Goal: Task Accomplishment & Management: Complete application form

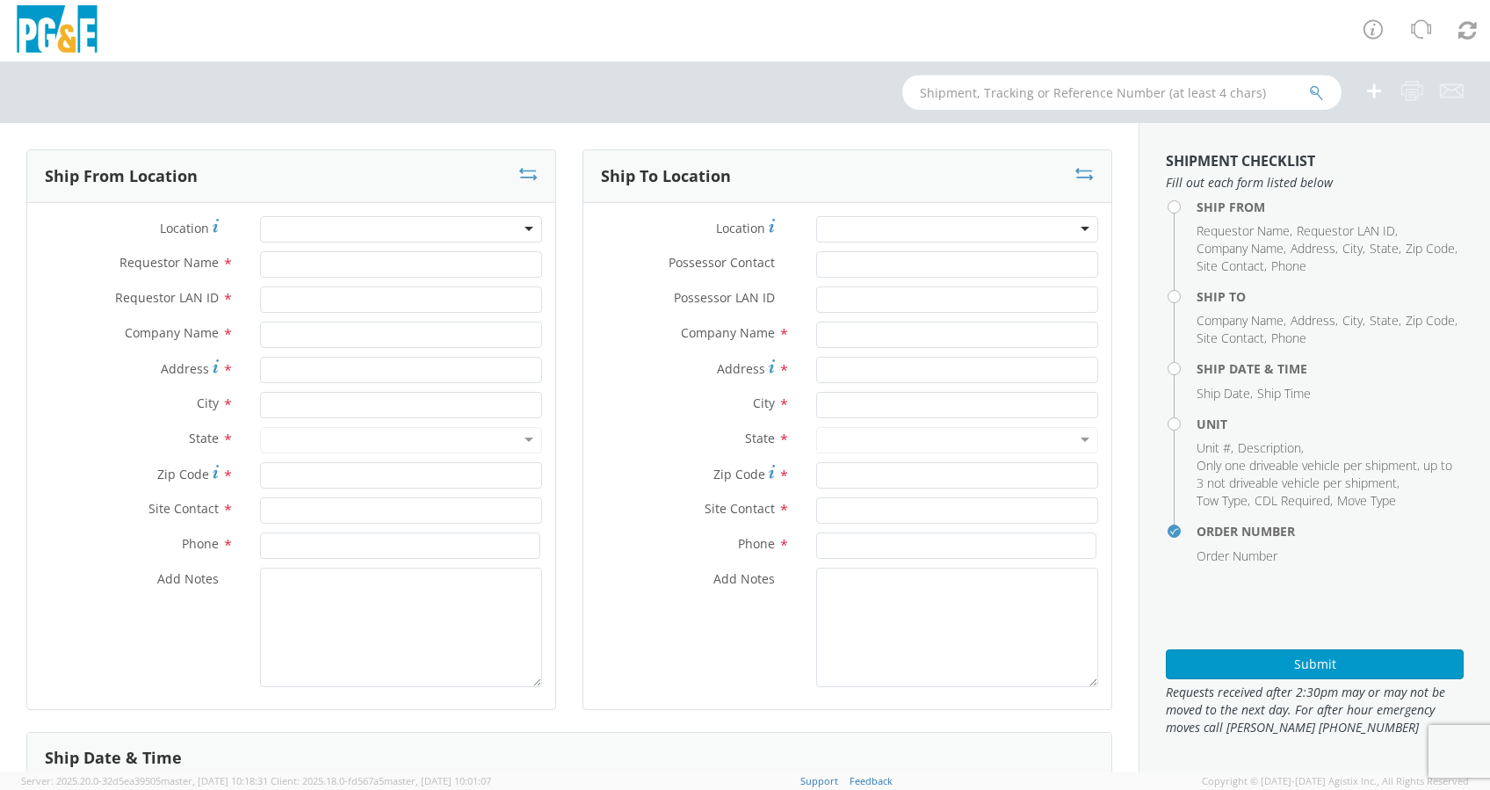
click at [933, 98] on input "text" at bounding box center [1121, 92] width 439 height 35
select select "2041093"
paste input "B43146"
type input "B43146"
click at [1065, 86] on icon "submit" at bounding box center [1316, 93] width 15 height 16
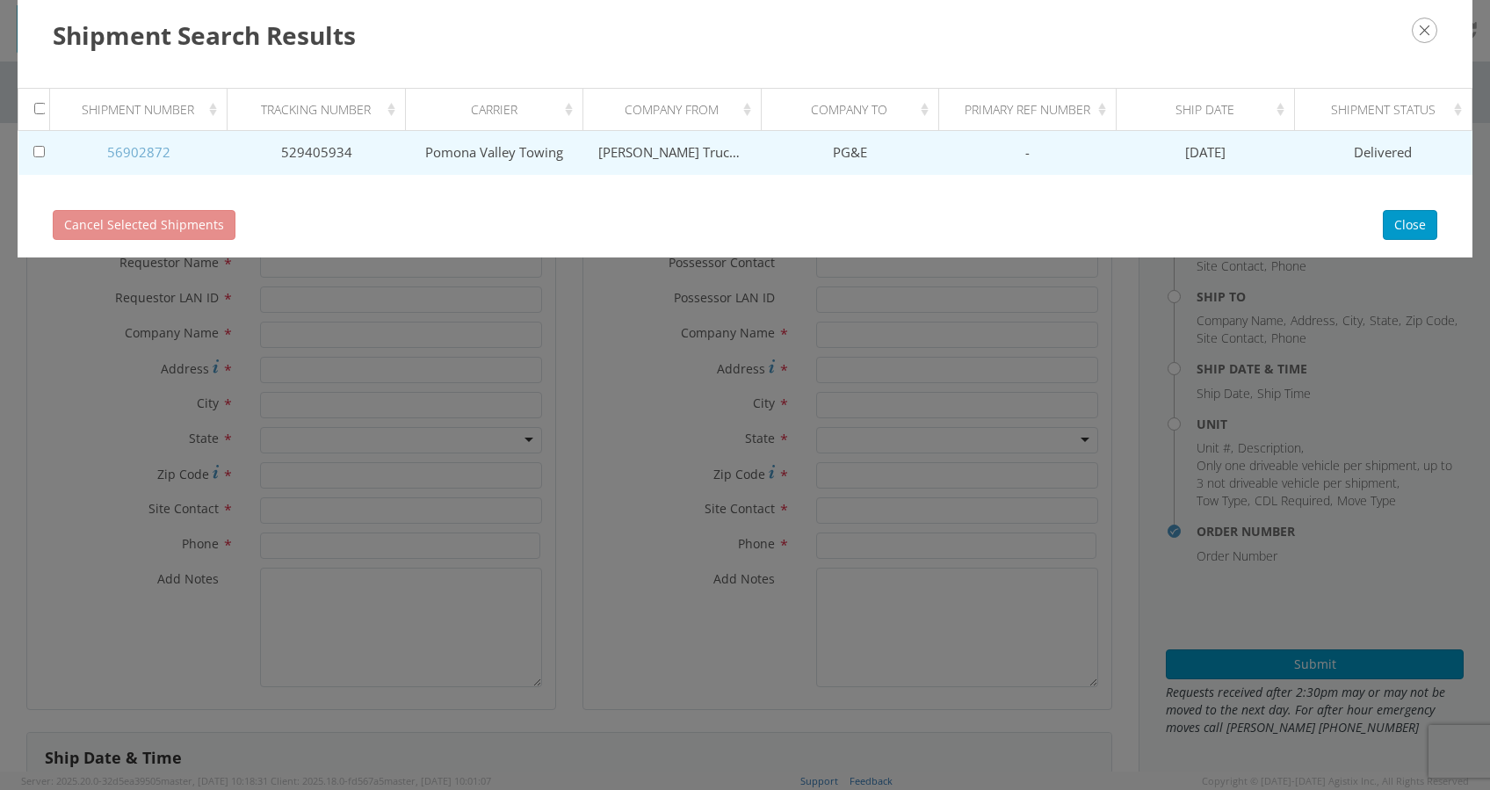
click at [148, 155] on link "56902872" at bounding box center [138, 152] width 63 height 18
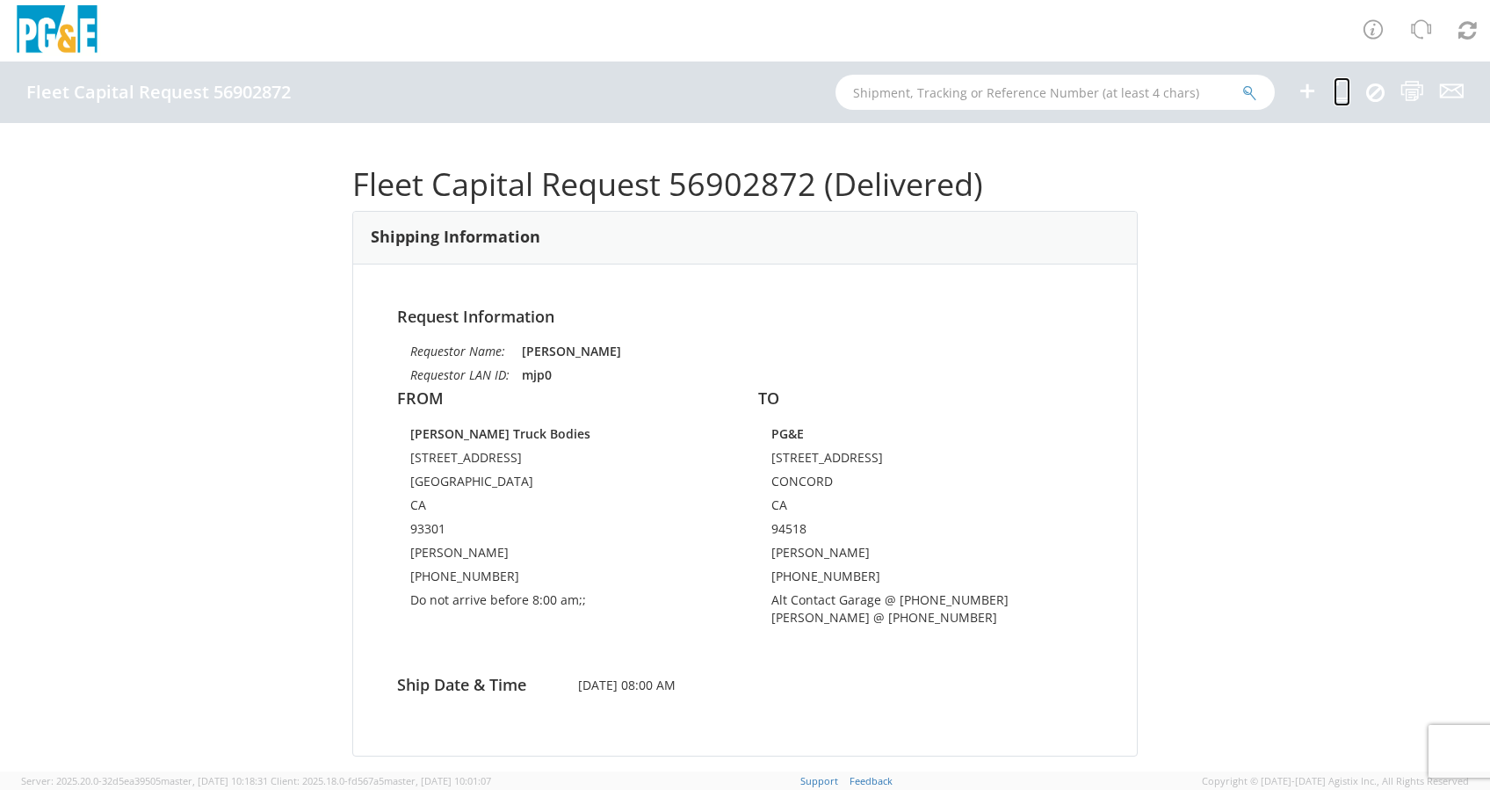
click at [1065, 84] on icon at bounding box center [1342, 91] width 17 height 22
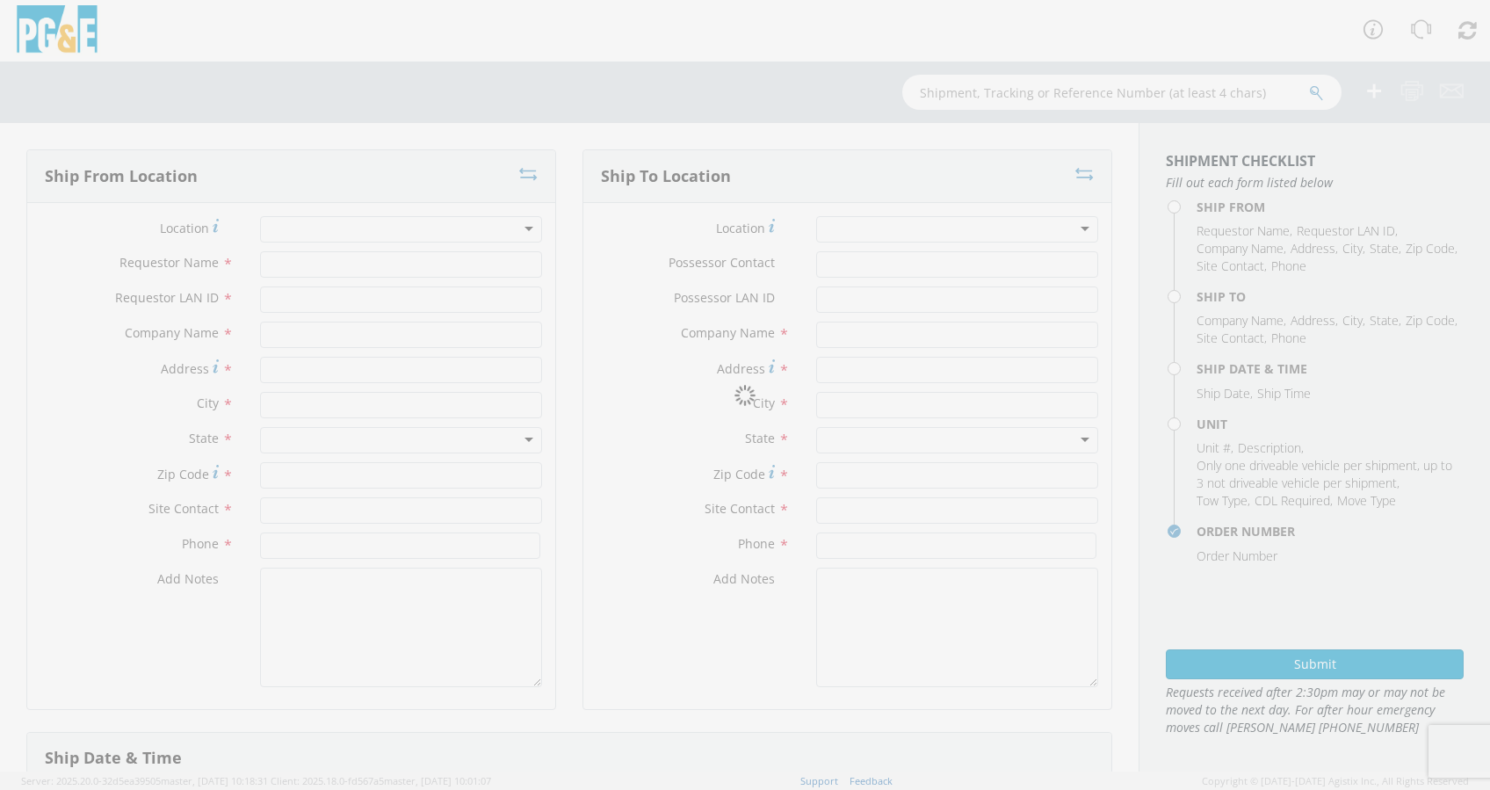
type input "[PERSON_NAME]"
type input "mjp0"
type input "Douglass Truck Bodies"
type input "231 21st Street"
type input "Bakersfield"
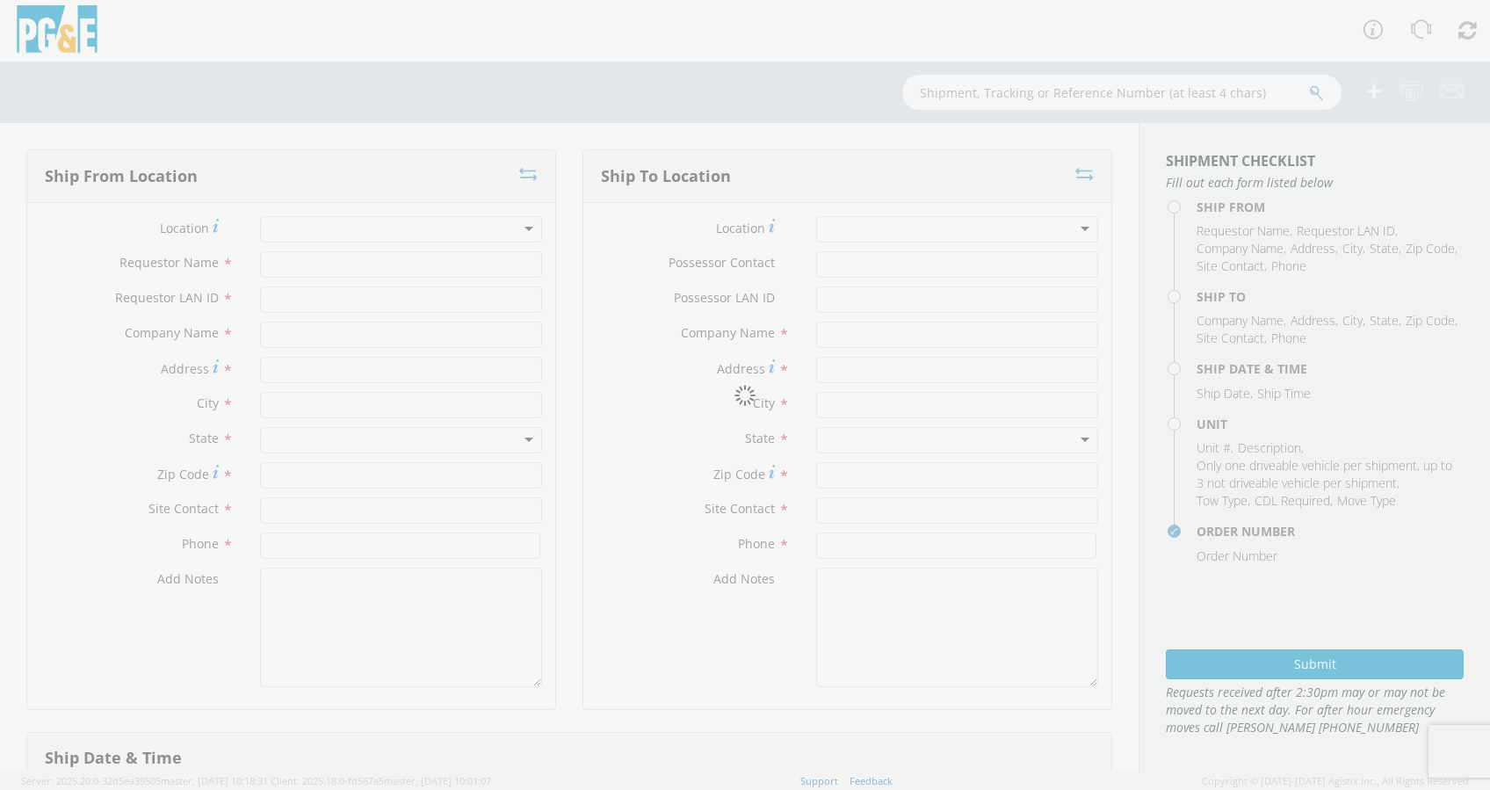
type input "93301"
type input "Darian Henson-Garcia"
type input "661-327-0258"
type textarea "Do not arrive before 8:00 am;;"
type input "Joshua Young"
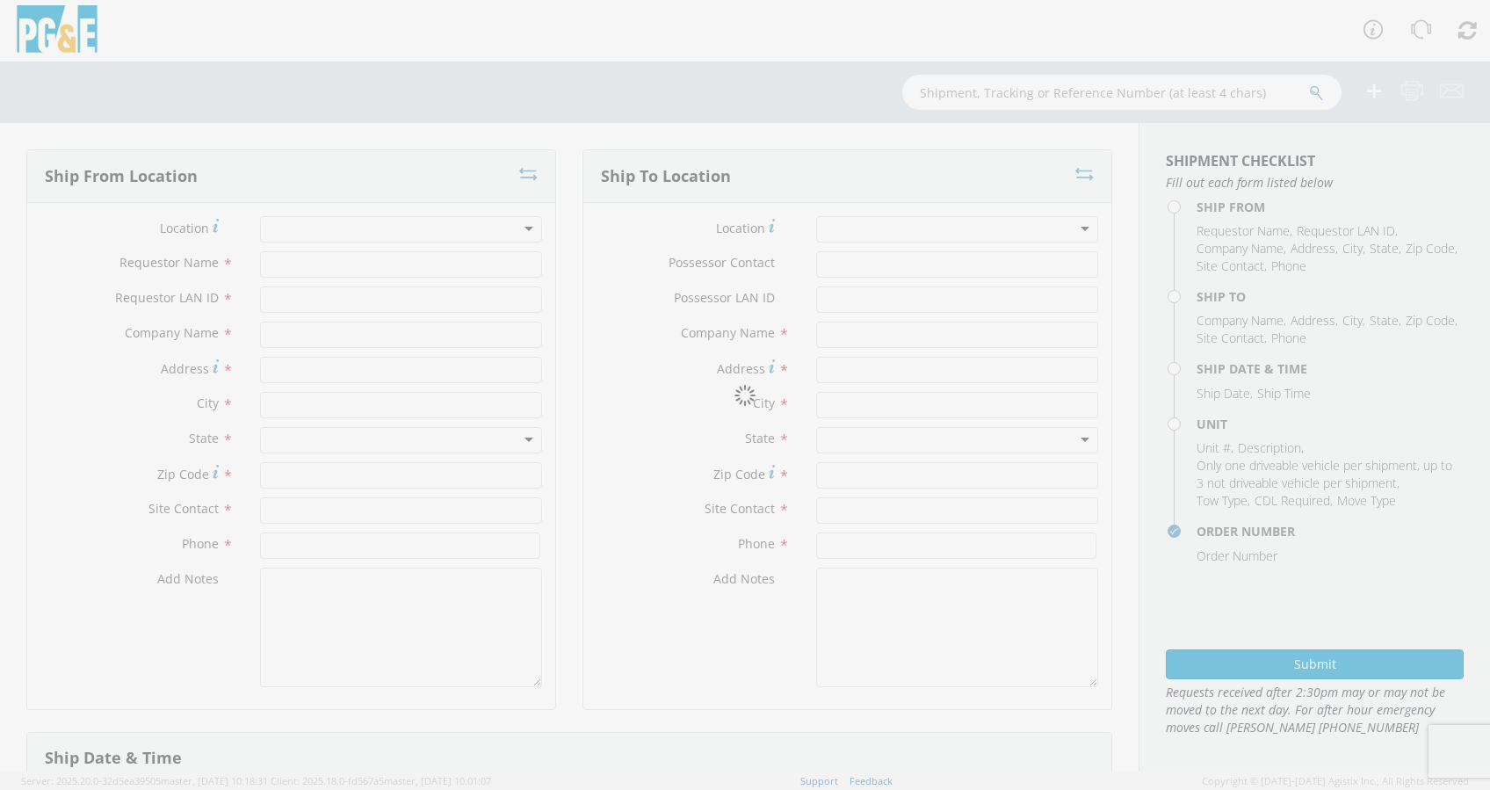
type input "J2Y5"
type input "PG&E"
type input "1030 DETROIT AVENUE"
type input "CONCORD"
type input "94518"
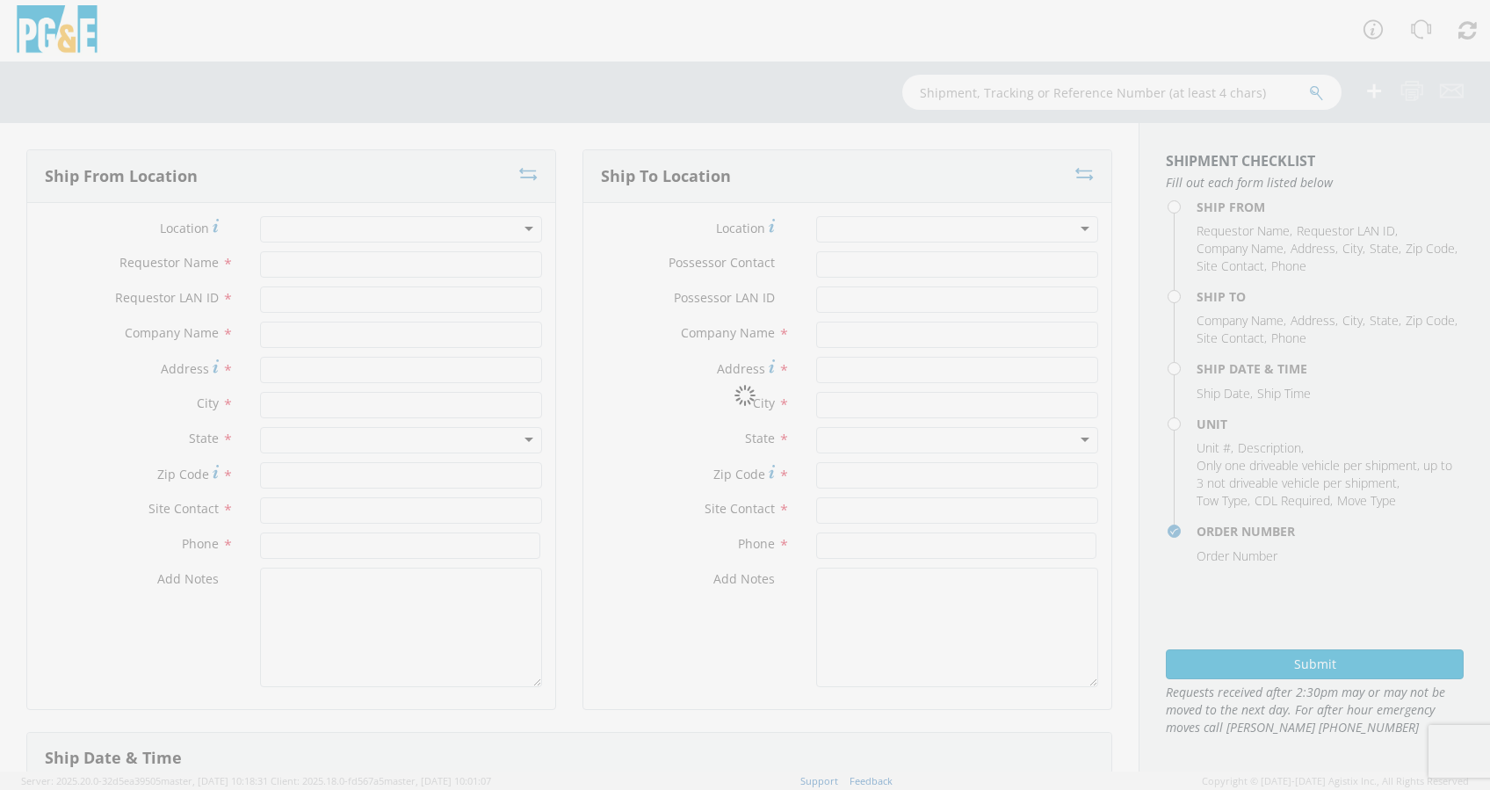
type input "Daniel Morgan"
type input "925-510-1793"
type textarea "Alt Contact Garage @ 925-674-6440 ADAM HUMMEL @ 925-239-3715"
type input "09/25/2025"
type input "8:00 AM"
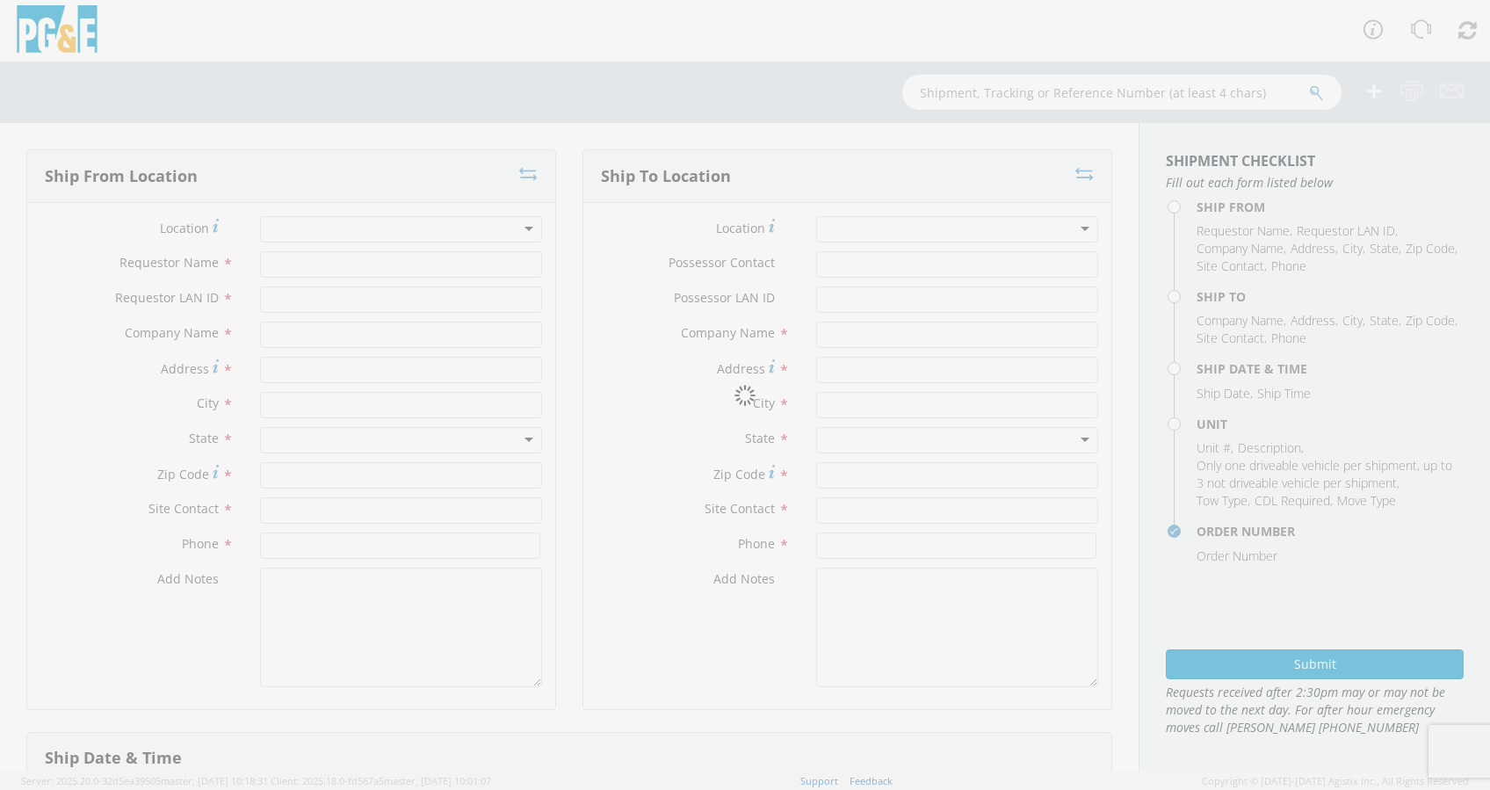
type input "TRUCK; GAS M&C MECHANIC >19500 4X4"
type input "0"
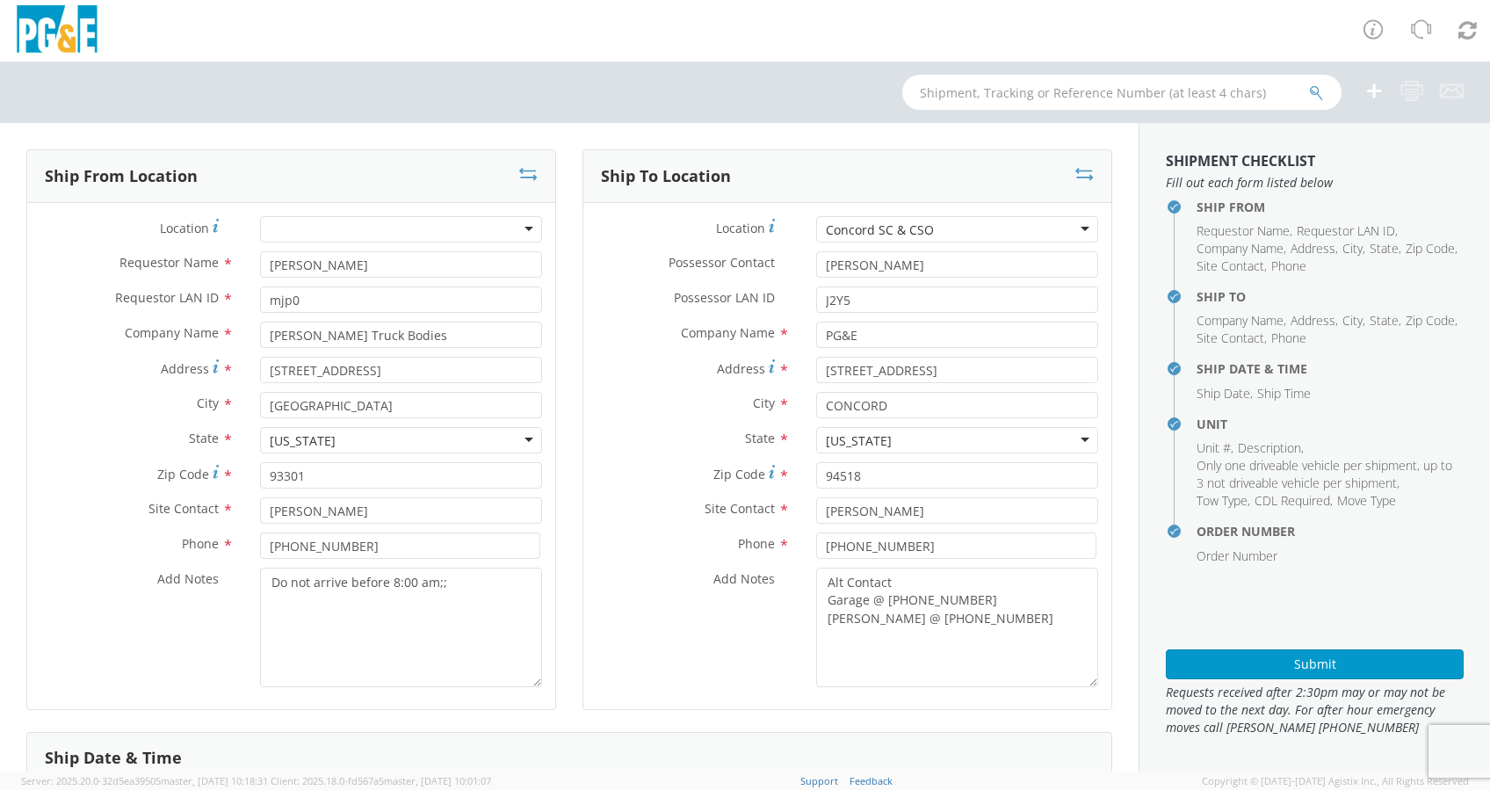
select select "B43146"
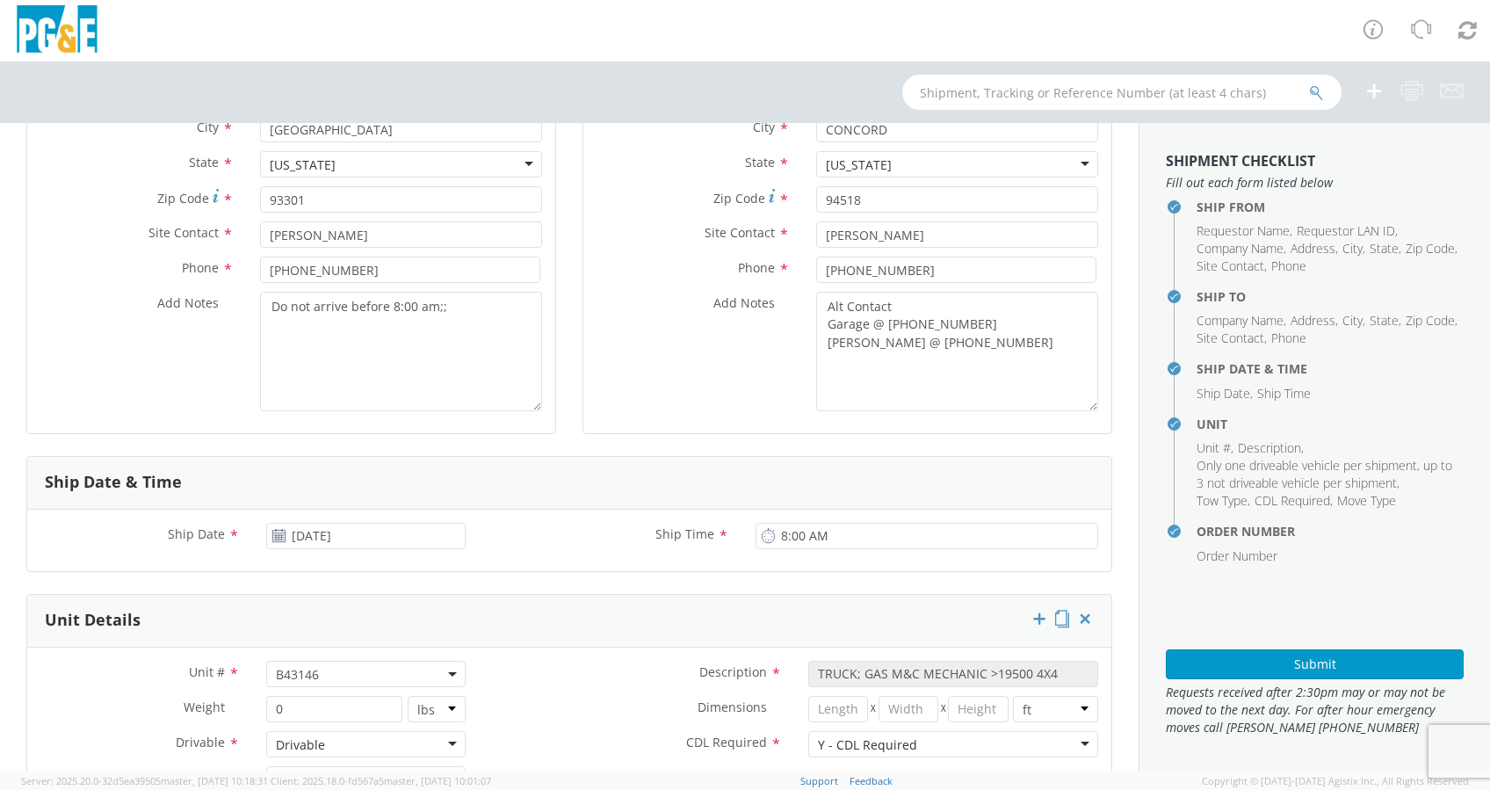
scroll to position [351, 0]
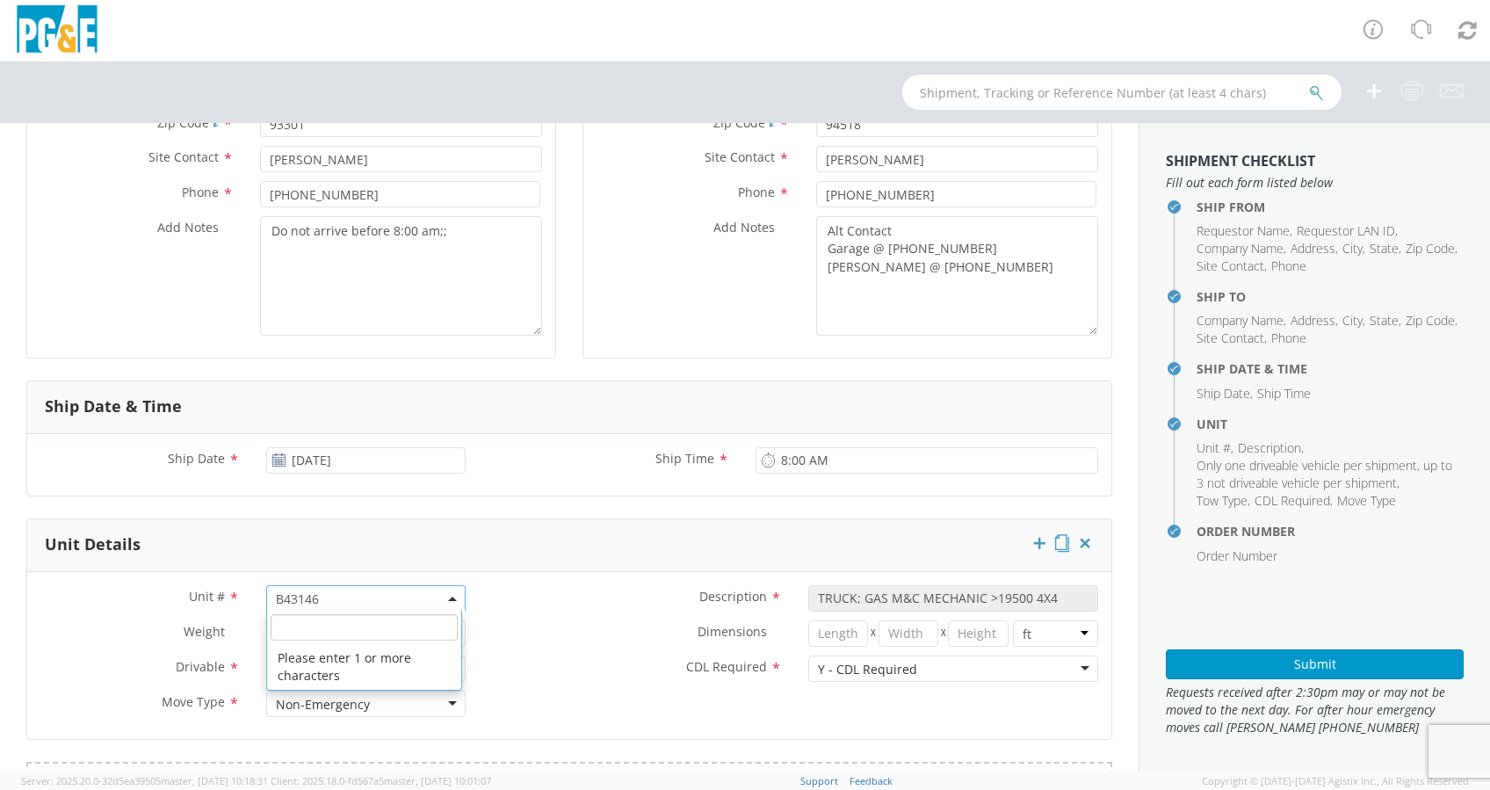
click at [322, 550] on span "B43146" at bounding box center [366, 599] width 180 height 17
click at [315, 550] on input "search" at bounding box center [364, 627] width 187 height 26
paste input "B42812"
type input "B42812"
type input "TRUCK; WELDING >15001 4X4"
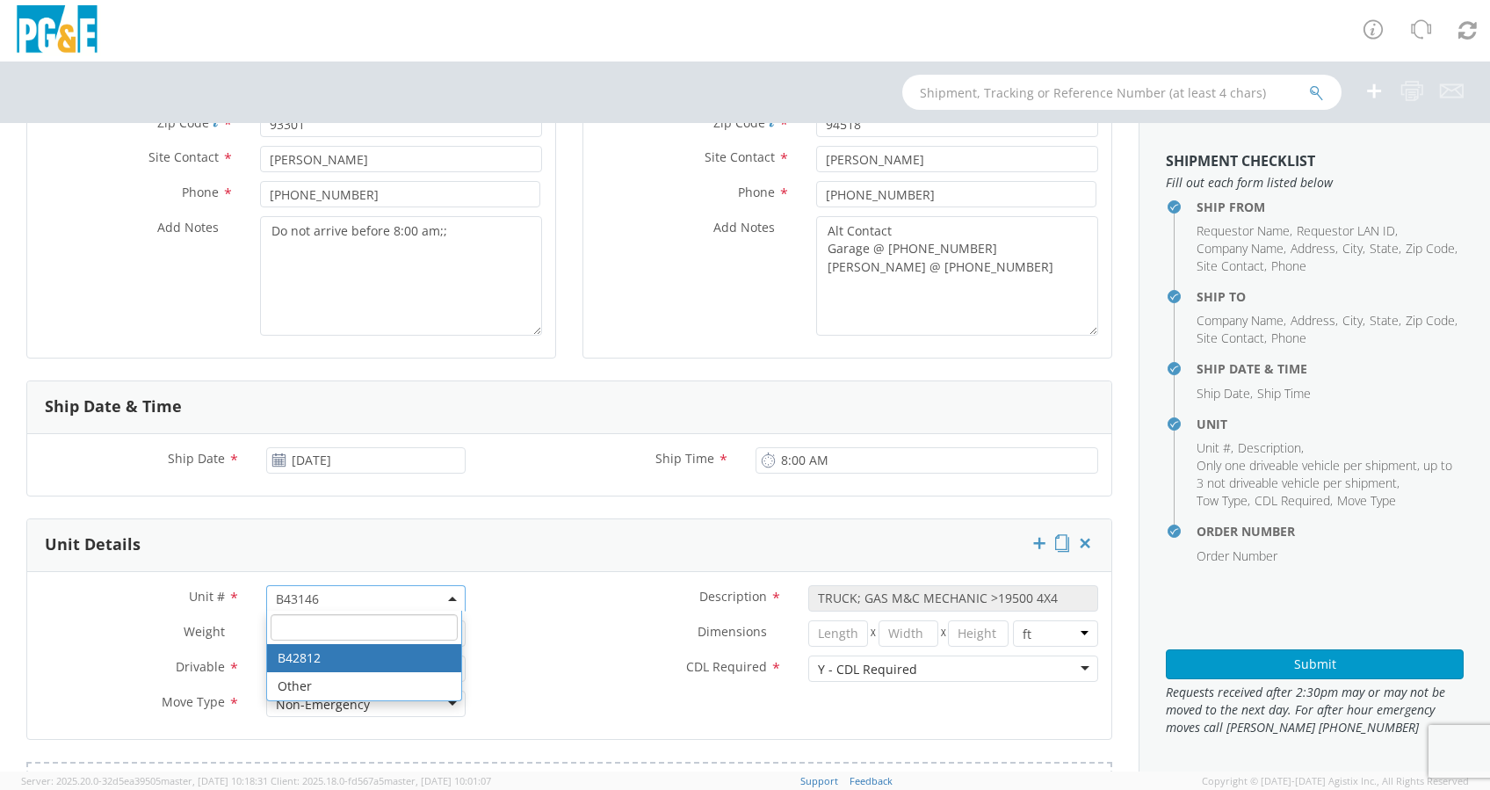
type input "19500"
select select "B42812"
click at [1065, 550] on div "Y - CDL Required" at bounding box center [953, 669] width 290 height 26
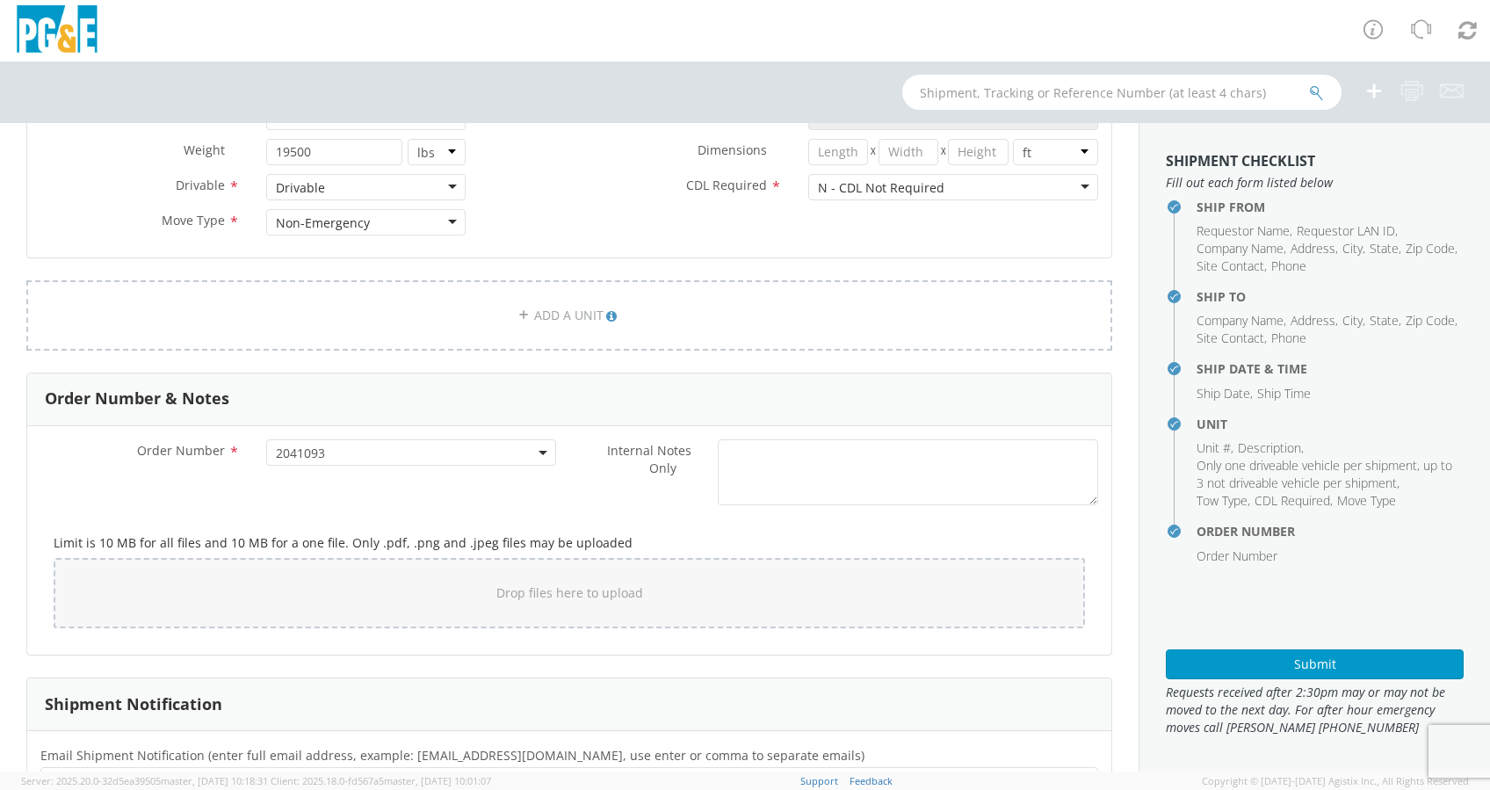
scroll to position [917, 0]
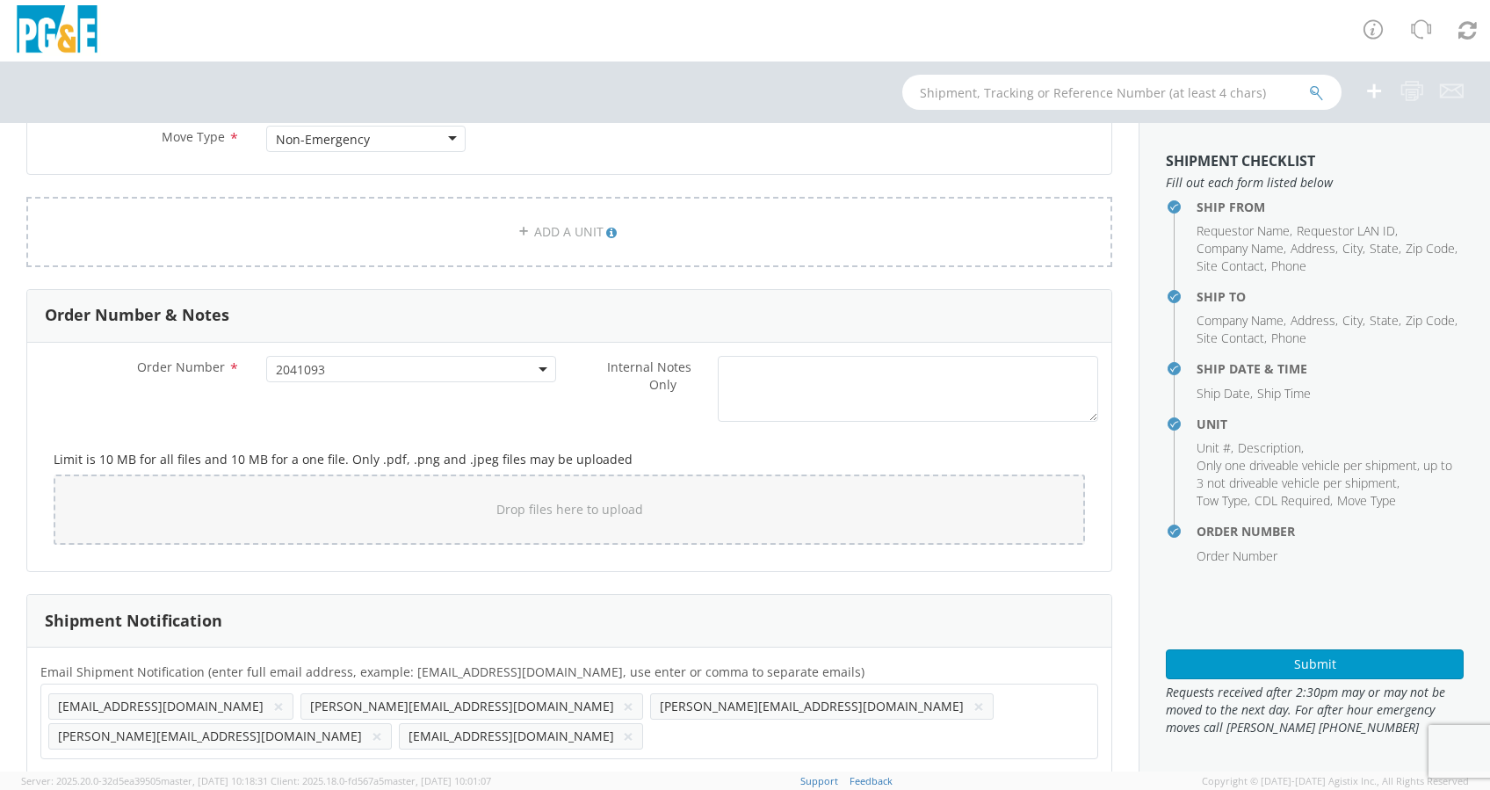
click at [273, 550] on button "×" at bounding box center [278, 706] width 11 height 21
click at [634, 550] on button "×" at bounding box center [628, 736] width 11 height 21
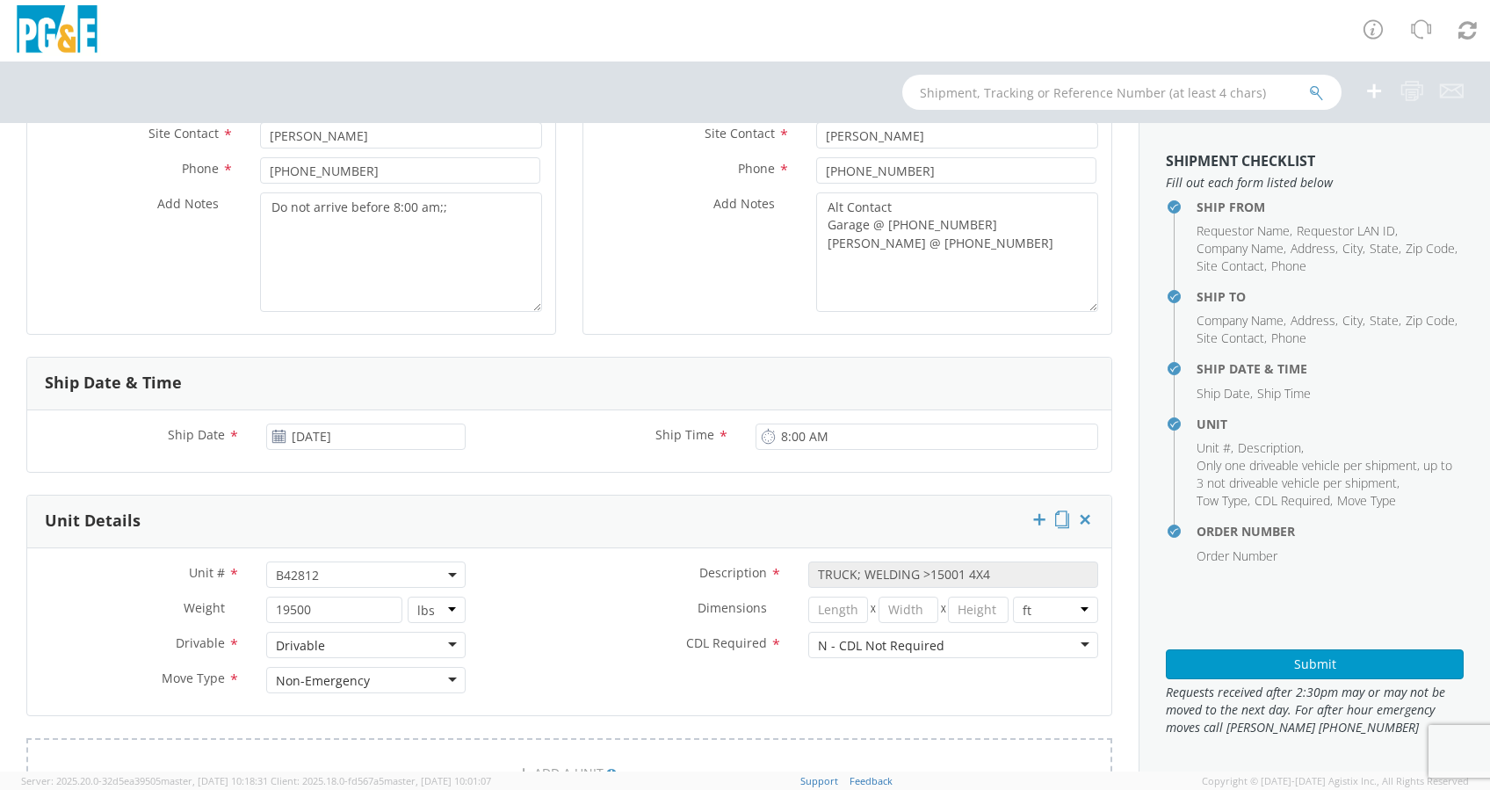
scroll to position [0, 0]
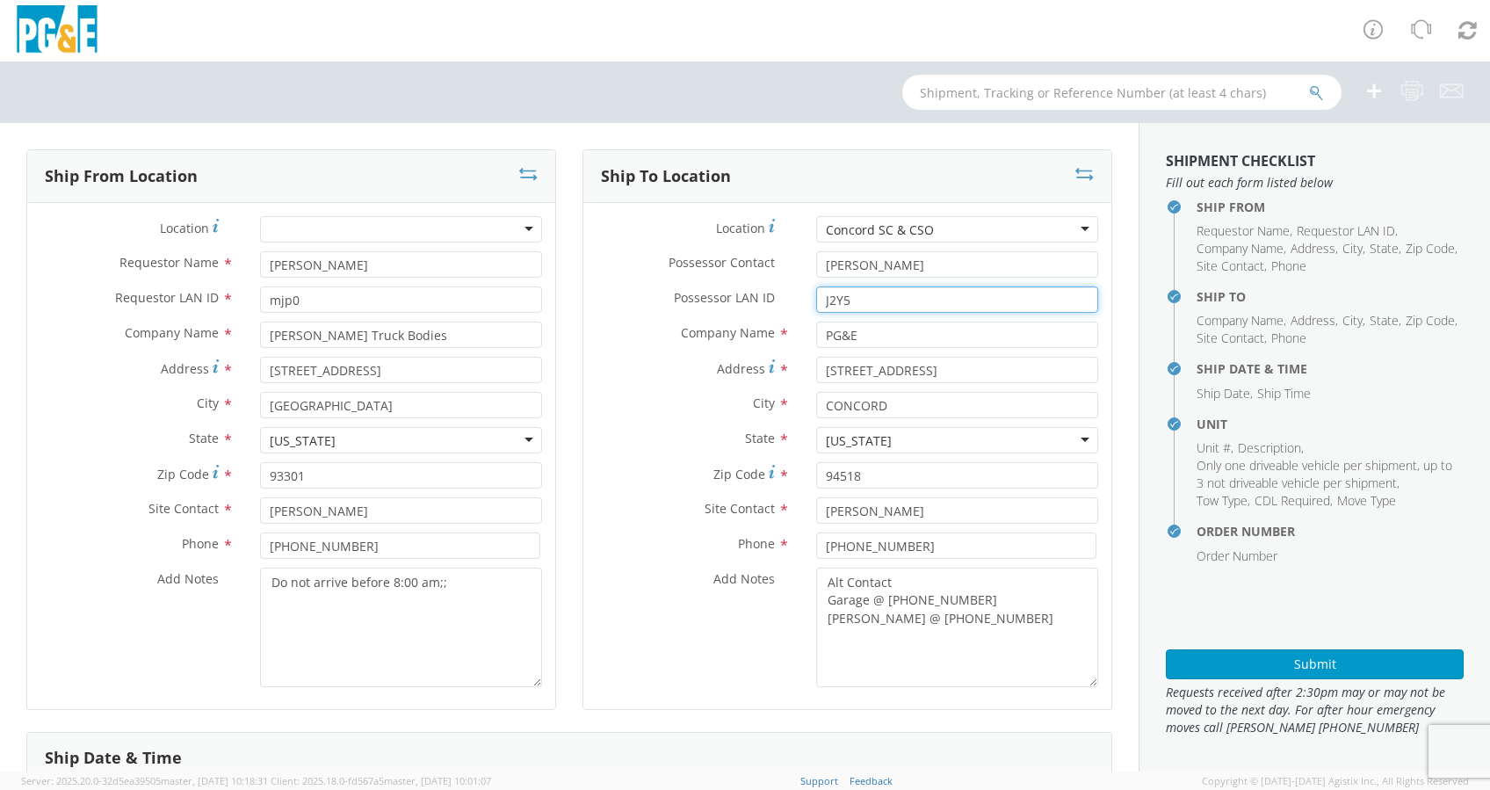
drag, startPoint x: 855, startPoint y: 298, endPoint x: 797, endPoint y: 298, distance: 58.0
click at [803, 299] on div "J2Y5" at bounding box center [957, 299] width 308 height 26
paste input "B42812"
type input "B"
drag, startPoint x: 899, startPoint y: 265, endPoint x: 700, endPoint y: 285, distance: 199.5
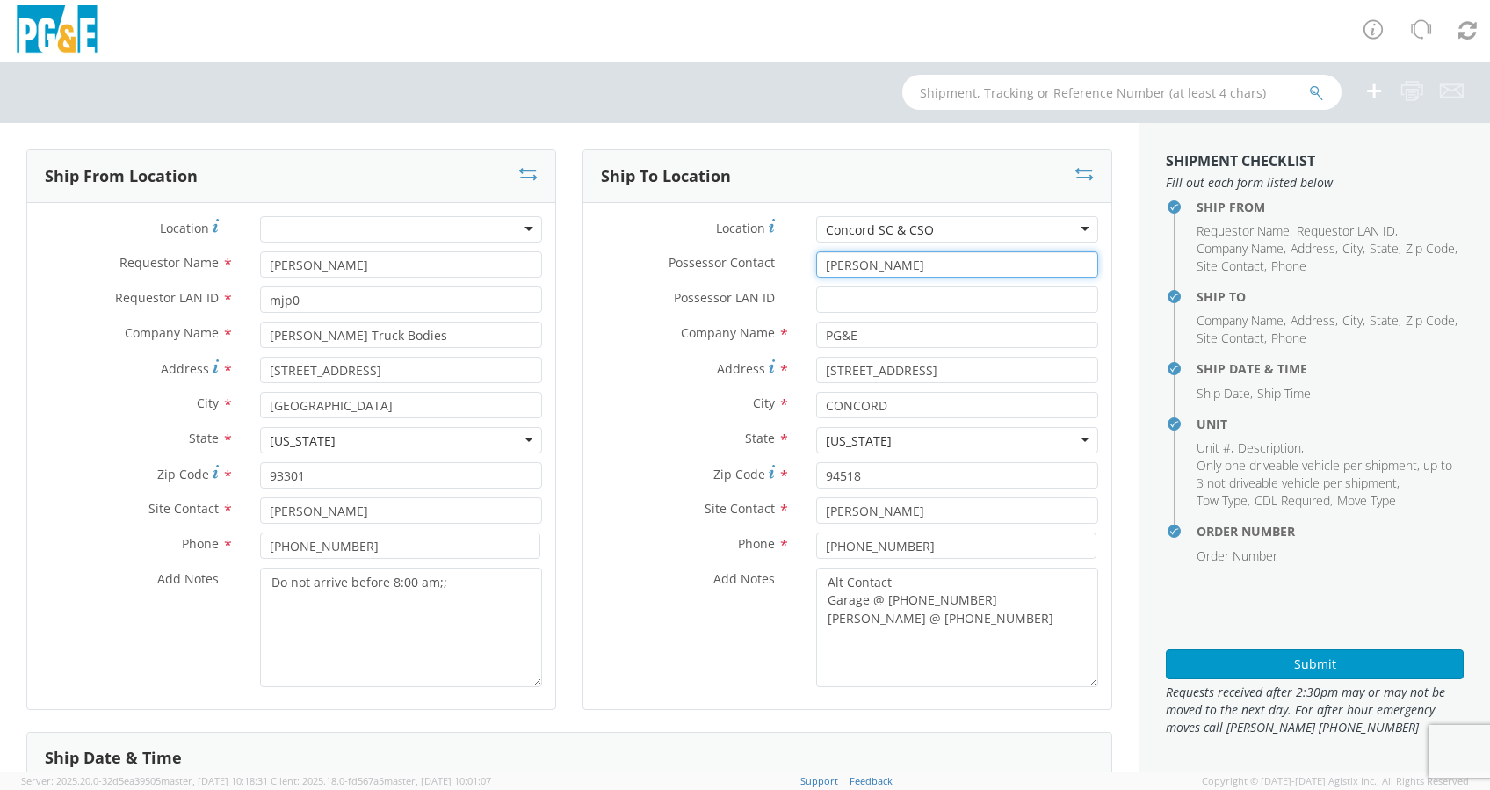
click at [704, 284] on div "Possessor Contact * Joshua Young" at bounding box center [847, 268] width 528 height 35
drag, startPoint x: 940, startPoint y: 225, endPoint x: 679, endPoint y: 228, distance: 261.0
click at [679, 228] on div "Location * Concord SC & CSO Concord SC & CSO (OBSOLETE) BURNEY SC - GC TRAILER …" at bounding box center [847, 229] width 528 height 26
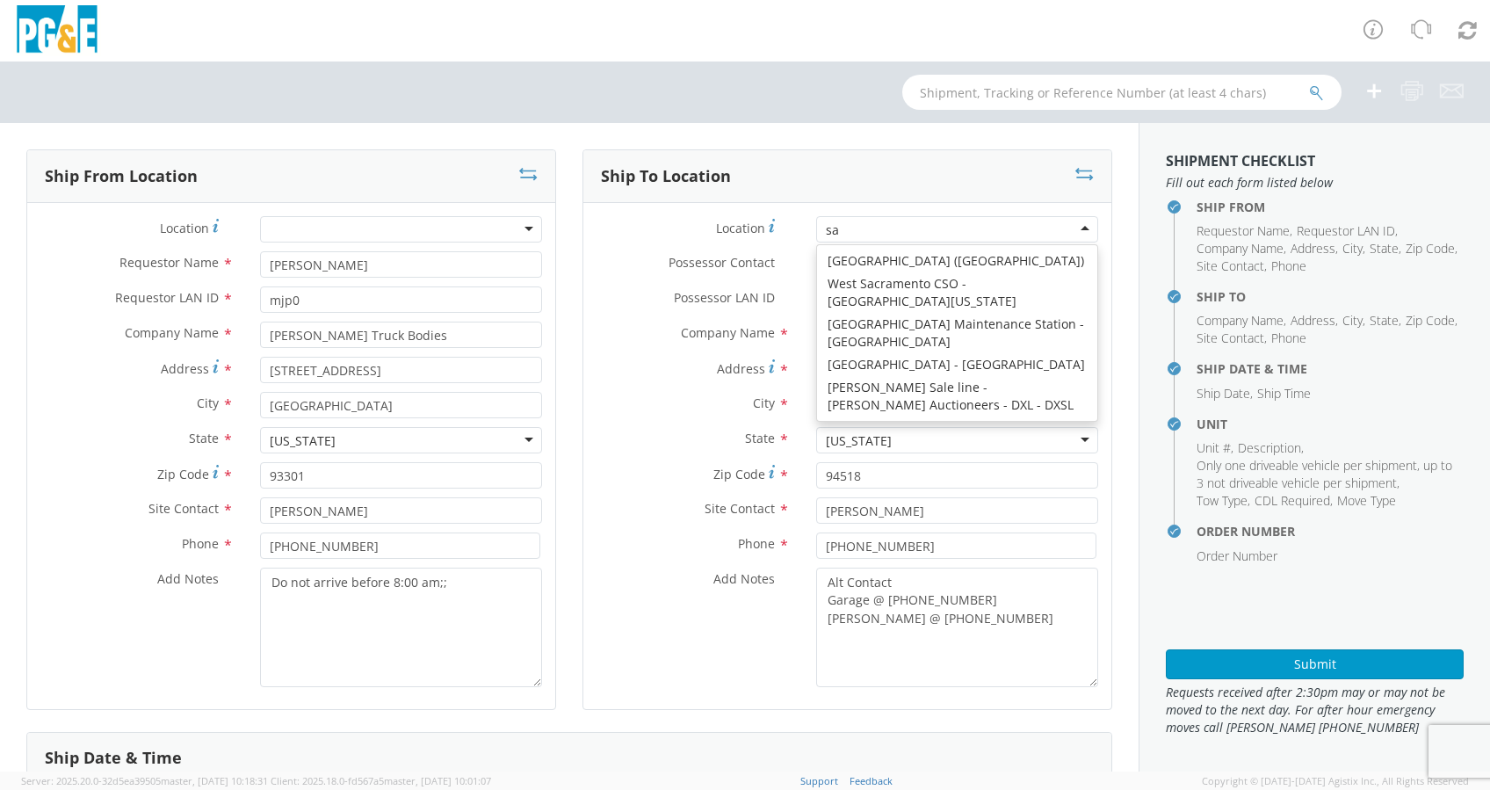
type input "sac"
type input "5555 FLORIN-PERKINS ROAD"
type input "SACRAMENTO"
type input "95826"
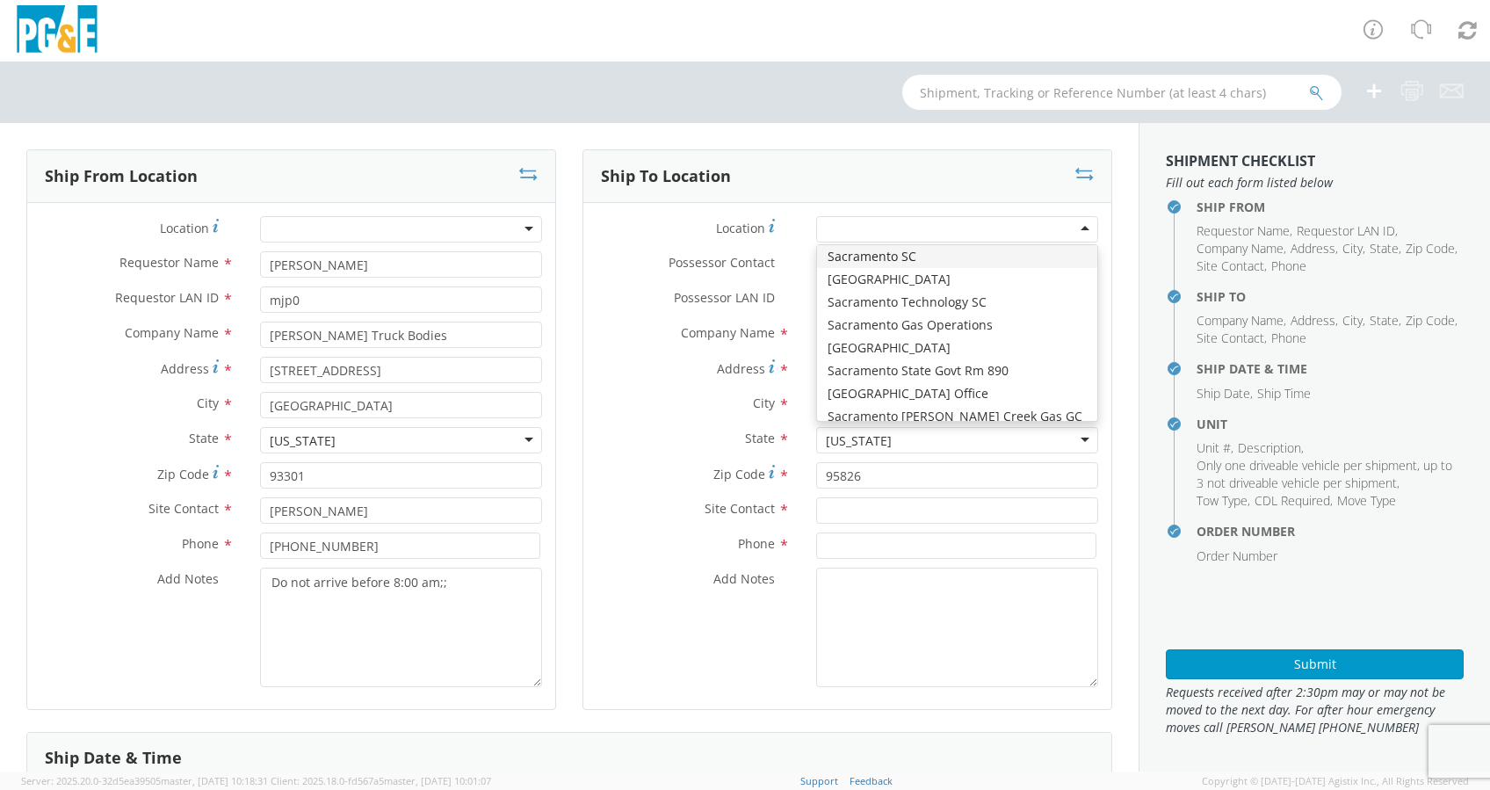
scroll to position [0, 0]
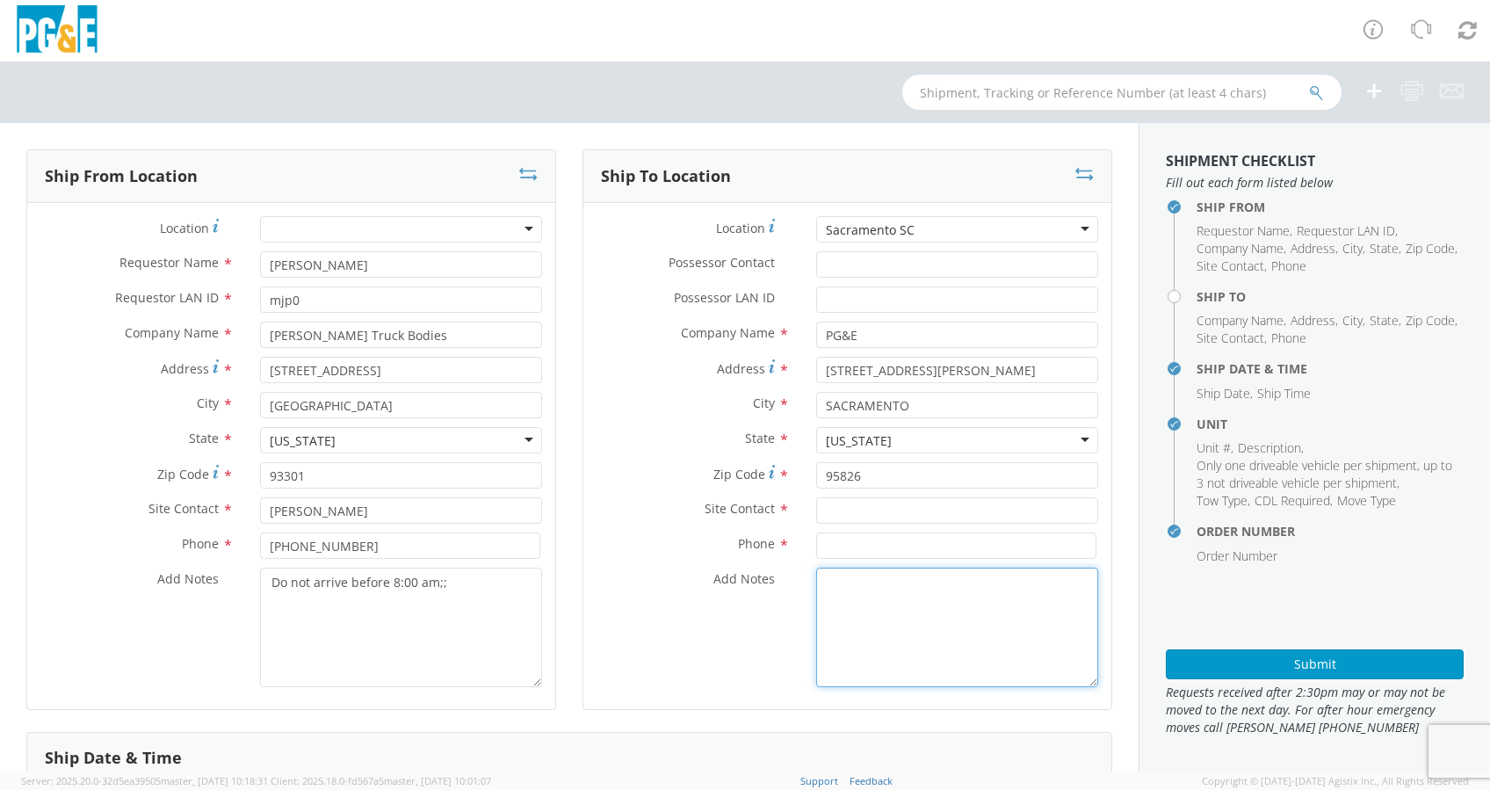
click at [878, 550] on textarea "Add Notes *" at bounding box center [957, 628] width 282 height 120
type textarea "Alt Contact Garage @"
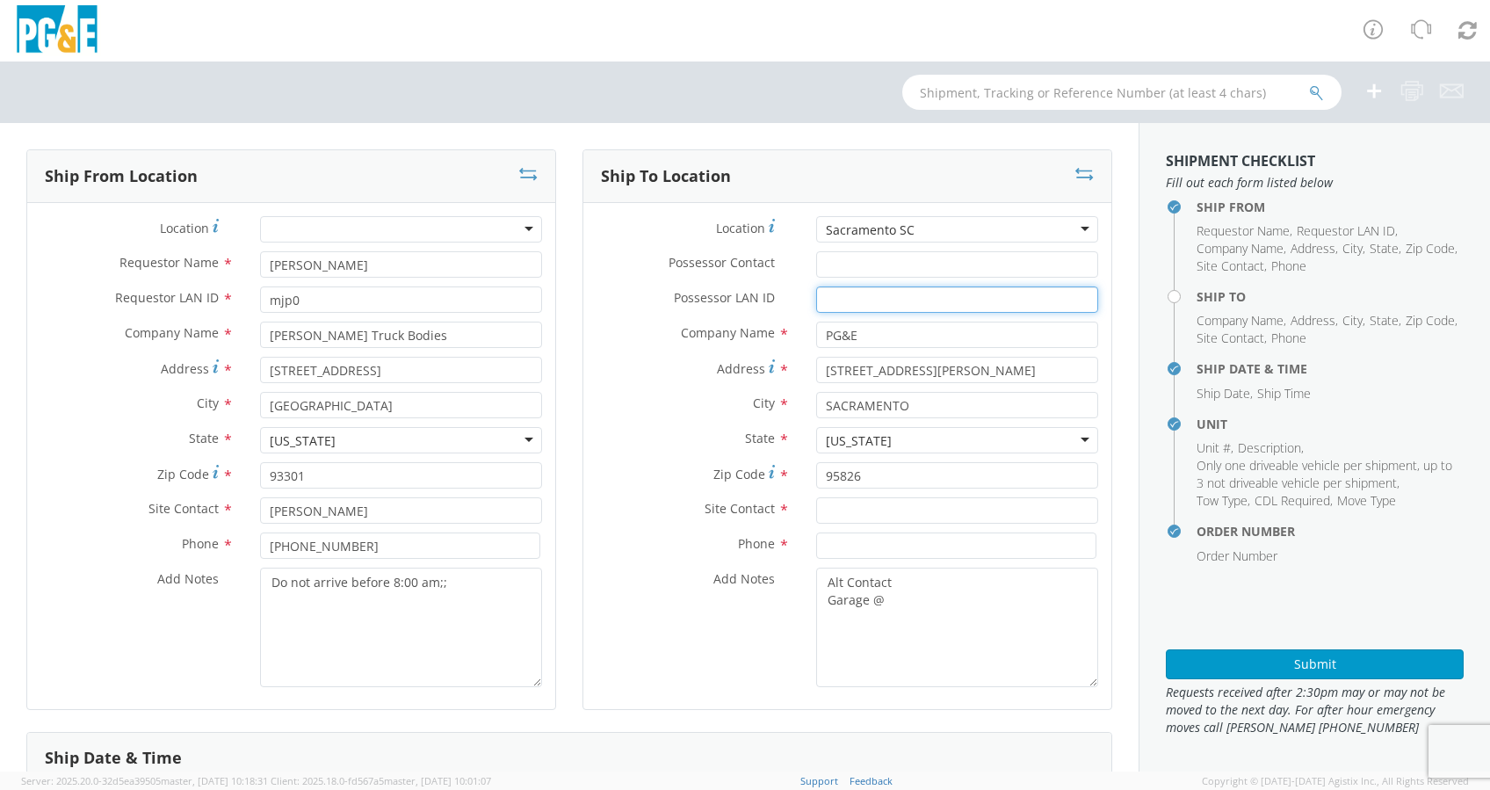
click at [881, 294] on input "Possessor LAN ID *" at bounding box center [957, 299] width 282 height 26
paste input "DLEA"
type input "DLEA"
click at [830, 264] on input "Possessor Contact *" at bounding box center [957, 264] width 282 height 26
paste input "David L Escobar"
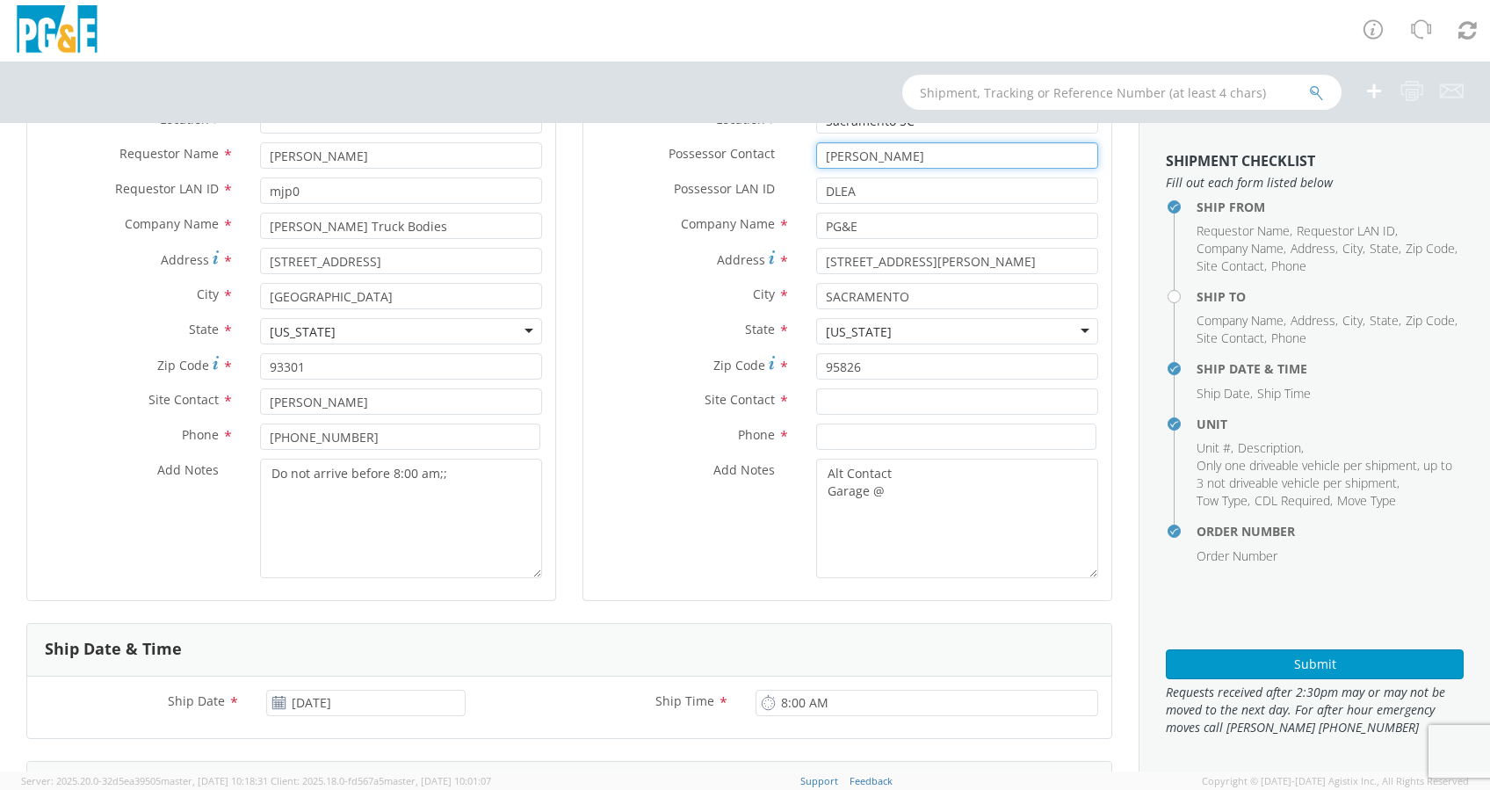
scroll to position [468, 0]
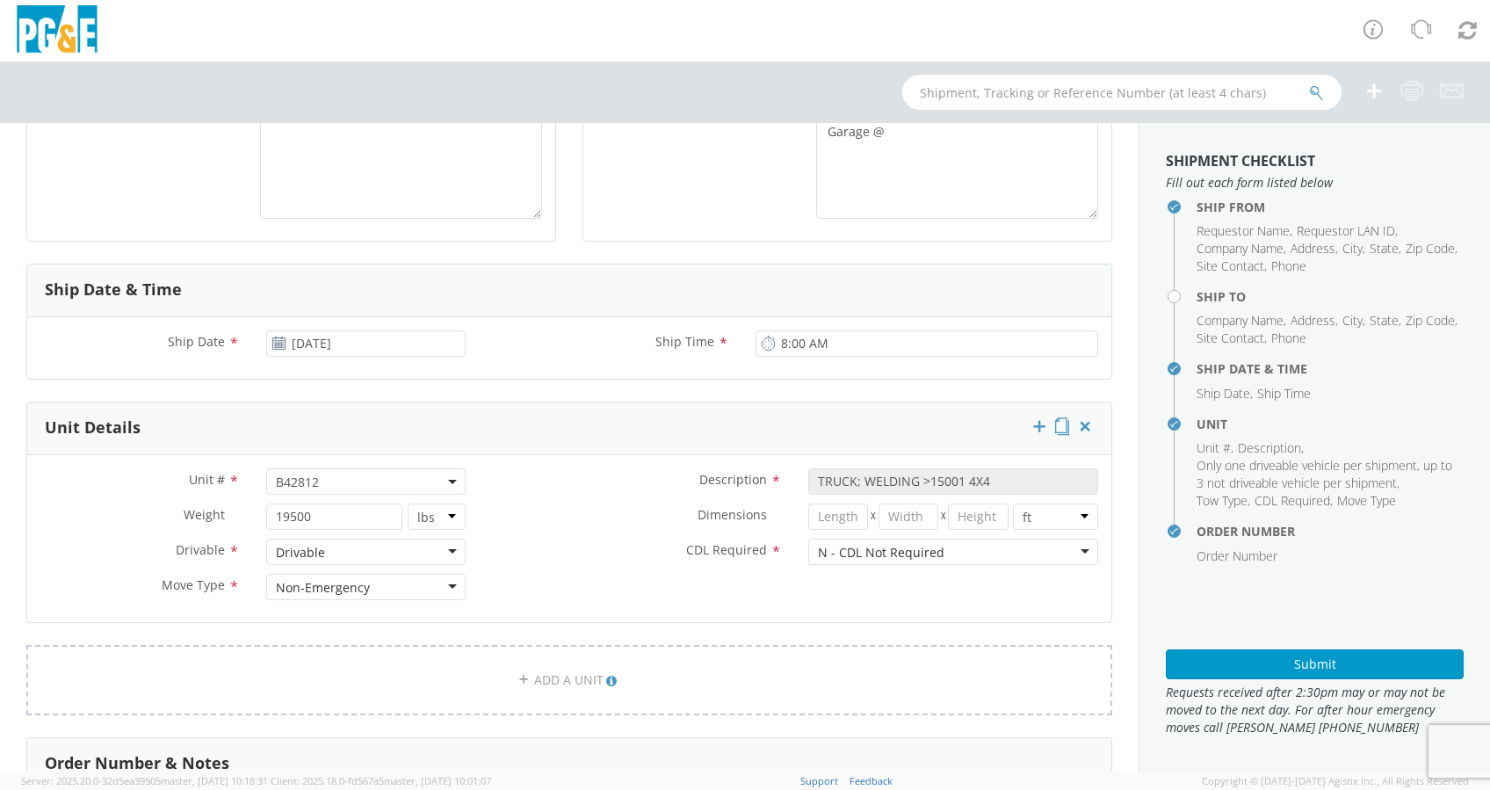
type input "David L Escobar"
click at [349, 335] on input "09/25/2025" at bounding box center [365, 343] width 199 height 26
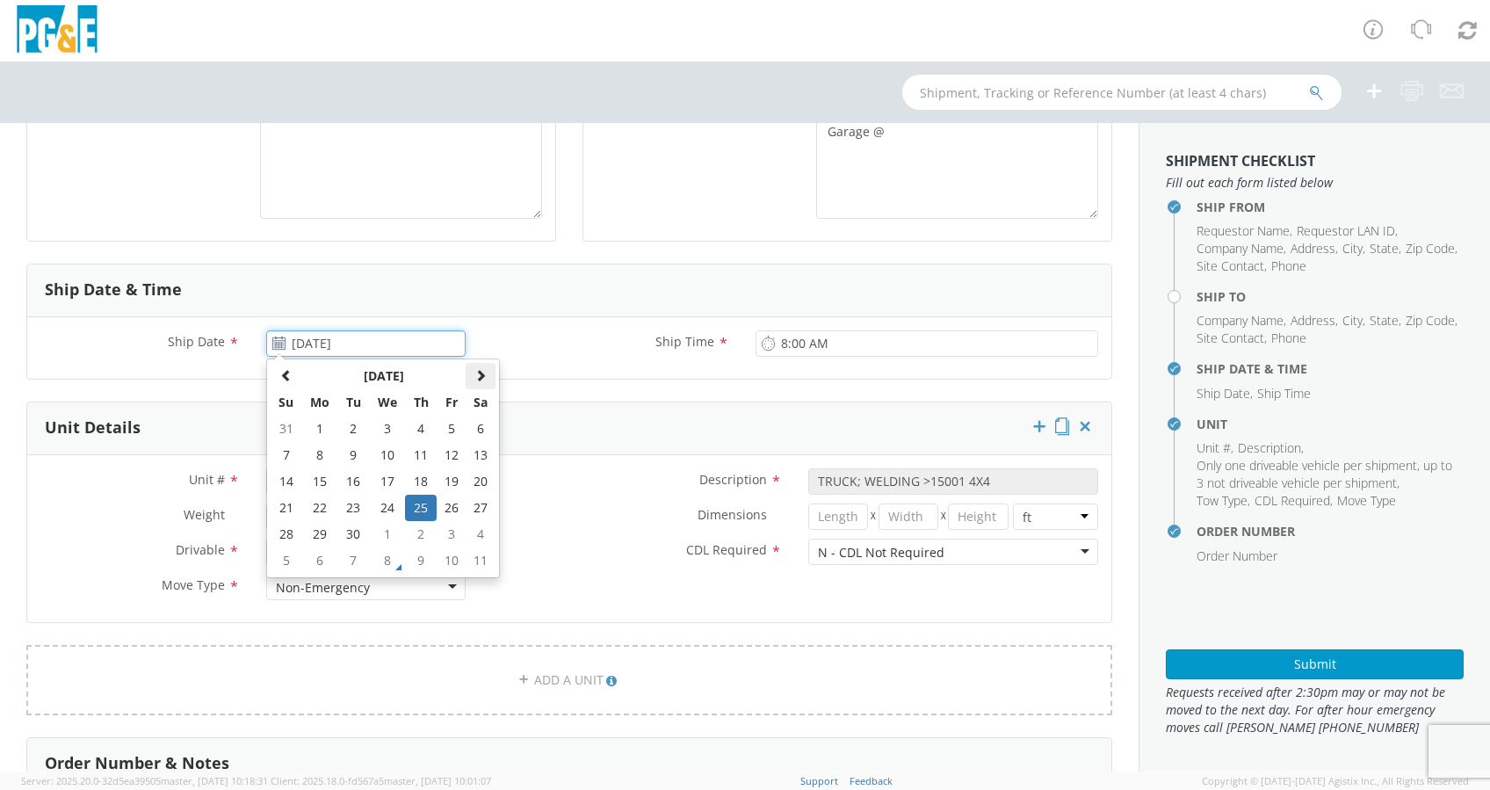
click at [479, 376] on span at bounding box center [481, 375] width 12 height 12
click at [293, 371] on th at bounding box center [286, 376] width 31 height 26
click at [453, 451] on td "10" at bounding box center [452, 455] width 30 height 26
type input "[DATE]"
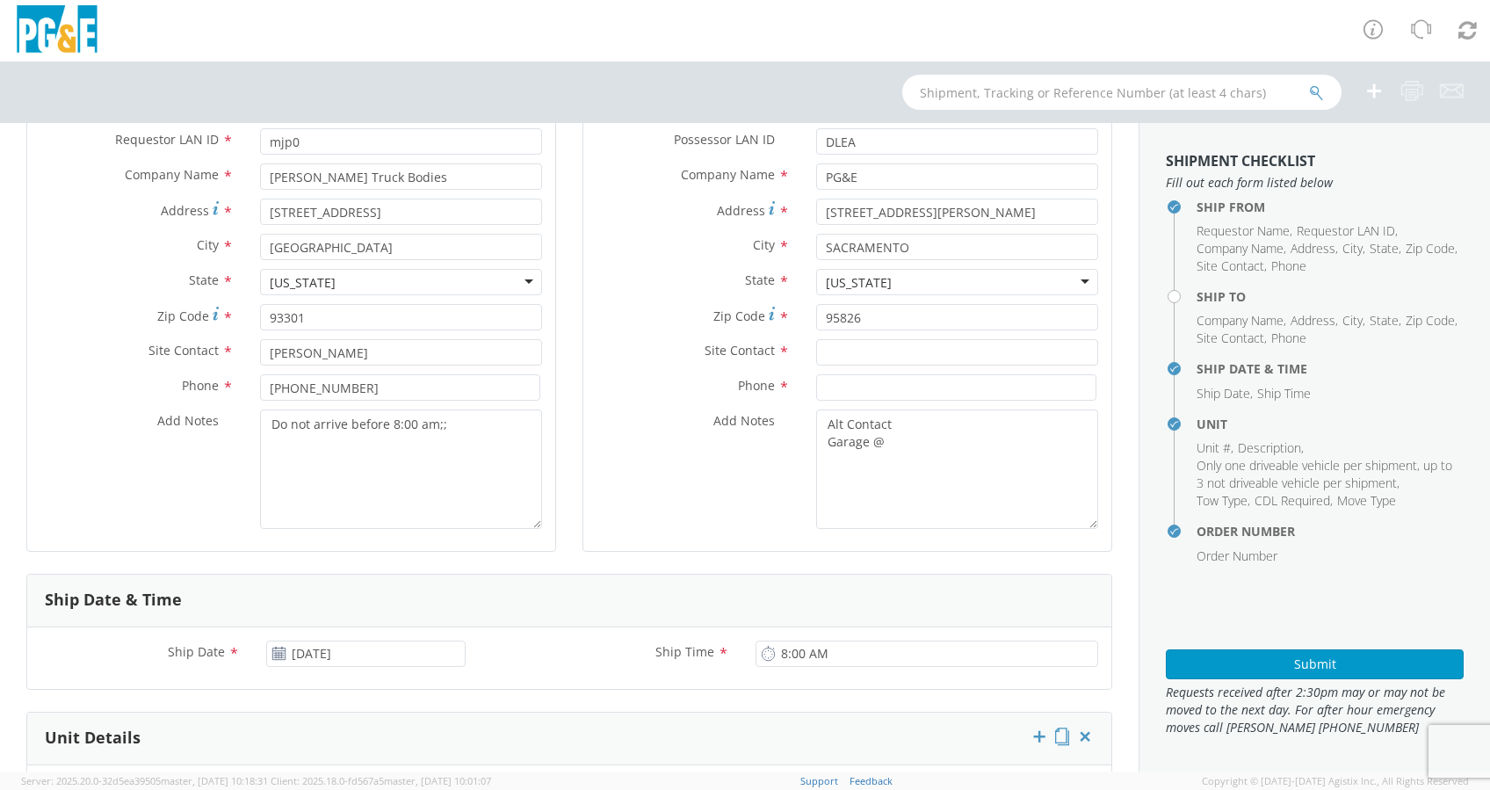
scroll to position [0, 0]
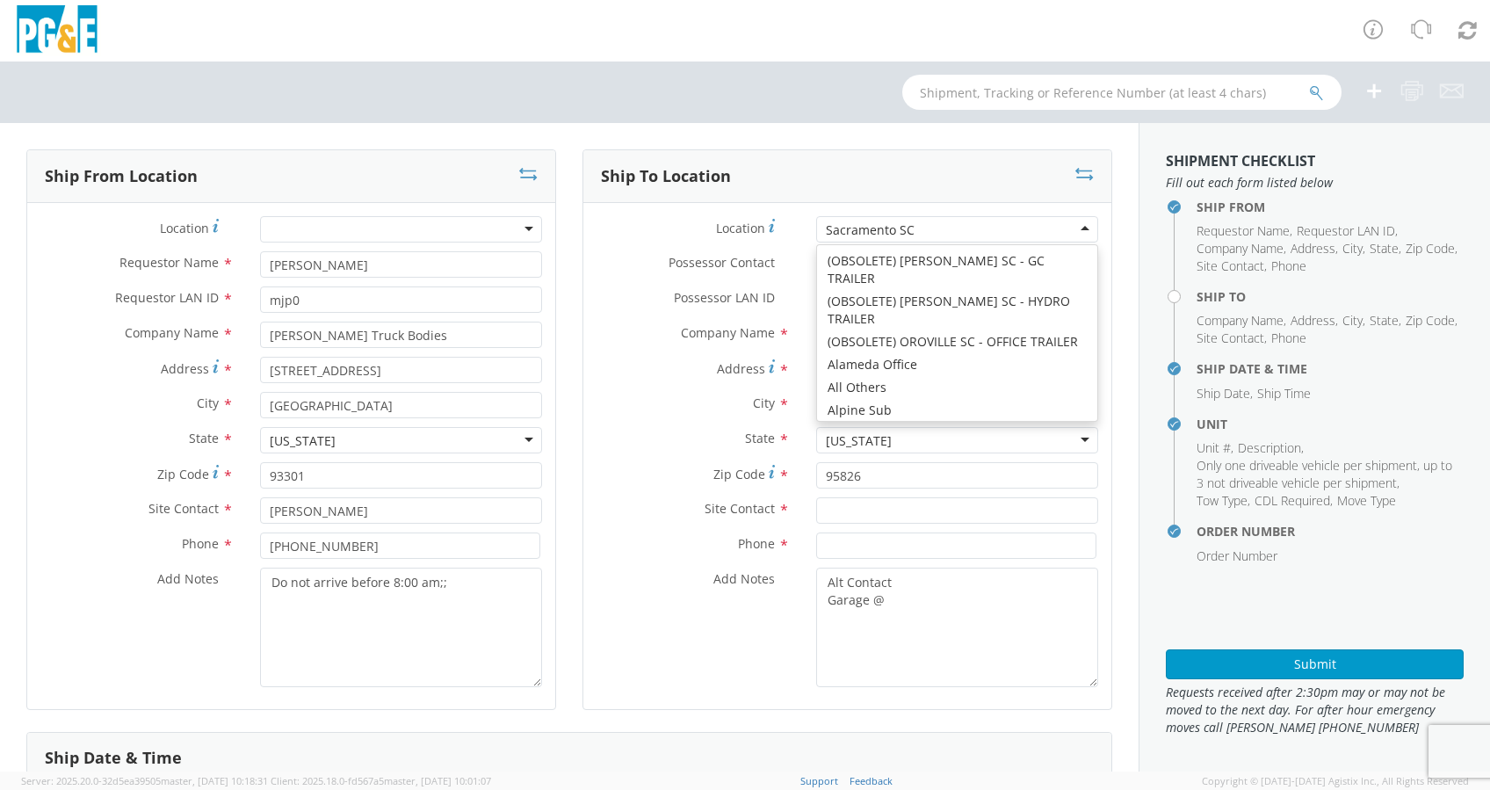
click at [926, 225] on div "Sacramento SC" at bounding box center [957, 229] width 282 height 26
drag, startPoint x: 928, startPoint y: 225, endPoint x: 744, endPoint y: 247, distance: 185.0
click at [744, 247] on div "Location * Sacramento SC Sacramento SC (OBSOLETE) BURNEY SC - GC TRAILER (OBSOL…" at bounding box center [847, 233] width 528 height 35
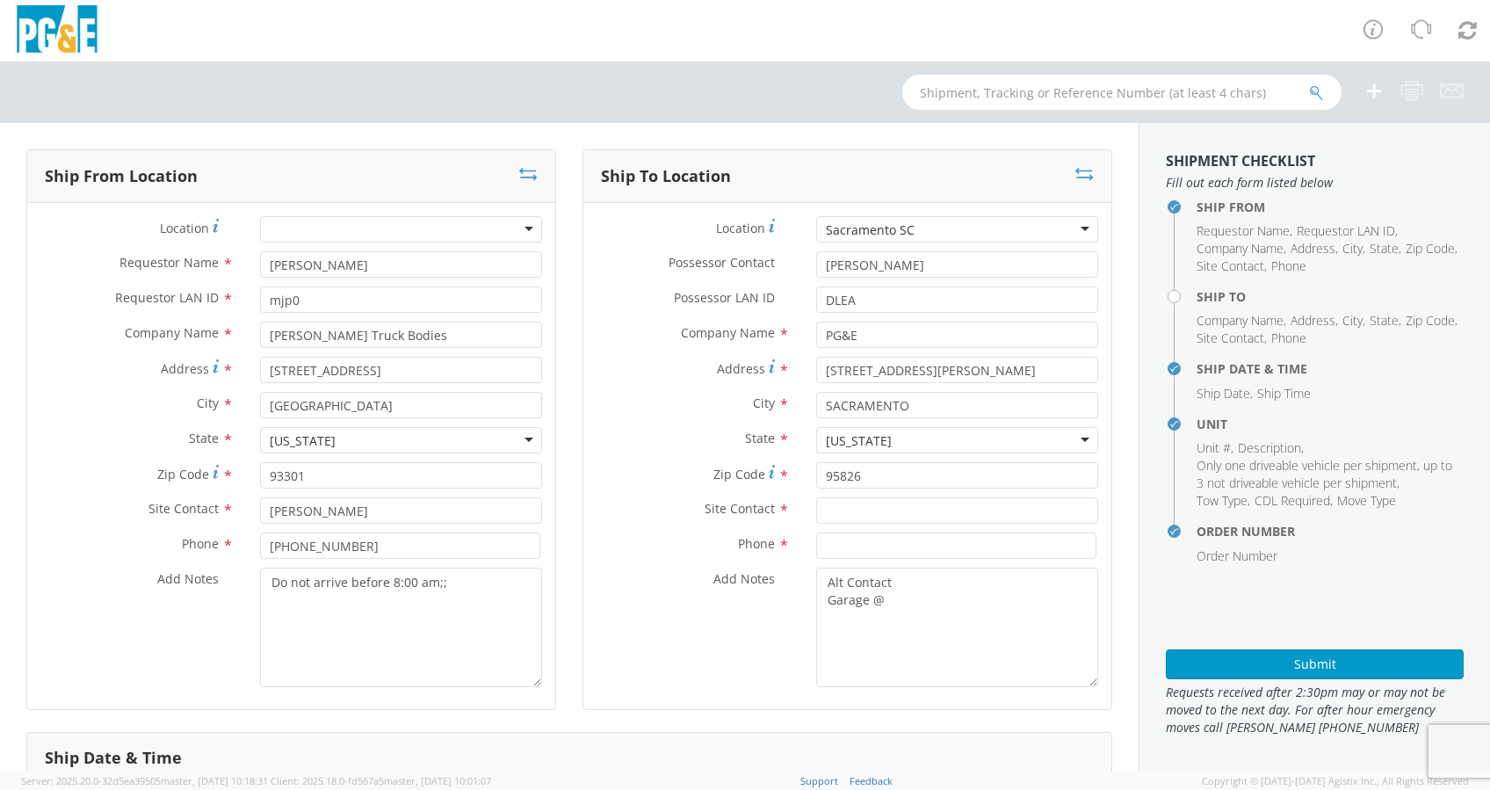
click at [935, 228] on div "Sacramento SC" at bounding box center [957, 229] width 282 height 26
type input "modesto"
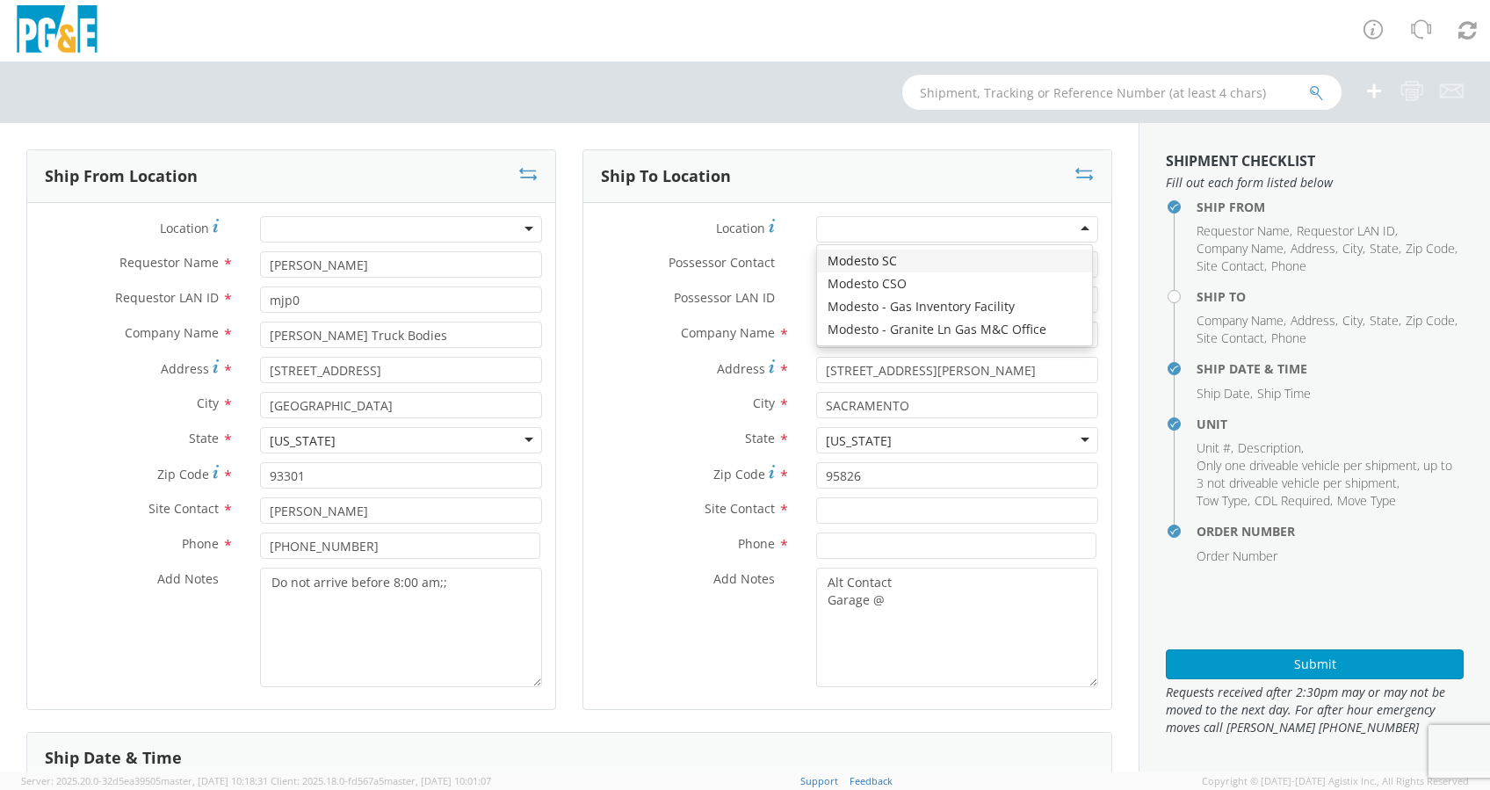
type input "1524 N CARPENTER ROAD"
type input "MODESTO"
type input "95351"
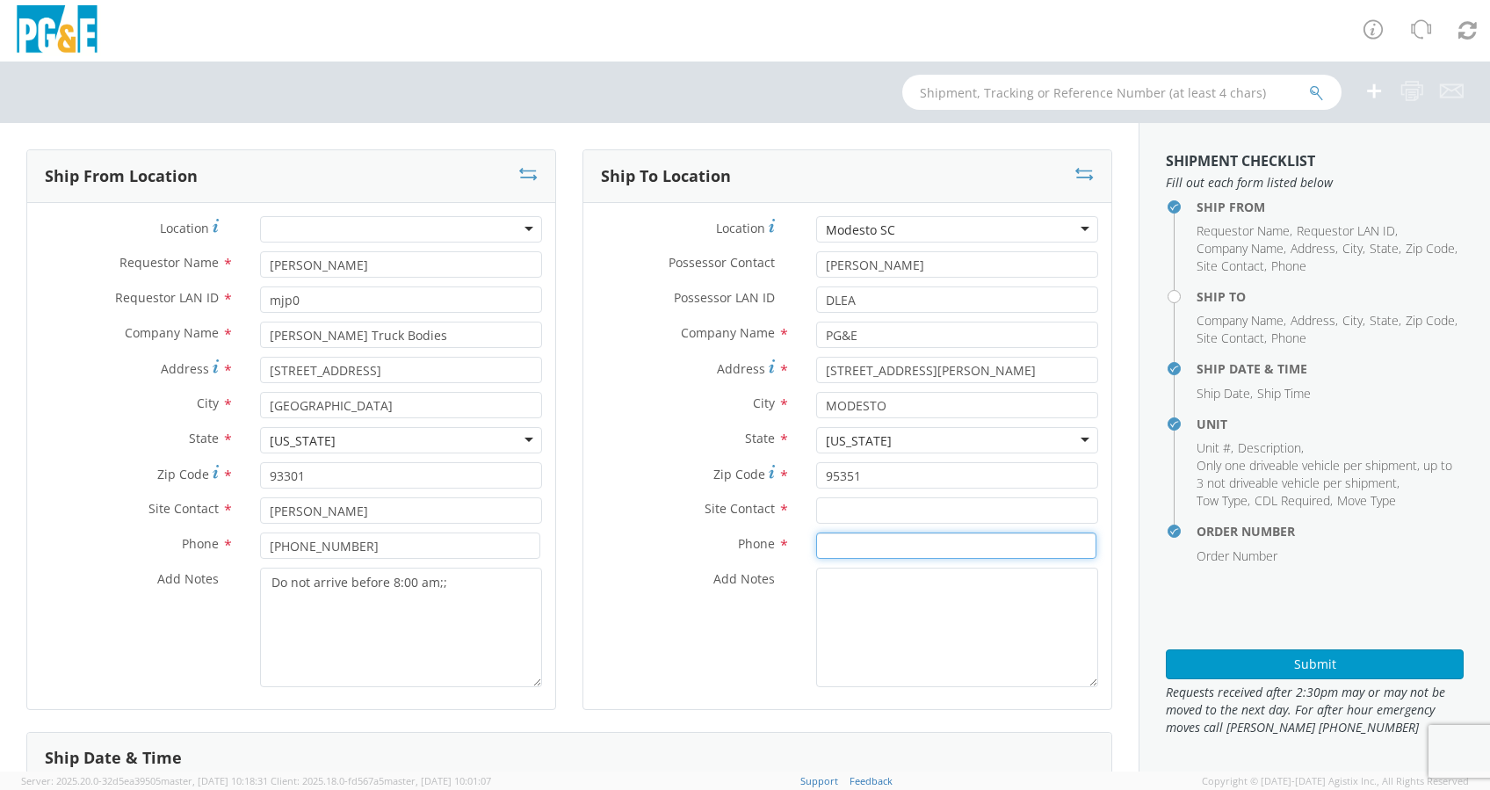
click at [859, 534] on input at bounding box center [956, 546] width 280 height 26
click at [860, 512] on input "text" at bounding box center [957, 510] width 282 height 26
paste input "Brian Rocha"
type input "Brian Rocha"
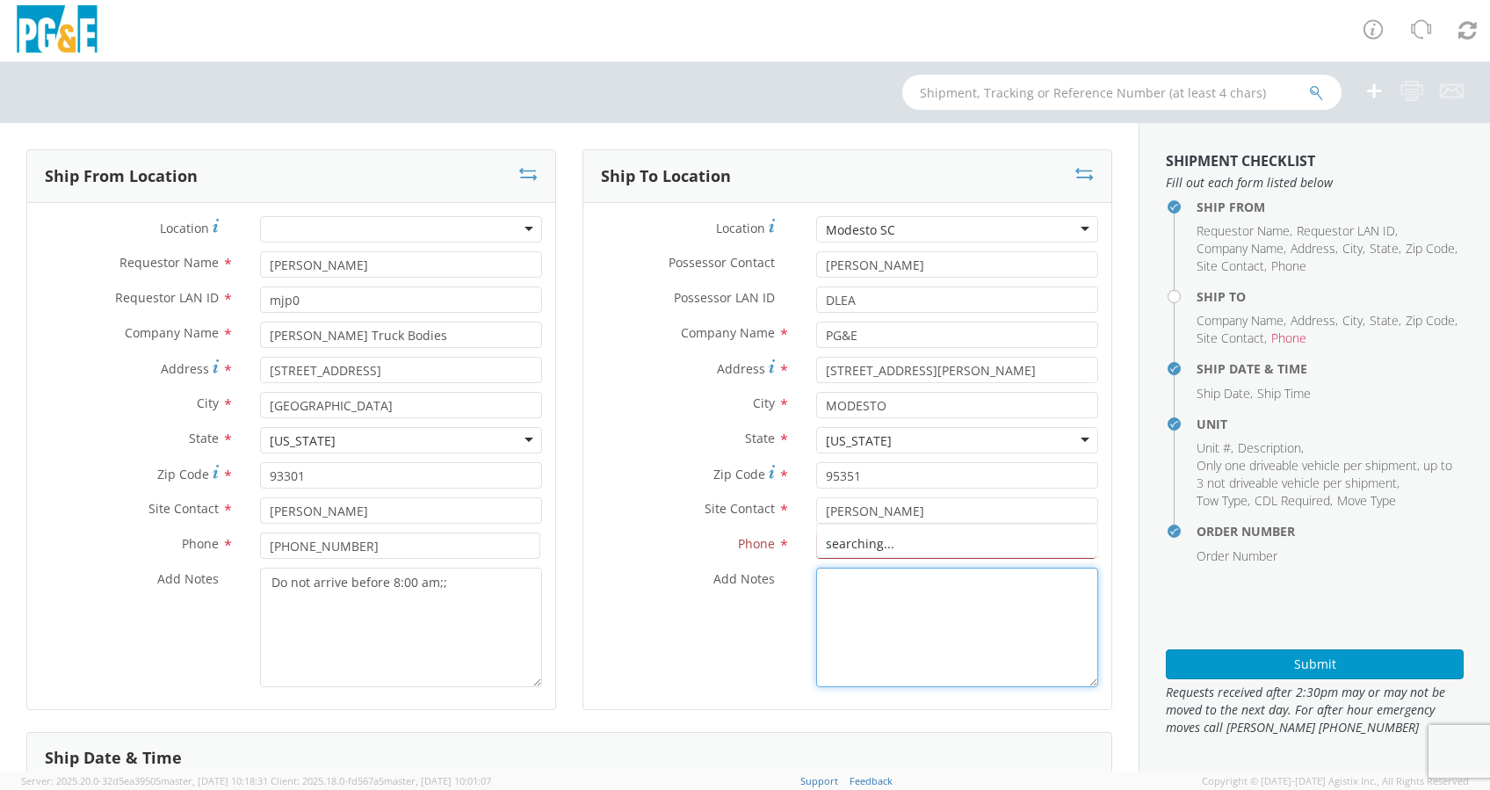
click at [910, 550] on textarea "Add Notes *" at bounding box center [957, 628] width 282 height 120
type textarea "Alt Contact Garage @"
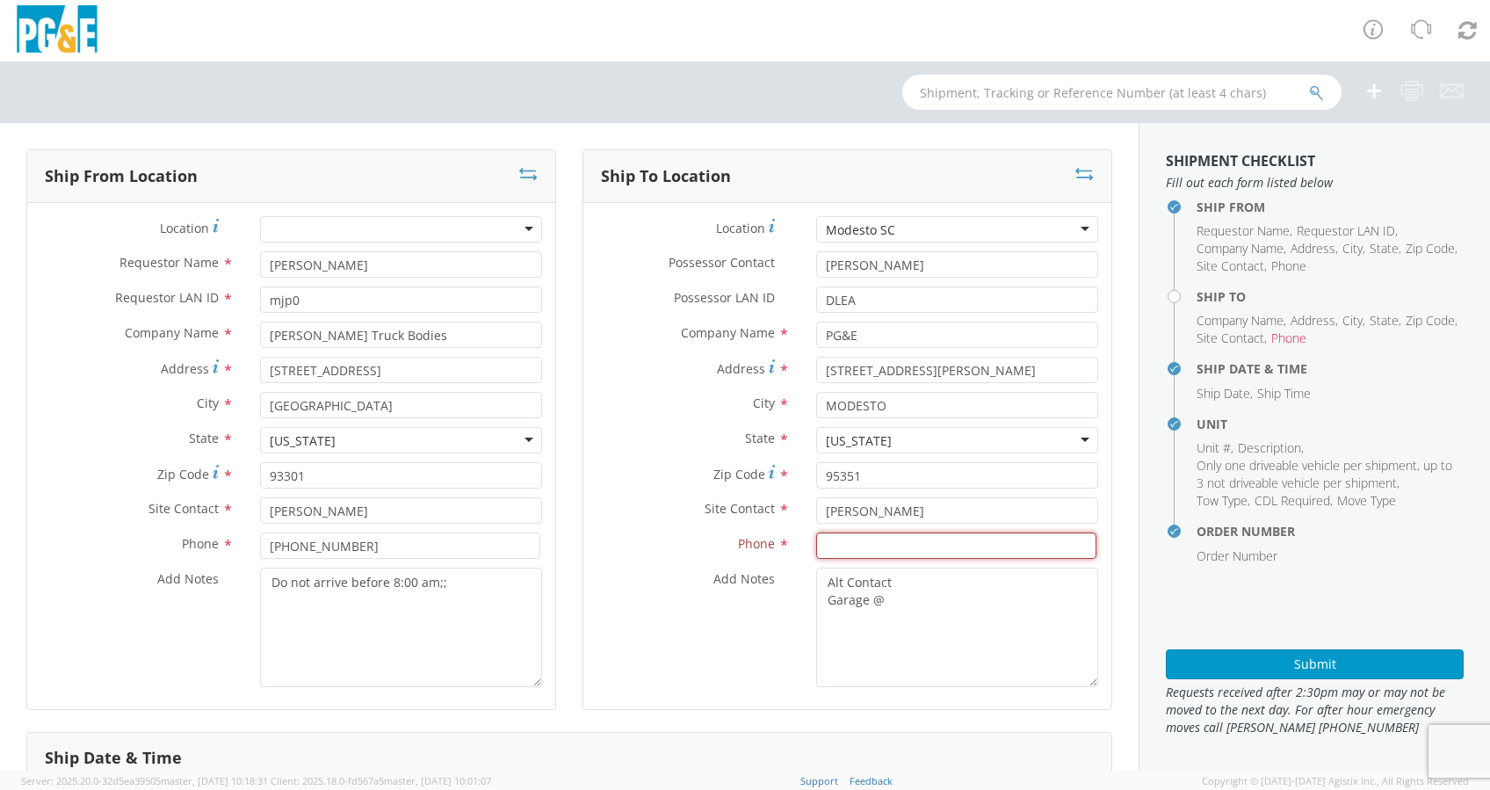
click at [827, 544] on input at bounding box center [956, 546] width 280 height 26
paste input "510-325-4160"
type input "510-325-4160"
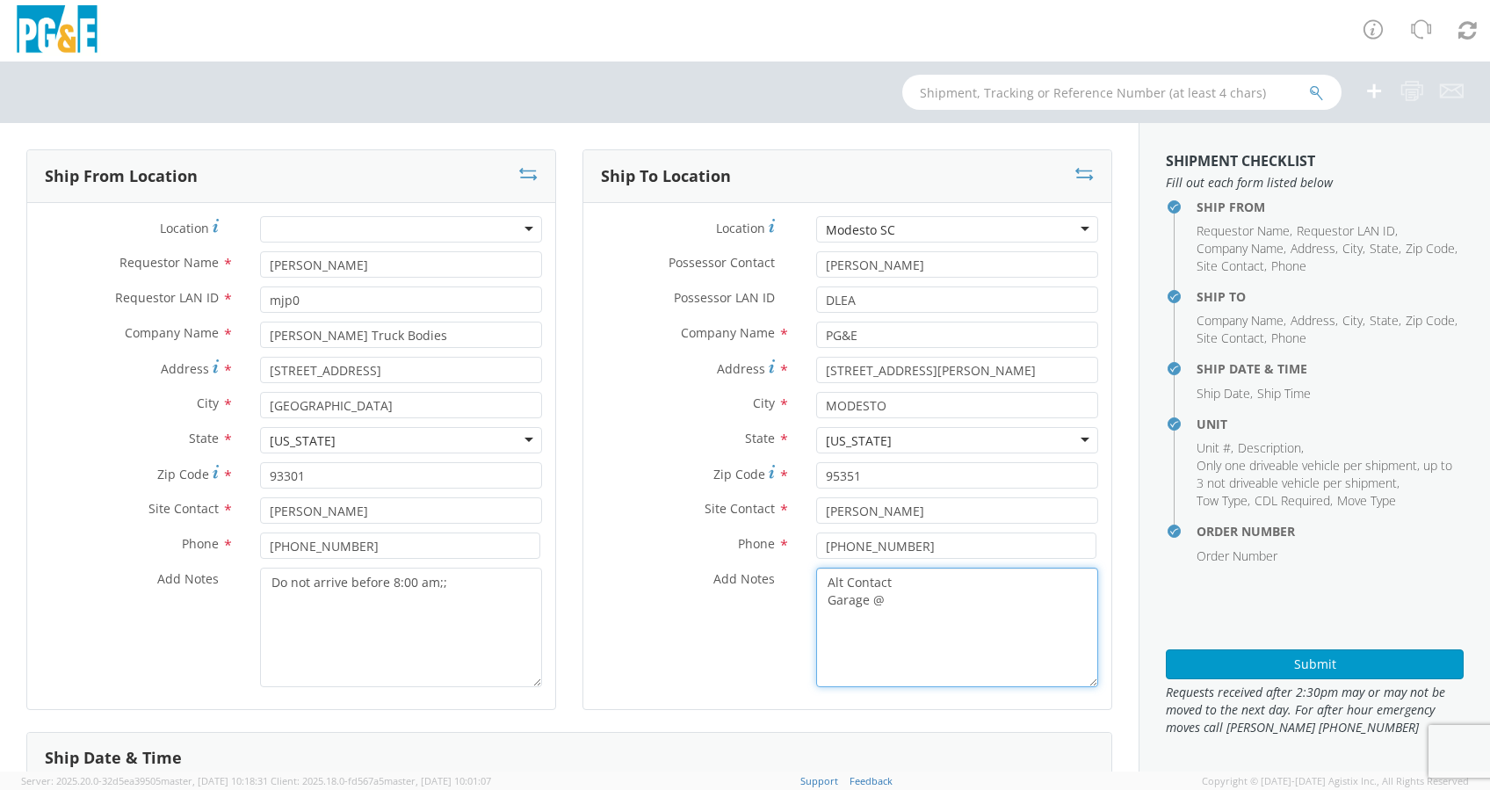
click at [919, 550] on textarea "Alt Contact Garage @" at bounding box center [957, 628] width 282 height 120
paste textarea "209-576-6650"
click at [826, 550] on textarea "Alt Contact Garage @ 209-576-6650" at bounding box center [957, 628] width 282 height 120
click at [969, 550] on textarea "Alt Contact Garage @ 209-576-6650" at bounding box center [957, 628] width 282 height 120
paste textarea "BRITT WASSON @ 559-417-7456"
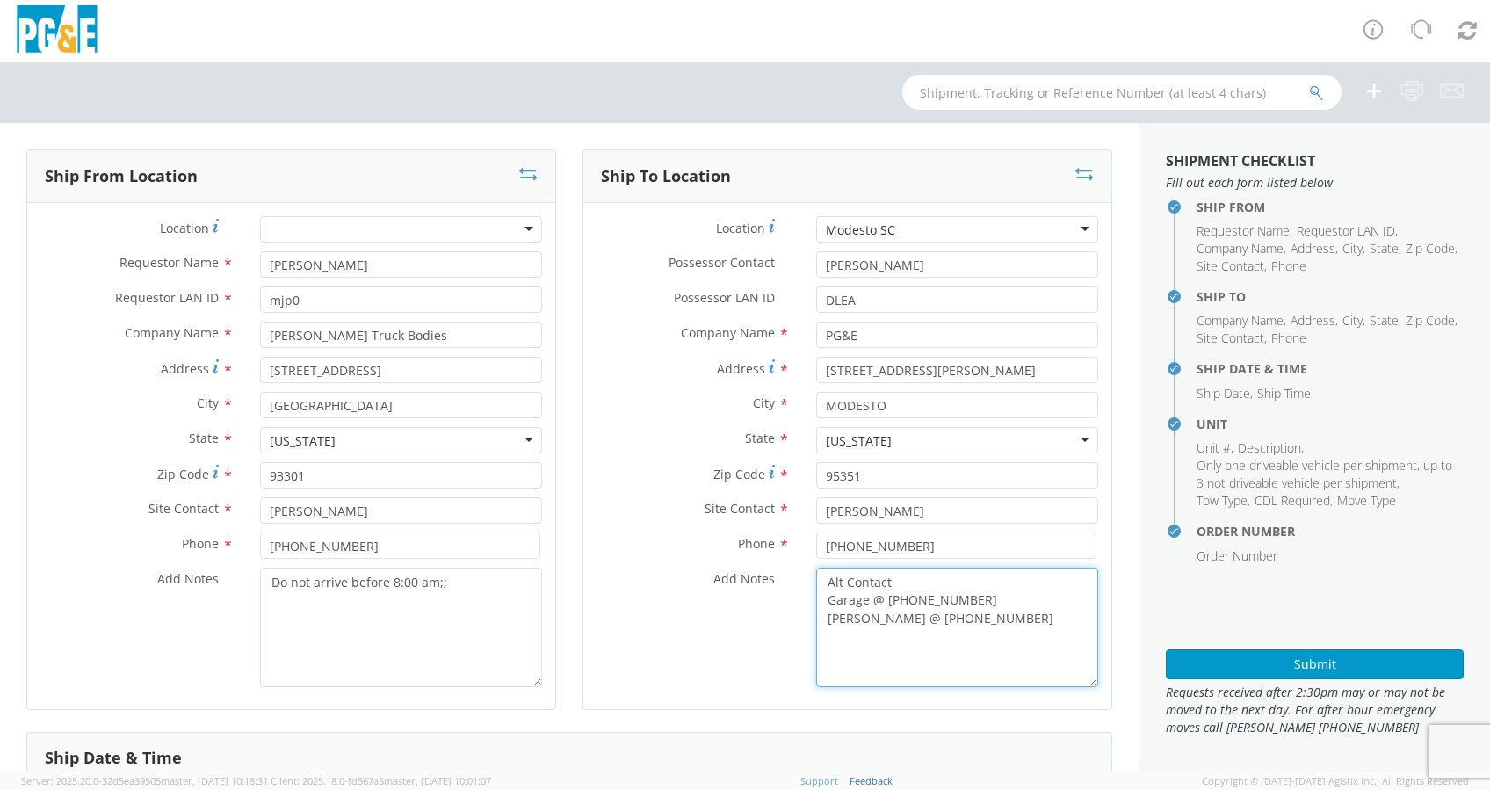
type textarea "Alt Contact Garage @ 209-576-6650 BRITT WASSON @ 559-417-7456"
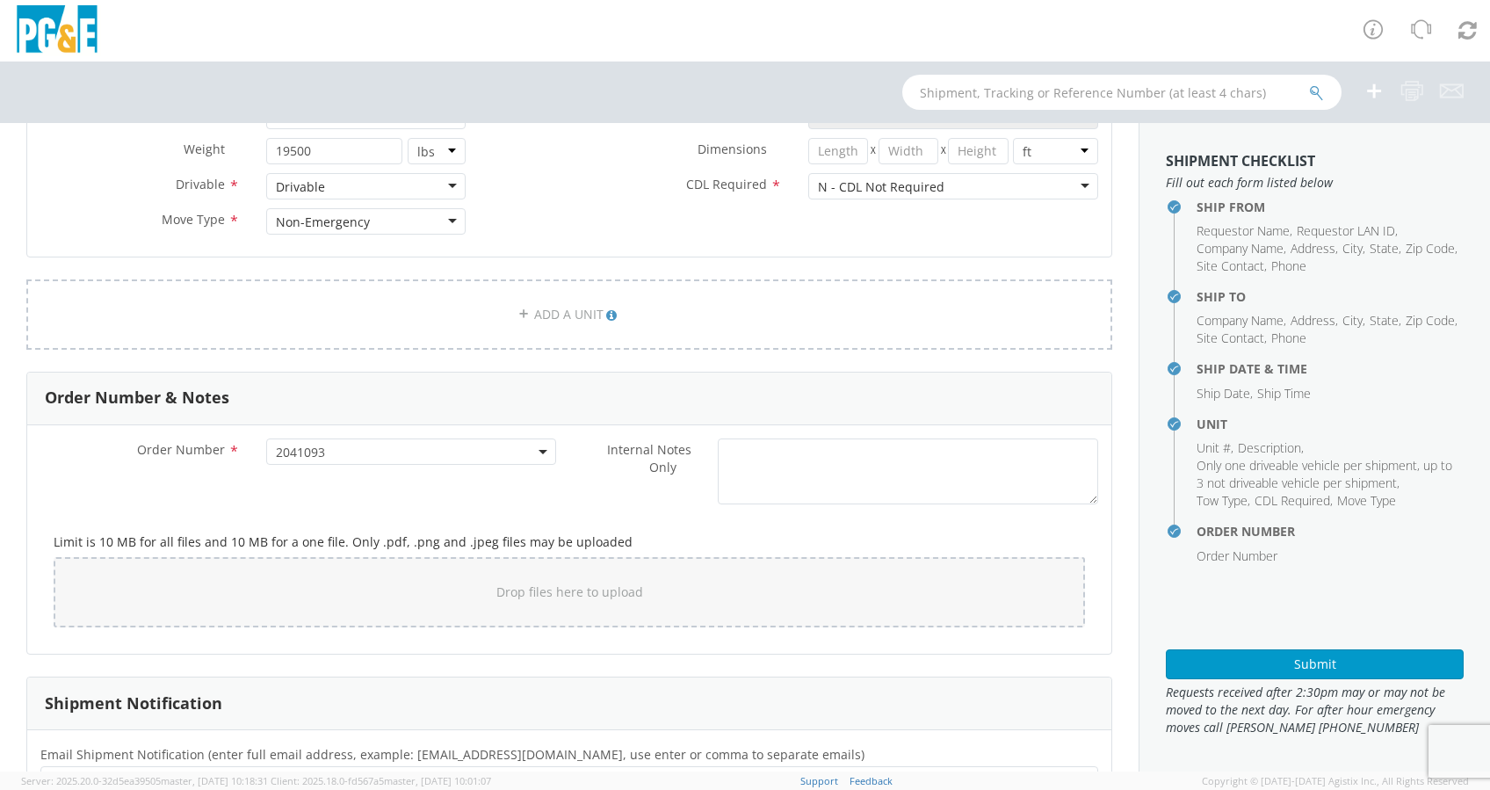
scroll to position [917, 0]
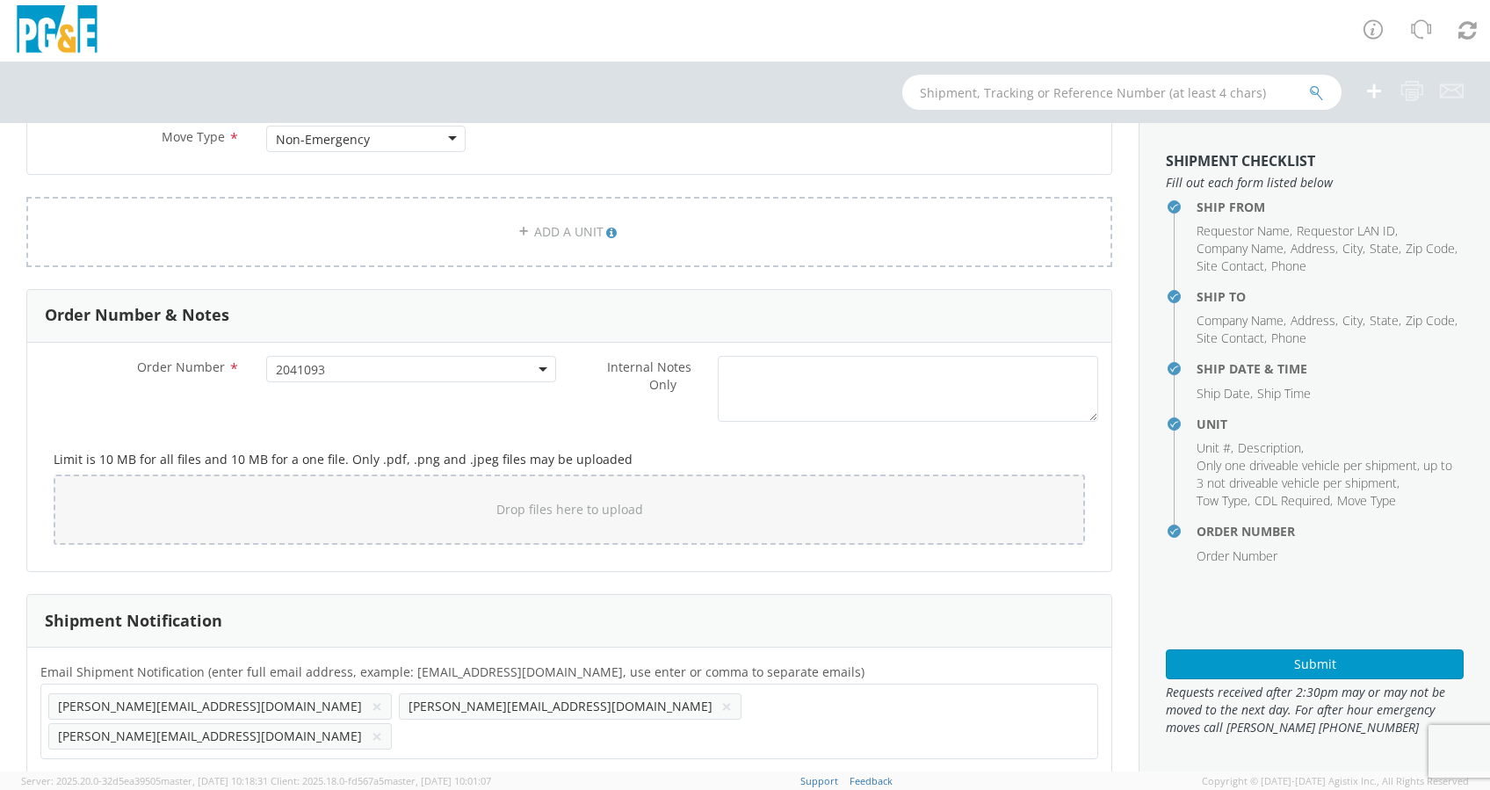
click at [791, 550] on ul "tom@douglasstruckbodies.com × darian@douglasstruckbodies.com × chelsea@douglass…" at bounding box center [569, 722] width 1042 height 60
paste input "BPR6@pge.com"
type input "BPR6@pge.com"
click at [953, 550] on ul "tom@douglasstruckbodies.com × darian@douglasstruckbodies.com × chelsea@douglass…" at bounding box center [569, 722] width 1042 height 60
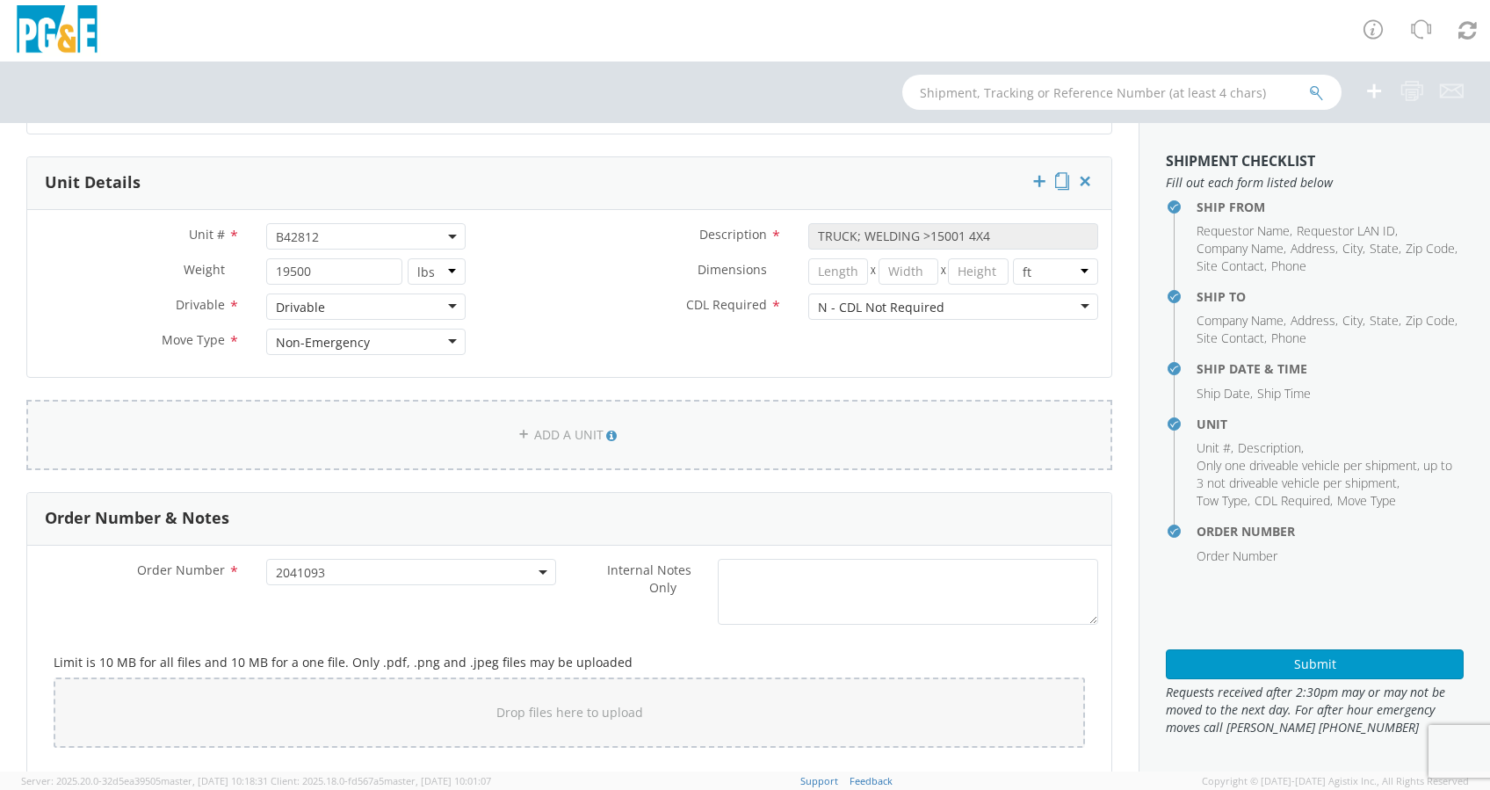
scroll to position [917, 0]
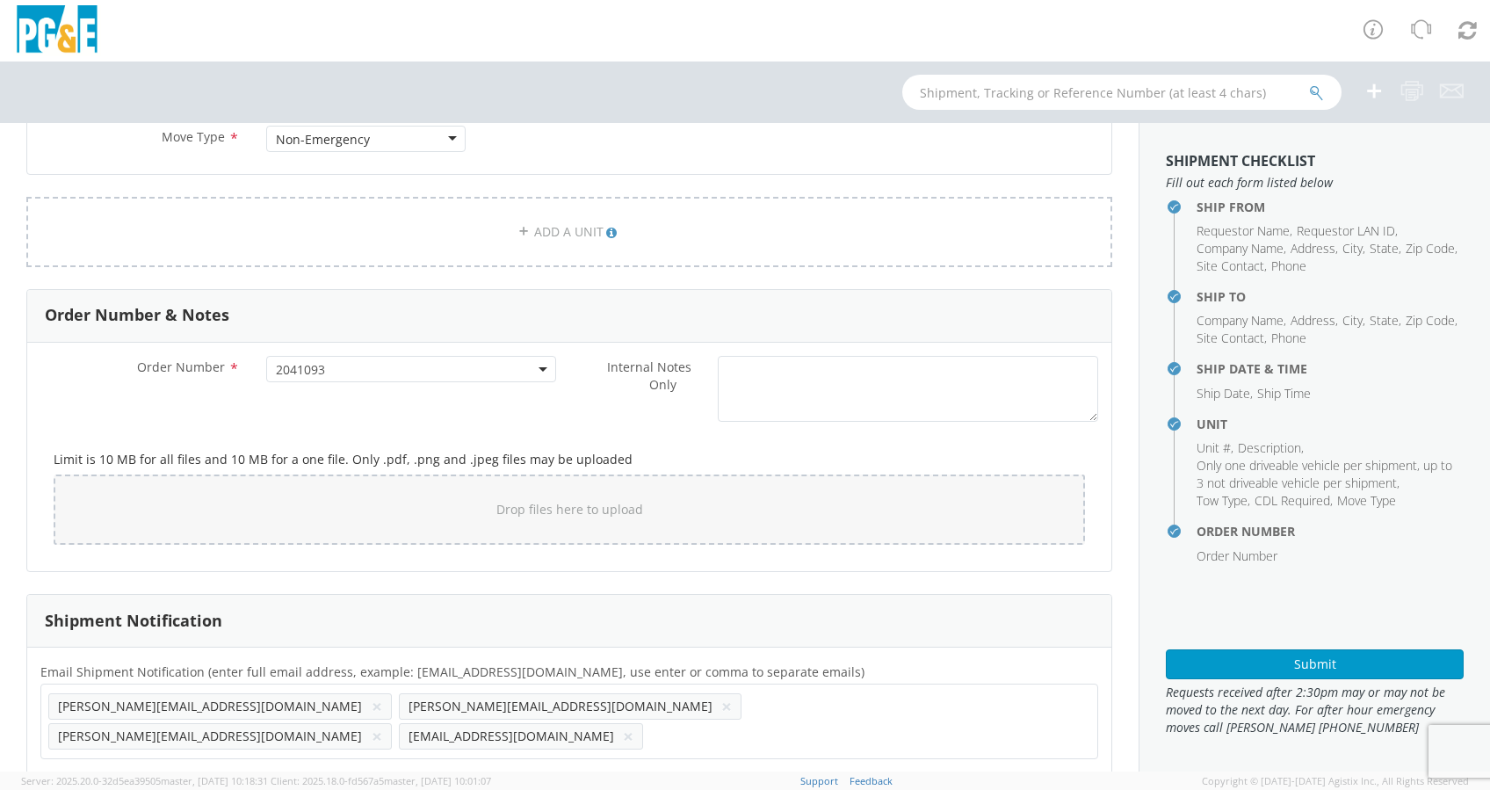
paste input "BXWU@pge.com"
type input "BXWU@pge.com"
click at [1054, 550] on ul "tom@douglasstruckbodies.com × darian@douglasstruckbodies.com × chelsea@douglass…" at bounding box center [569, 722] width 1042 height 60
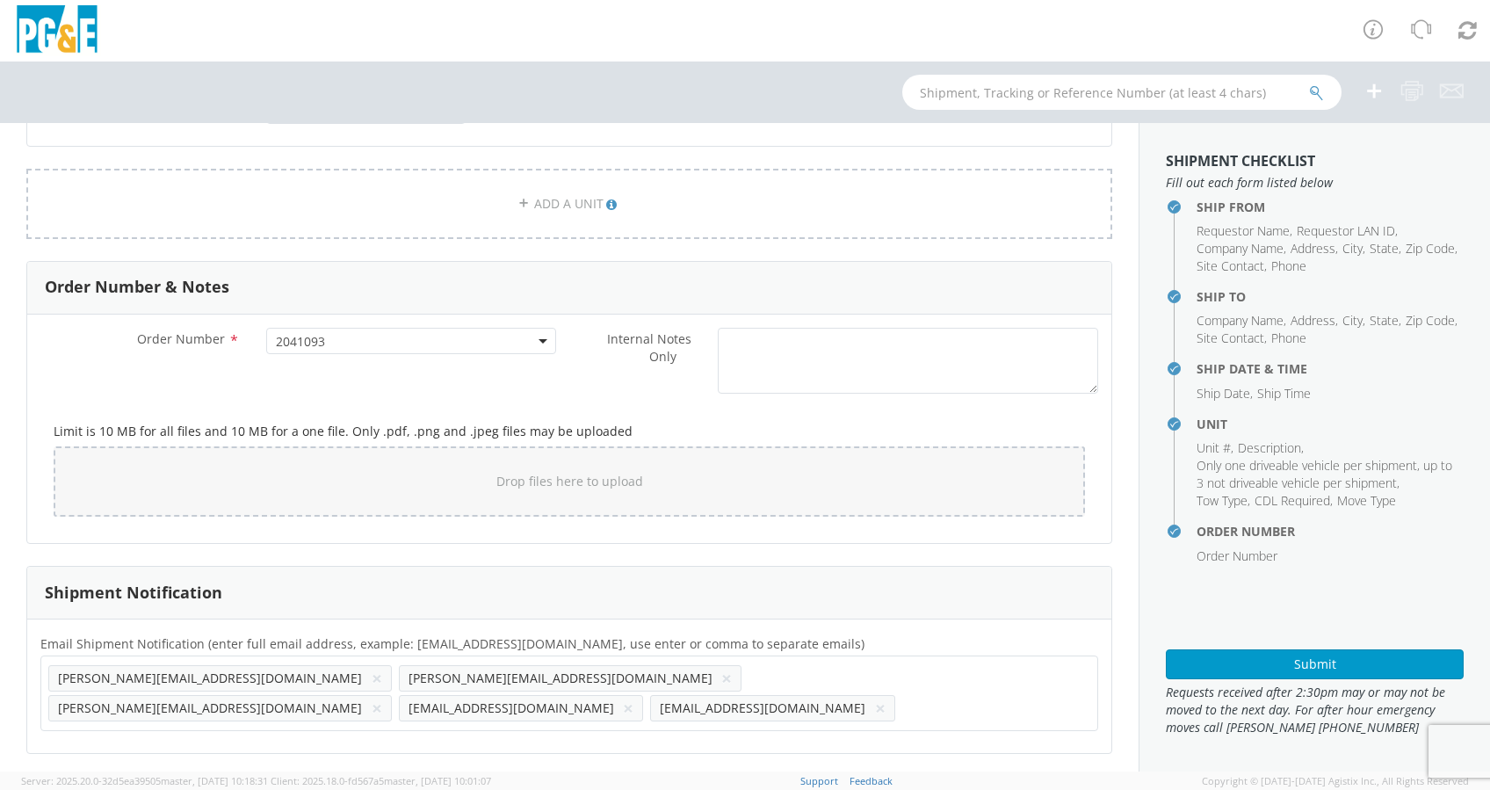
scroll to position [946, 0]
click at [1065, 550] on button "Submit" at bounding box center [1315, 664] width 298 height 30
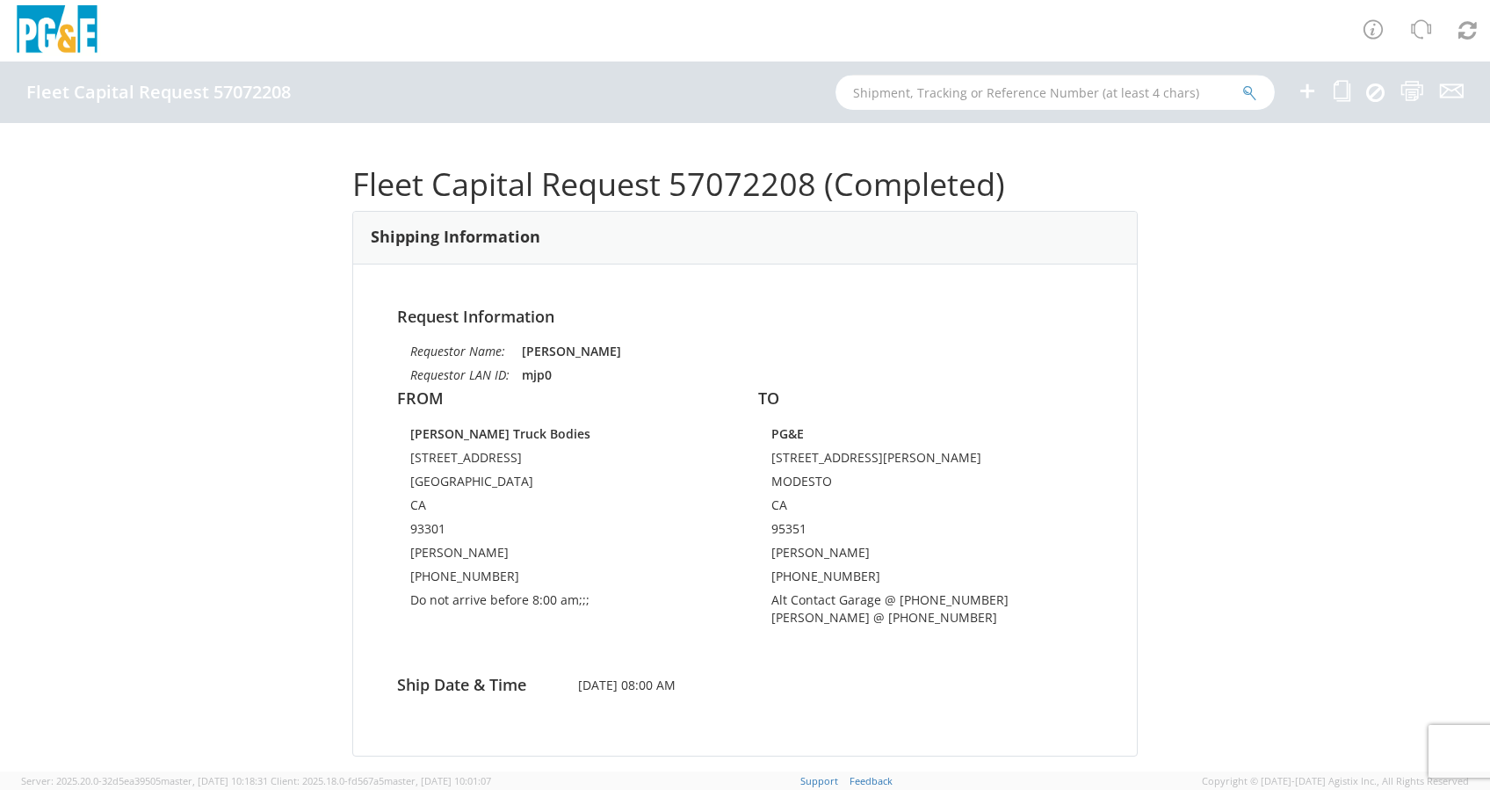
click at [925, 86] on input "text" at bounding box center [1055, 92] width 439 height 35
click at [912, 89] on input "text" at bounding box center [1055, 92] width 439 height 35
click at [910, 91] on input "text" at bounding box center [1055, 92] width 439 height 35
paste input "B42650"
type input "B42650"
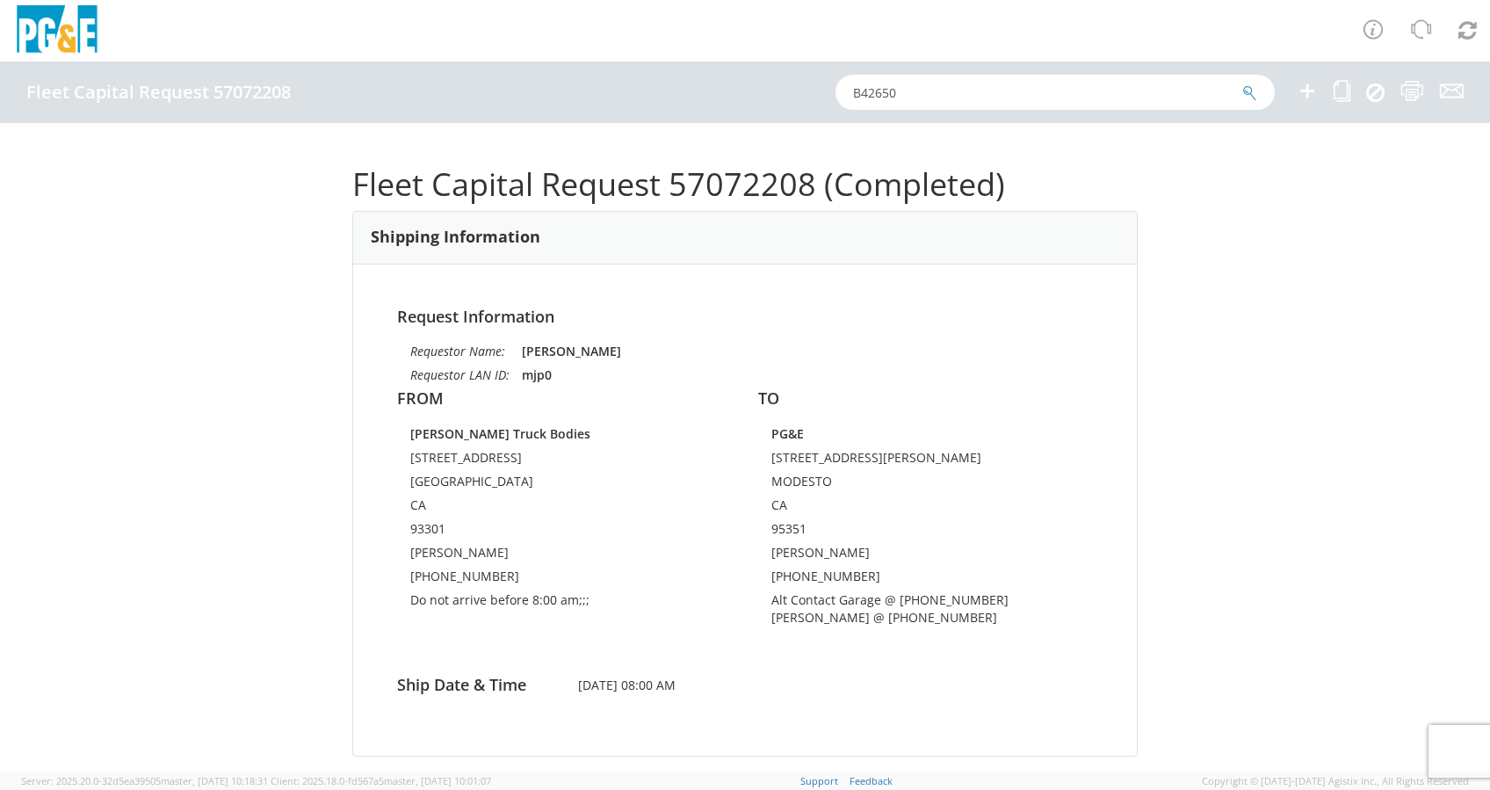
click at [1065, 91] on icon "submit" at bounding box center [1250, 93] width 15 height 16
click at [1065, 84] on icon at bounding box center [1342, 91] width 17 height 22
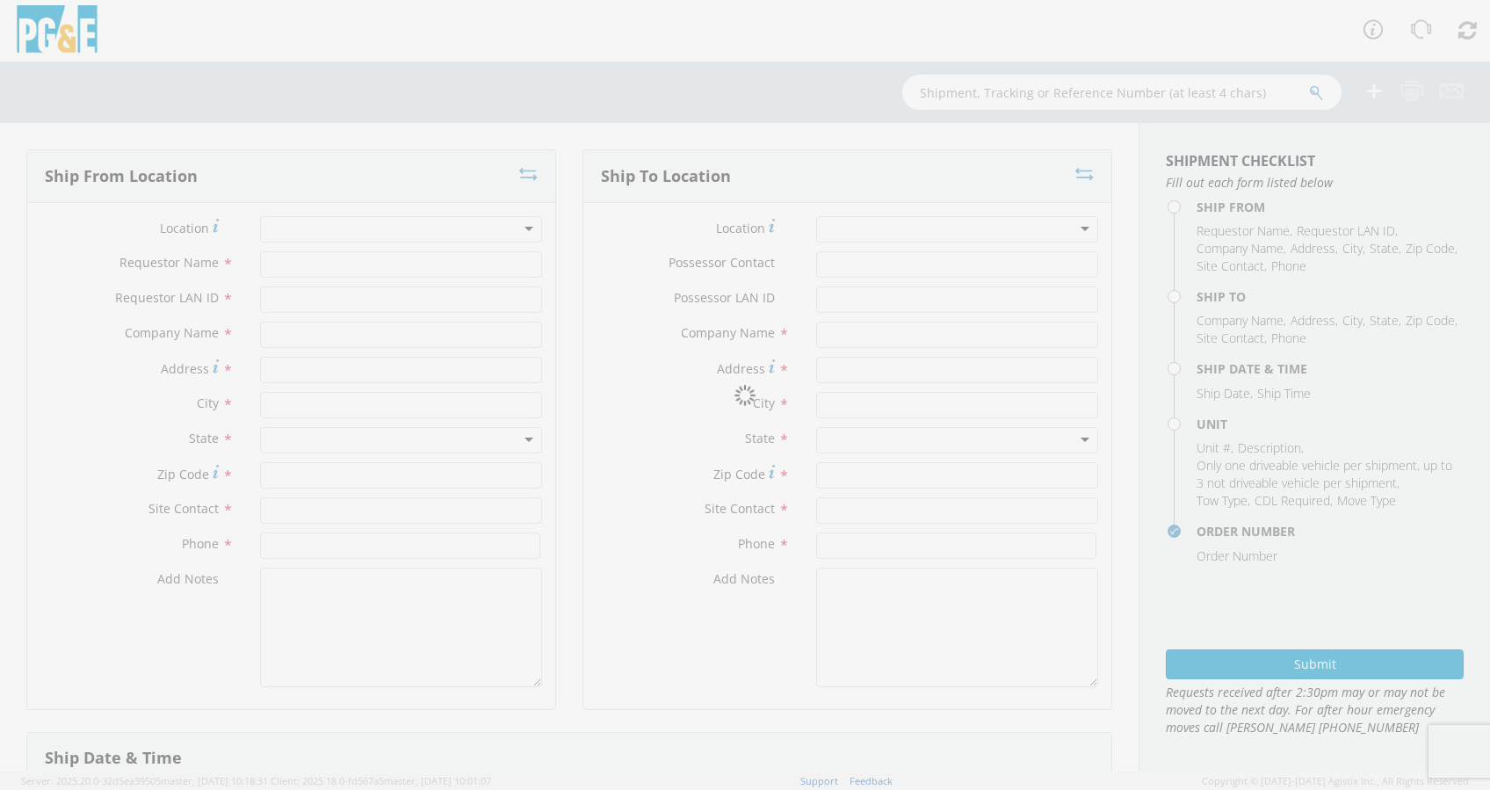
type input "[PERSON_NAME]"
type input "mjp0"
type input "Douglass Truck Bodies"
type input "231 21st Street"
type input "Bakersfield"
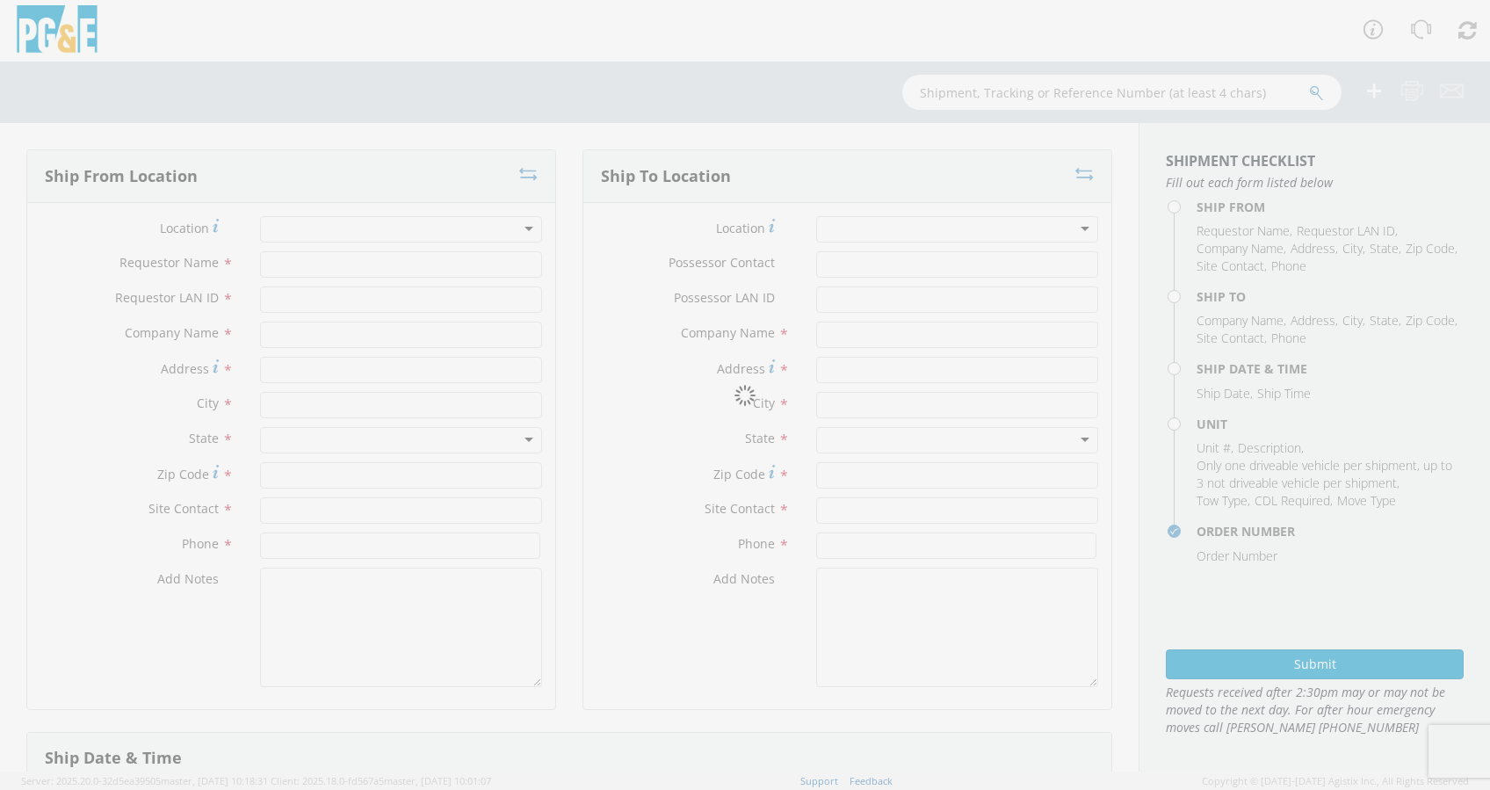
type input "93301"
type input "Darian Henson-Garcia"
type input "661-327-0258"
type textarea "Do not arrive before 8:00 am;;;"
type input "David L Escobar"
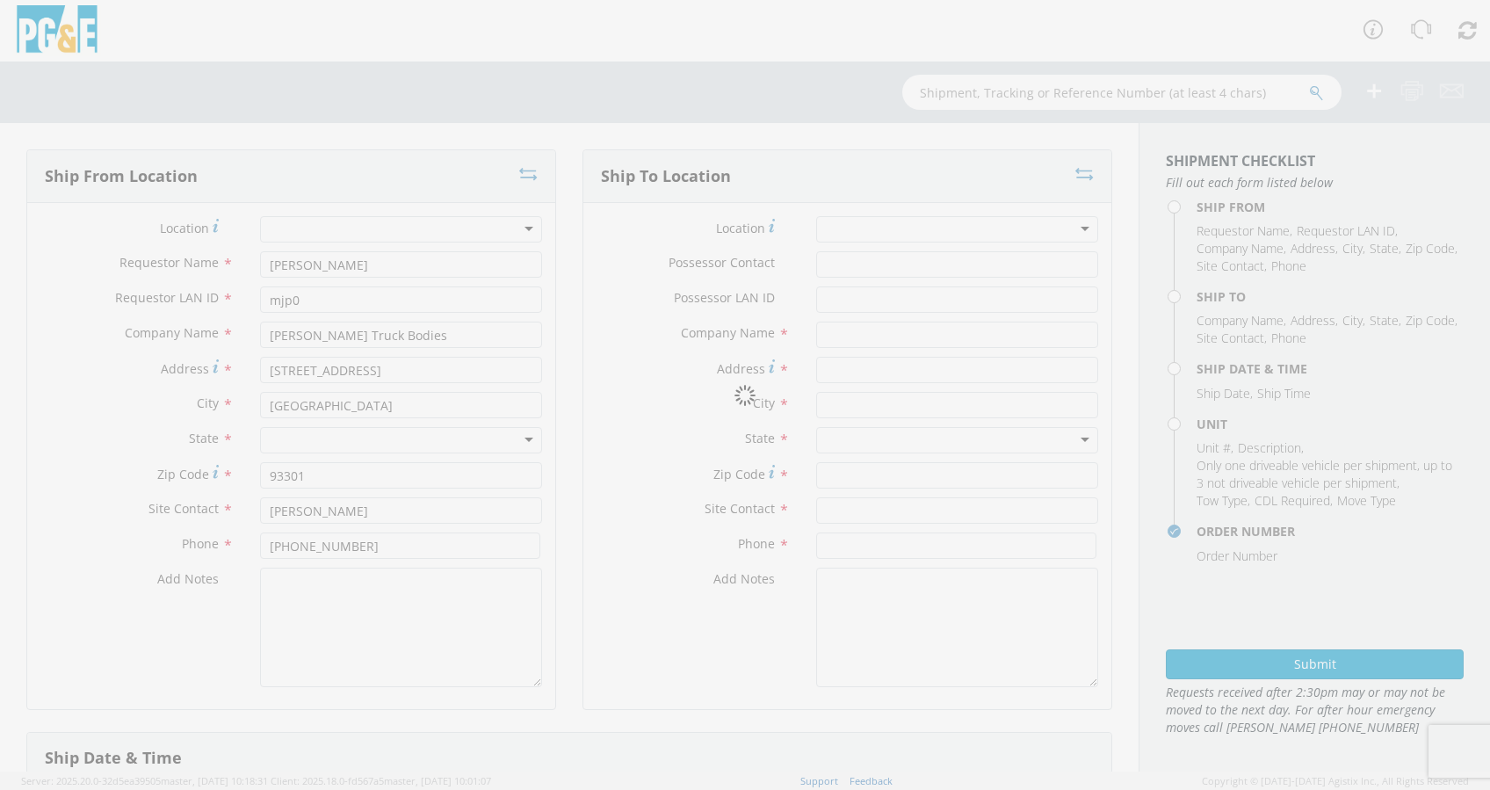
type input "DLEA"
type input "PG&E"
type input "1524 N CARPENTER ROAD"
type input "MODESTO"
type input "95351"
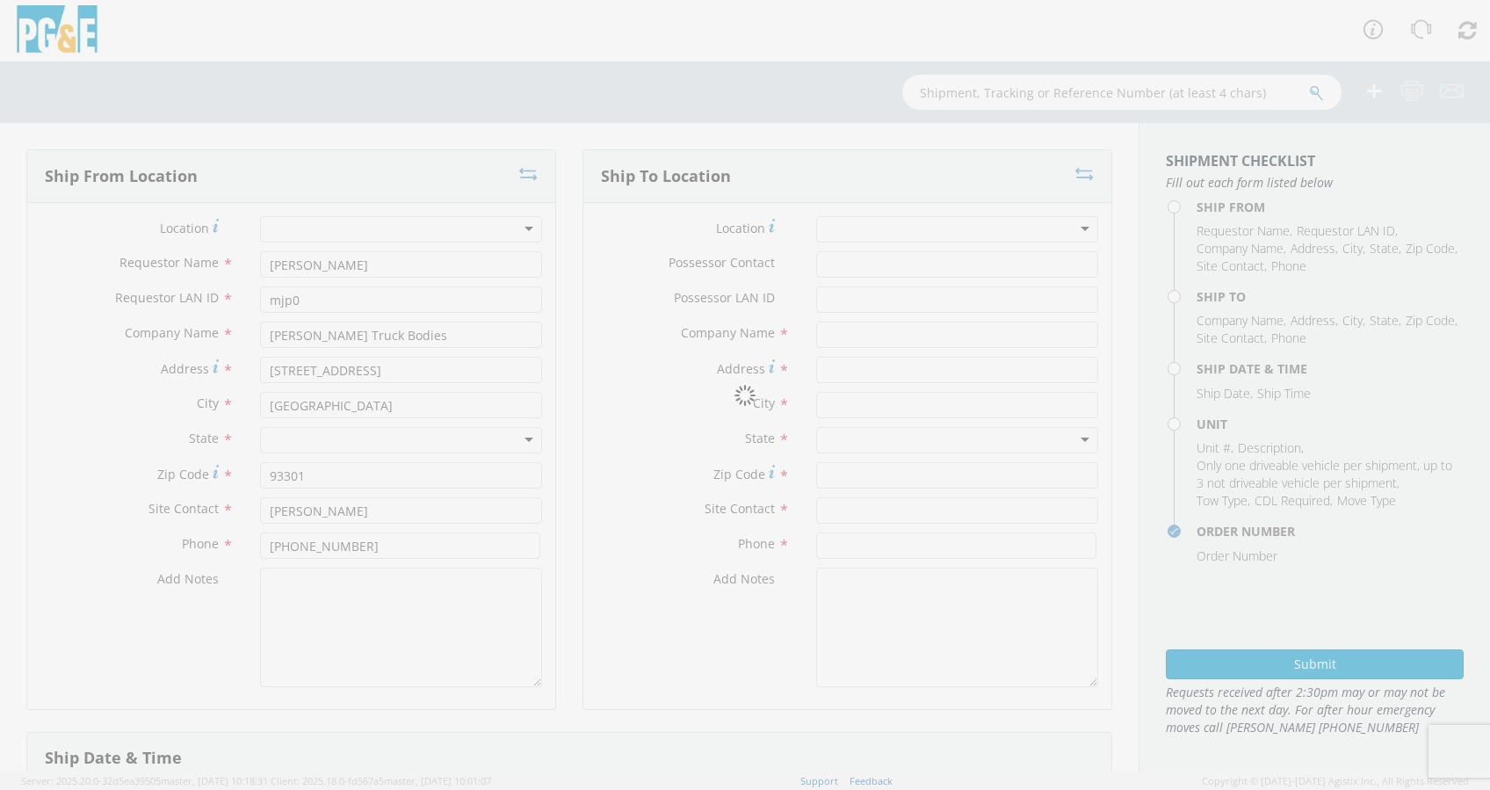
type input "Brian Rocha"
type input "510-325-4160"
type textarea "Alt Contact Garage @ 209-576-6650 BRITT WASSON @ 559-417-7456"
type input "[DATE]"
type input "8:00 AM"
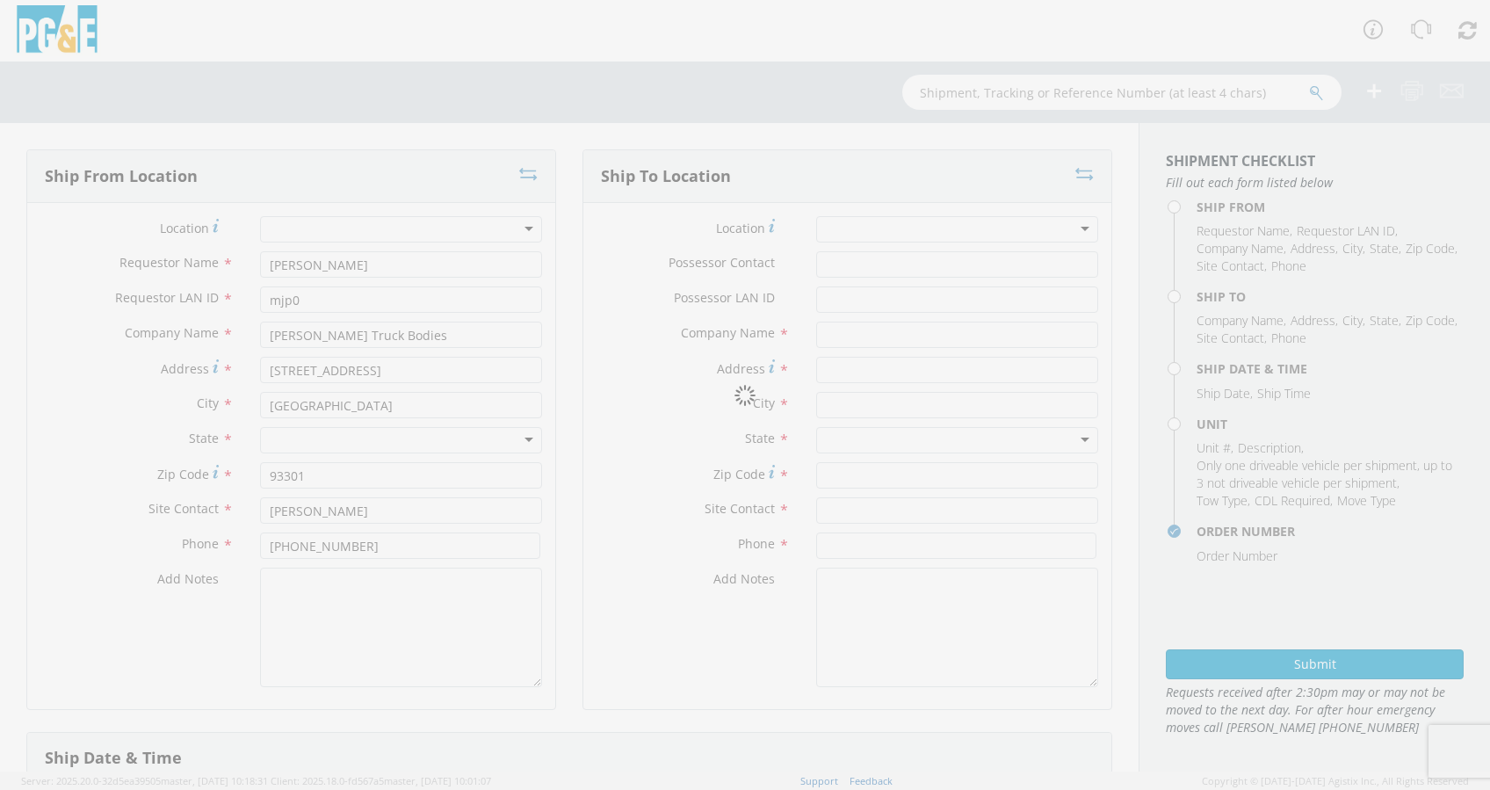
type input "TRUCK; WELDING >15001 4X4"
type input "19500"
select select "B42812"
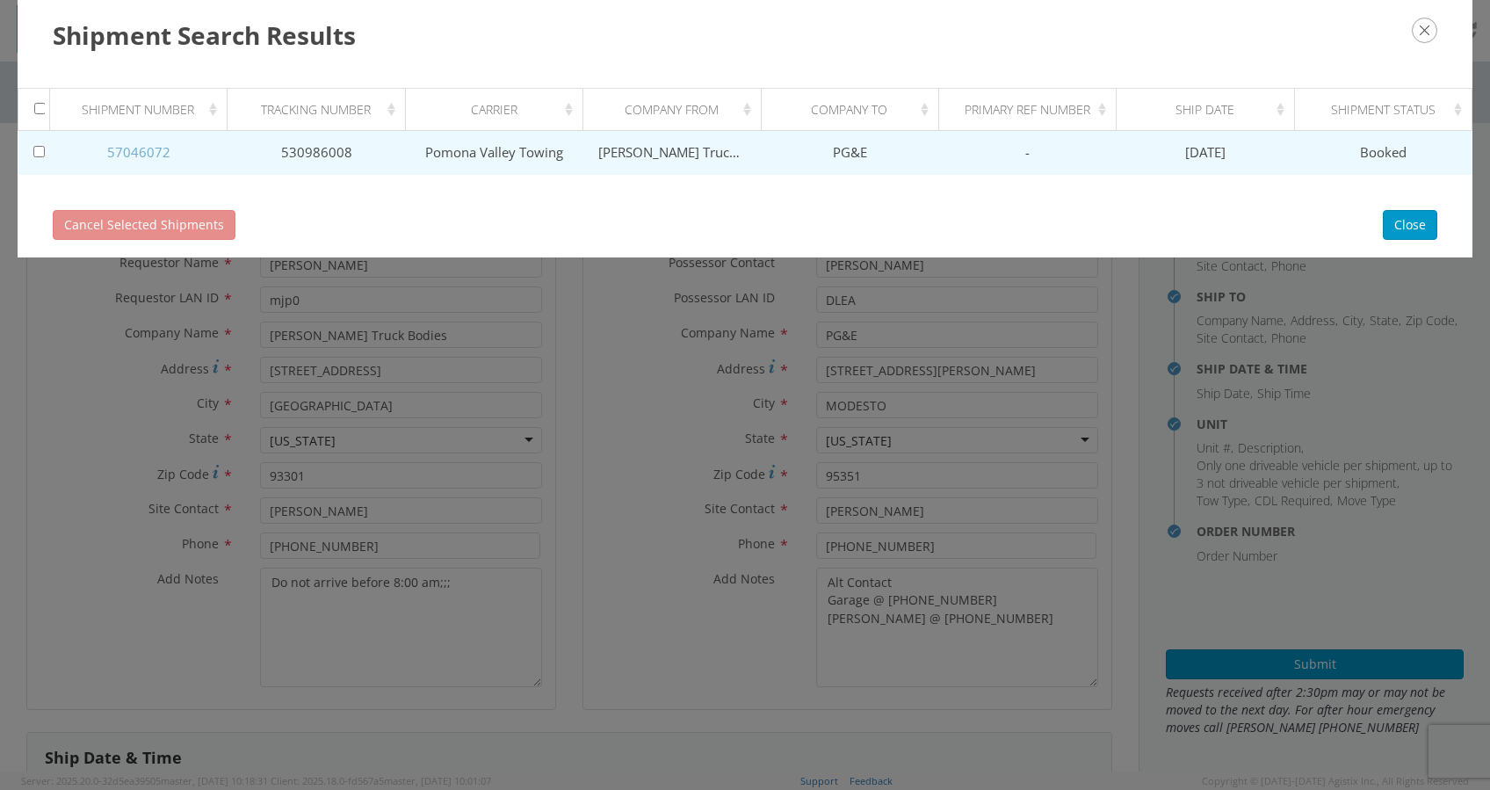
click at [140, 150] on link "57046072" at bounding box center [138, 152] width 63 height 18
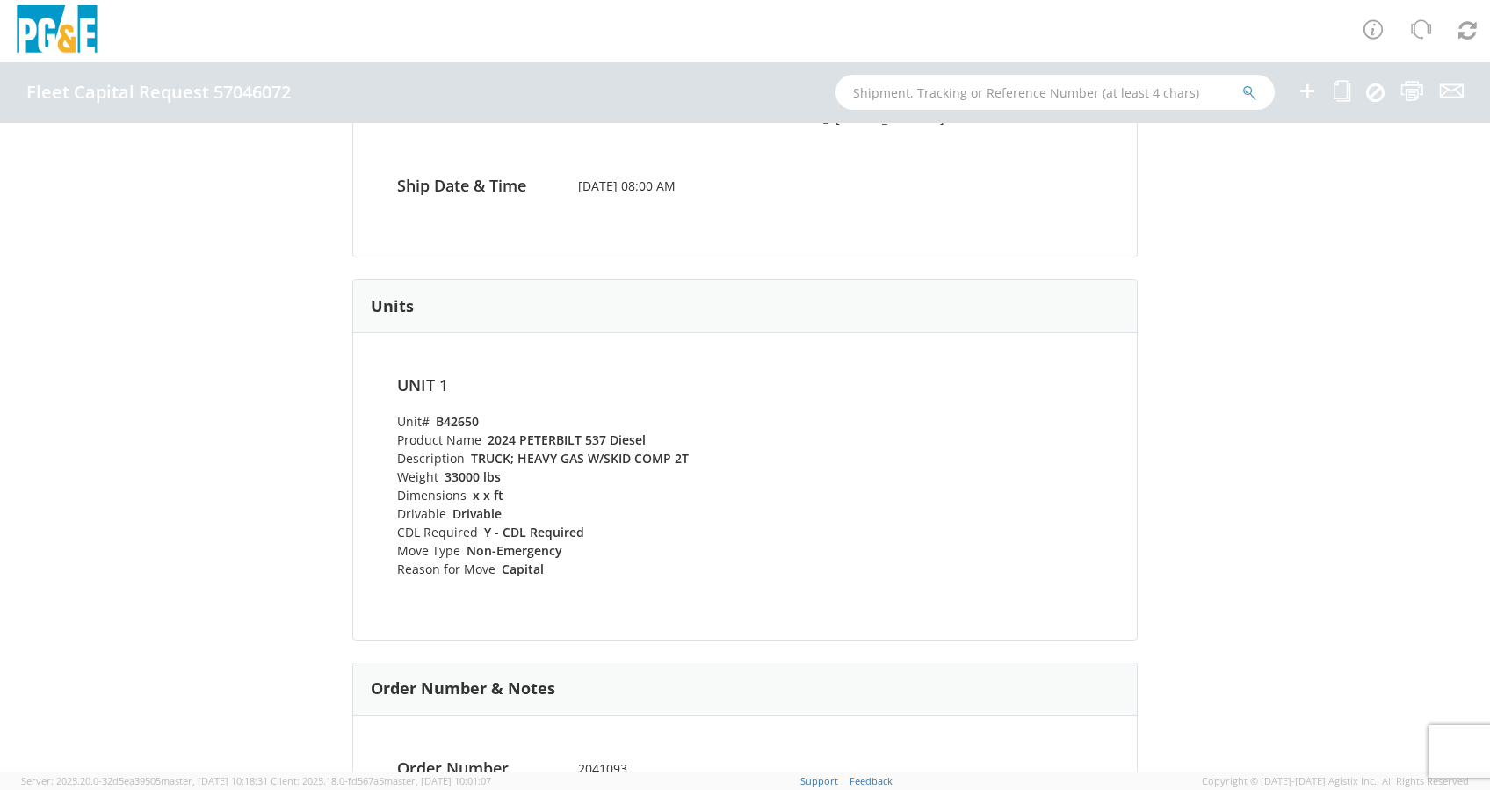
scroll to position [585, 0]
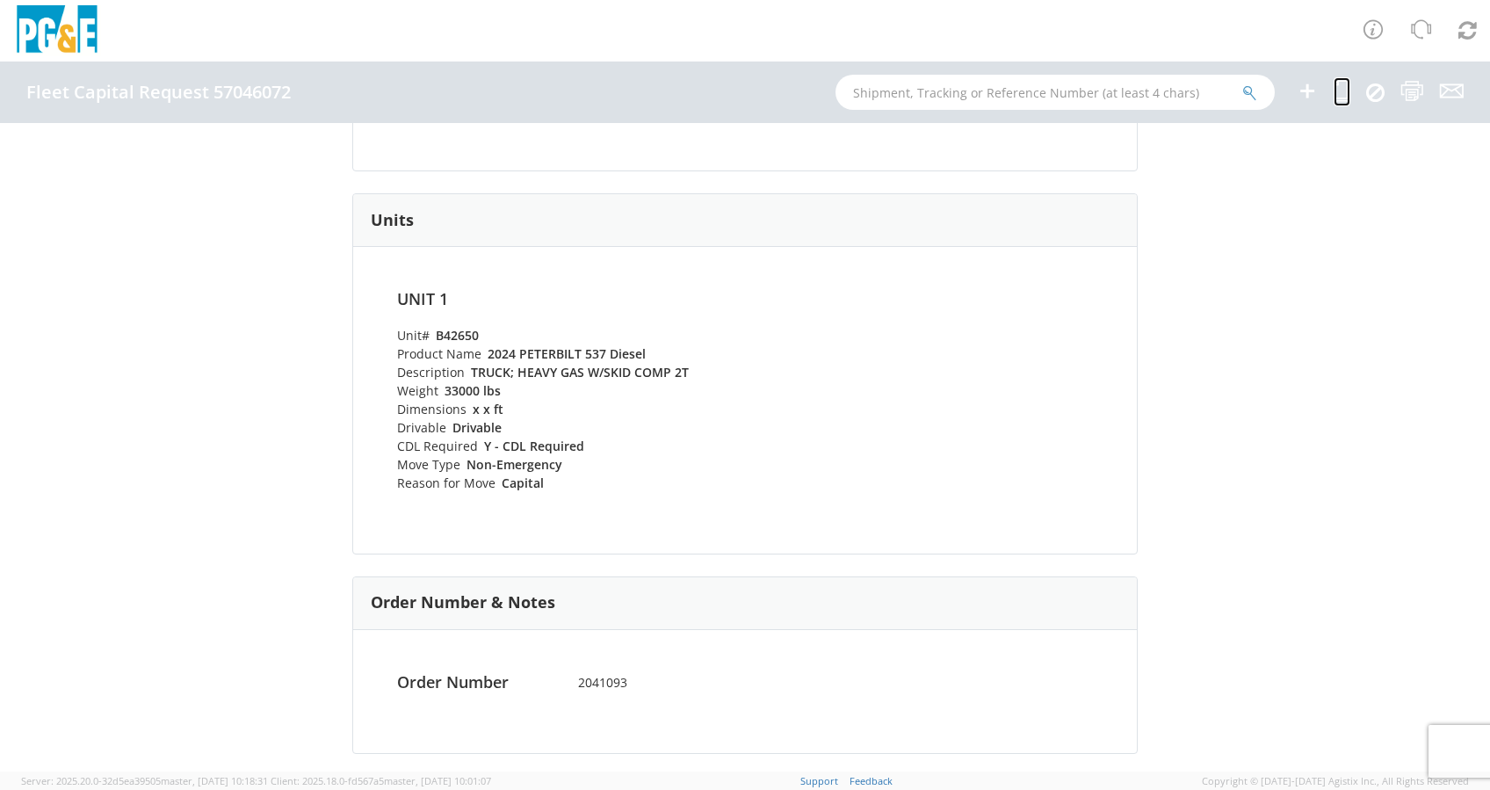
click at [1065, 94] on icon at bounding box center [1342, 91] width 17 height 22
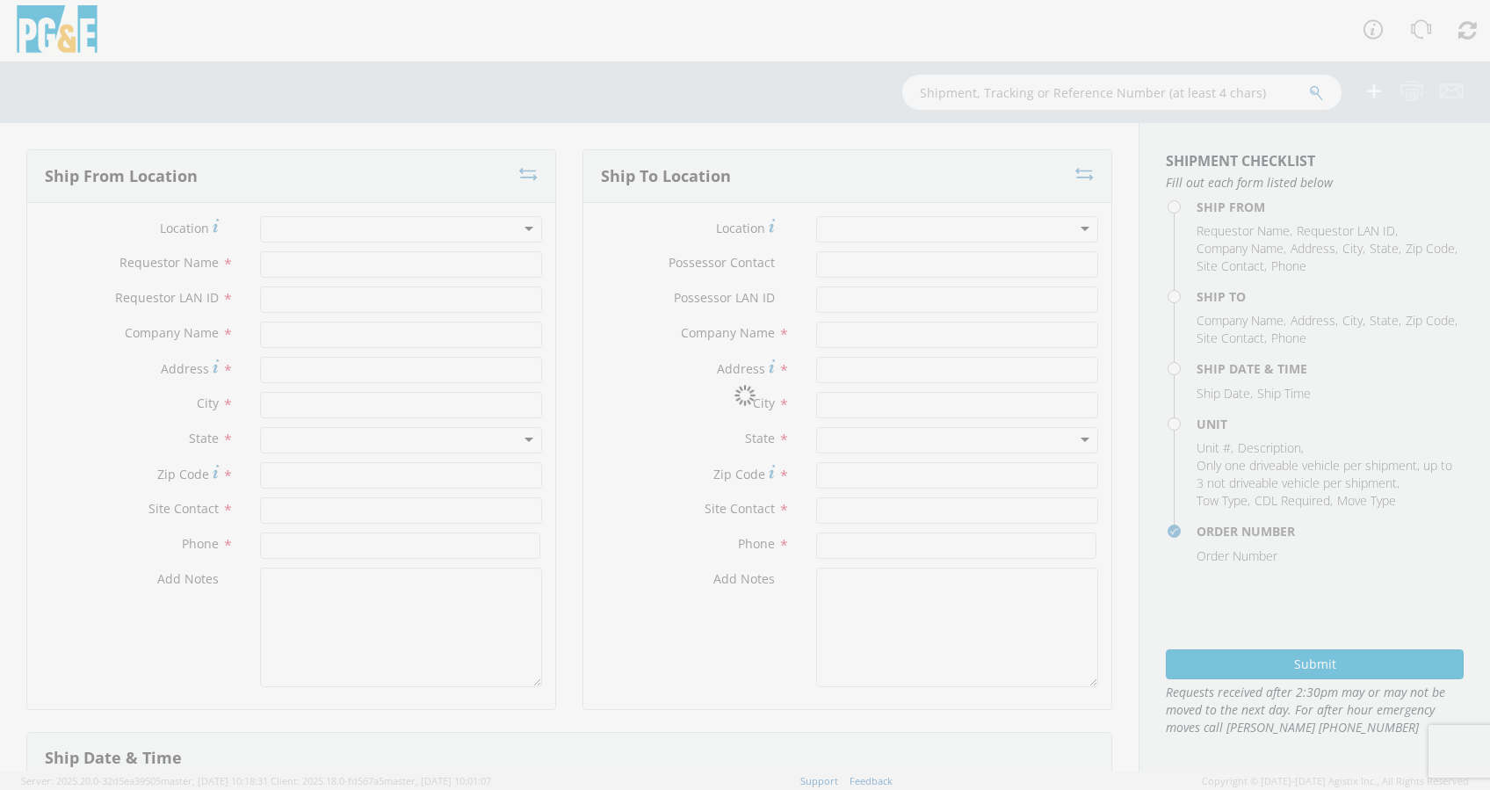
type input "[PERSON_NAME]"
type input "mjp0"
type input "Douglass Truck Bodies"
type input "231 21st Street"
type input "Bakersfield"
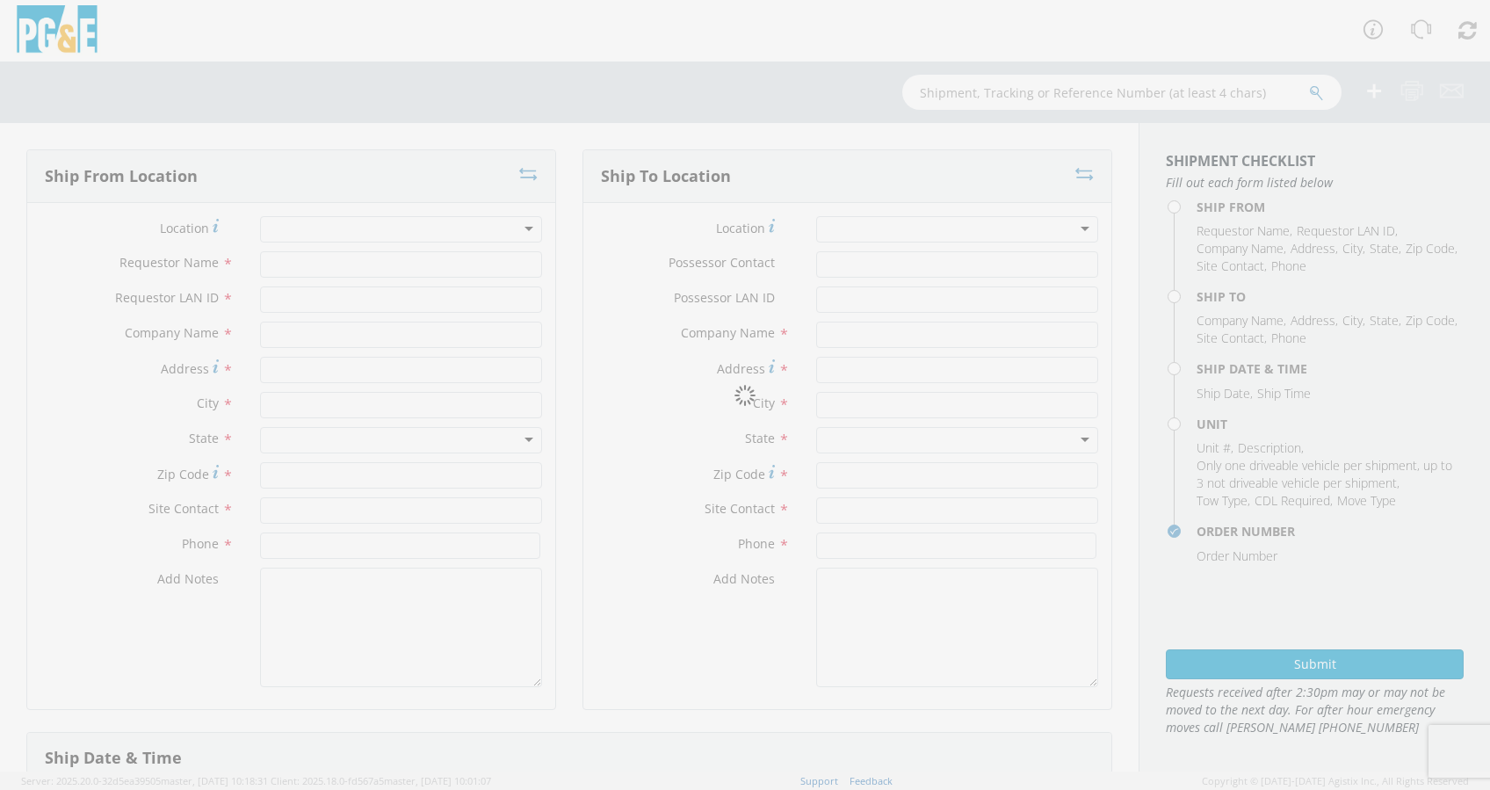
type input "93301"
type input "Darian Henson-Garcia"
type input "661-327-0258"
type textarea "Do not arrive before 8:00 am;;;"
type input "Miles P Hansen"
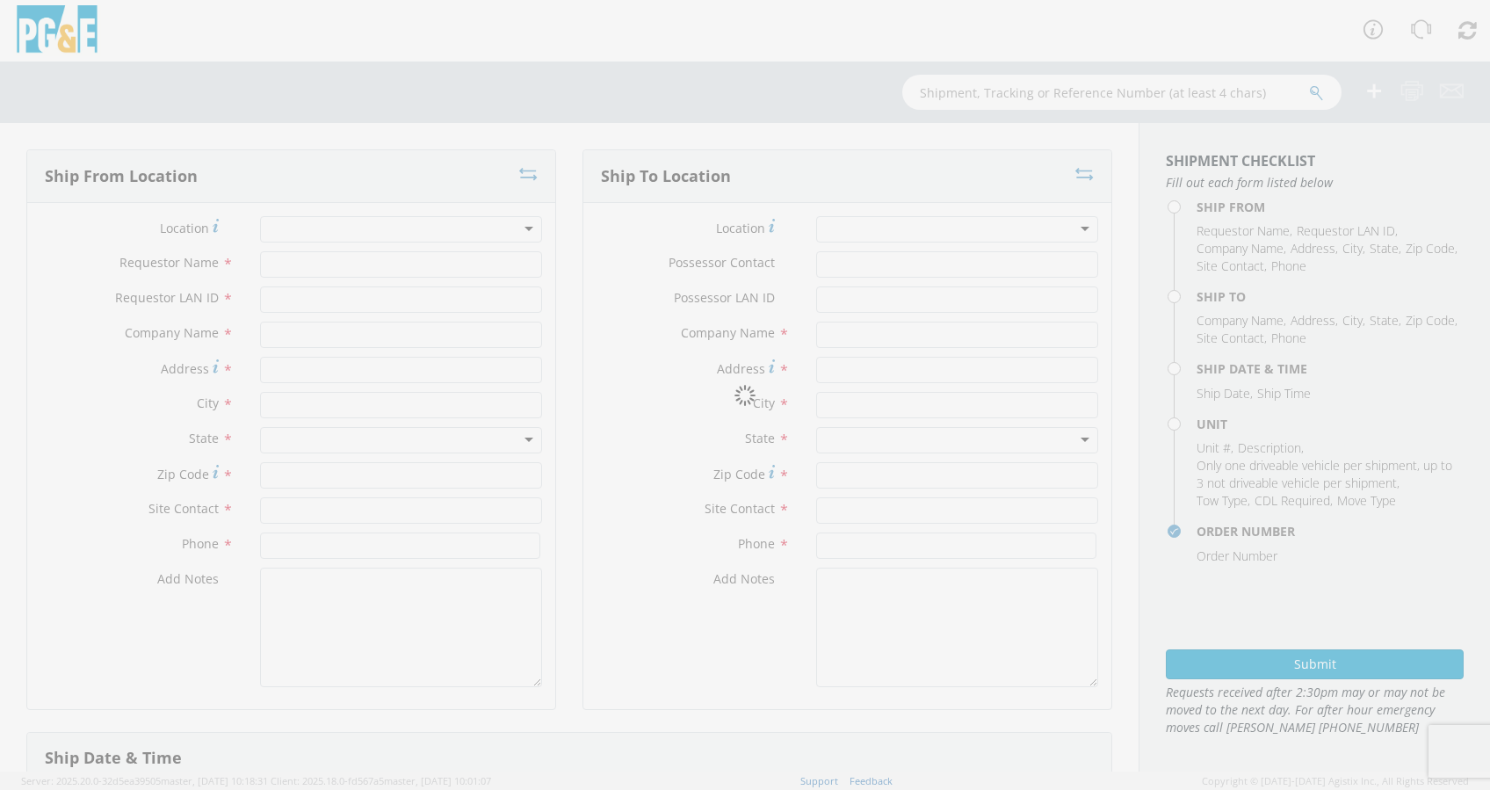
type input "M1HA"
type input "PG&E"
type input "5555 FLORIN-PERKINS ROAD"
type input "SACRAMENTO"
type input "95826"
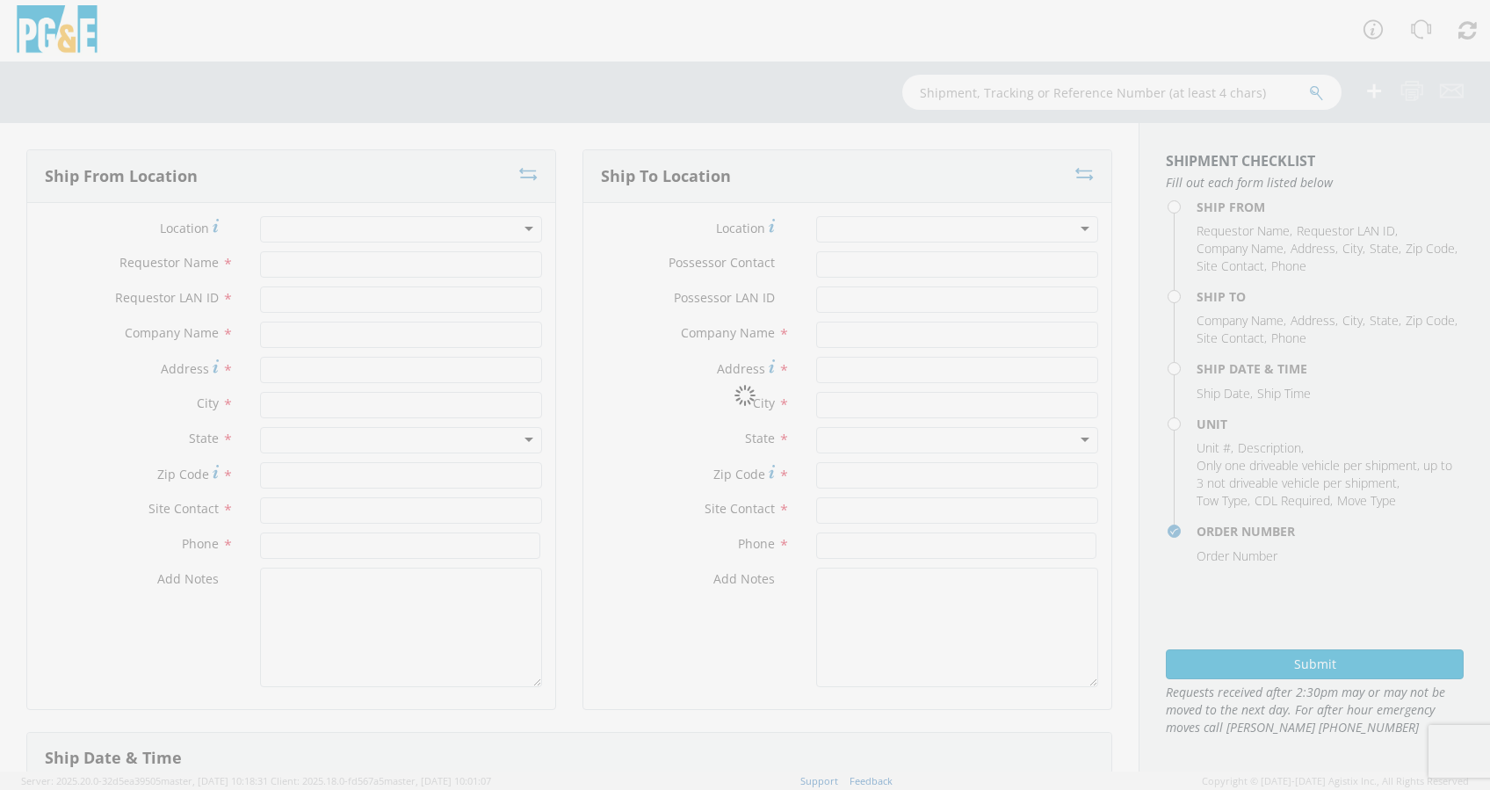
type input "Bob Ross"
type input "916-541-4830"
type textarea "Alt Contact Garage @ 916-386-5197 LP THANDI @ 650-269-2594"
type input "[DATE]"
type input "8:00 AM"
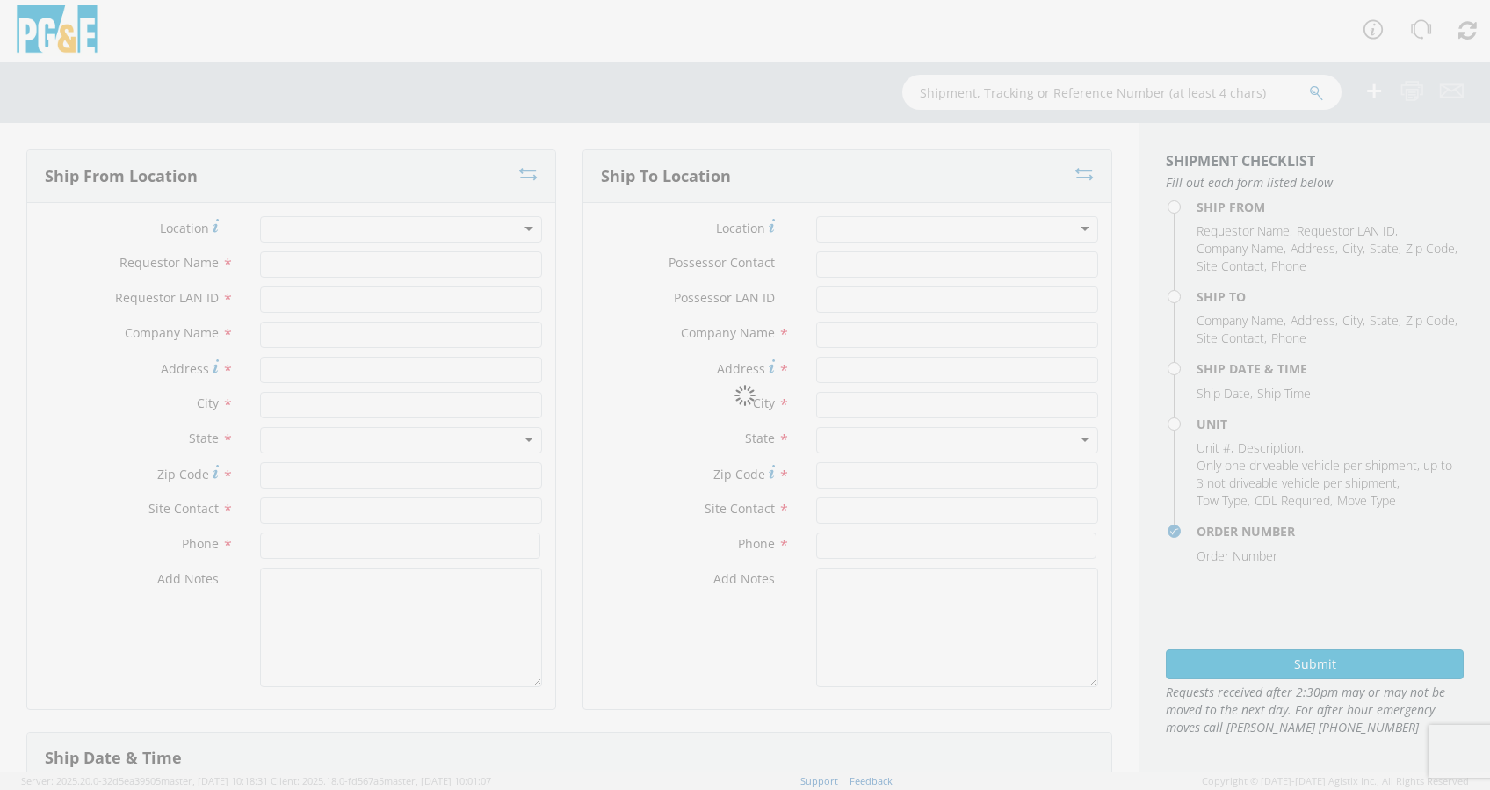
type input "TRUCK; HEAVY GAS W/SKID COMP 2T"
type input "33000"
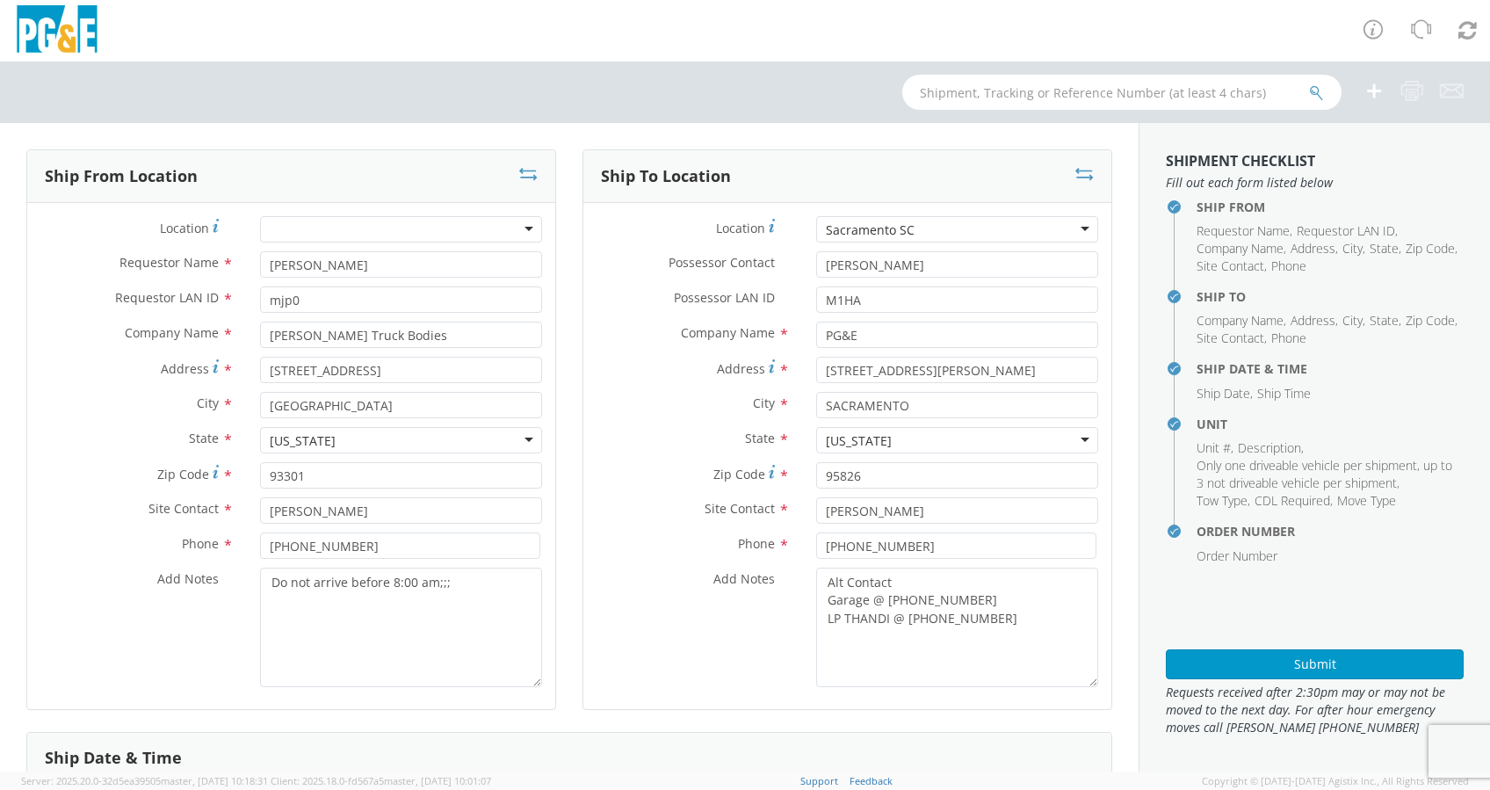
select select "B42650"
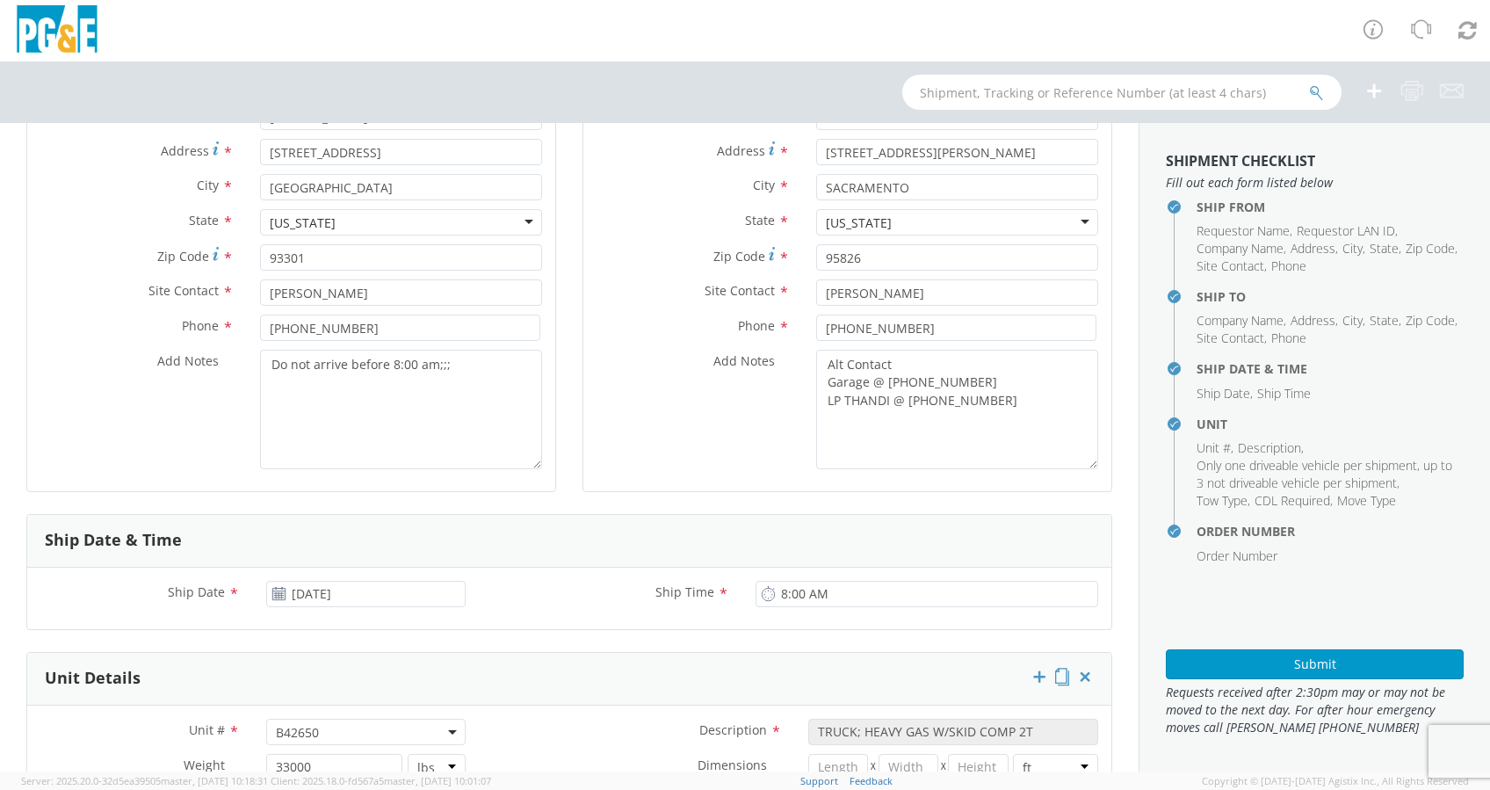
scroll to position [468, 0]
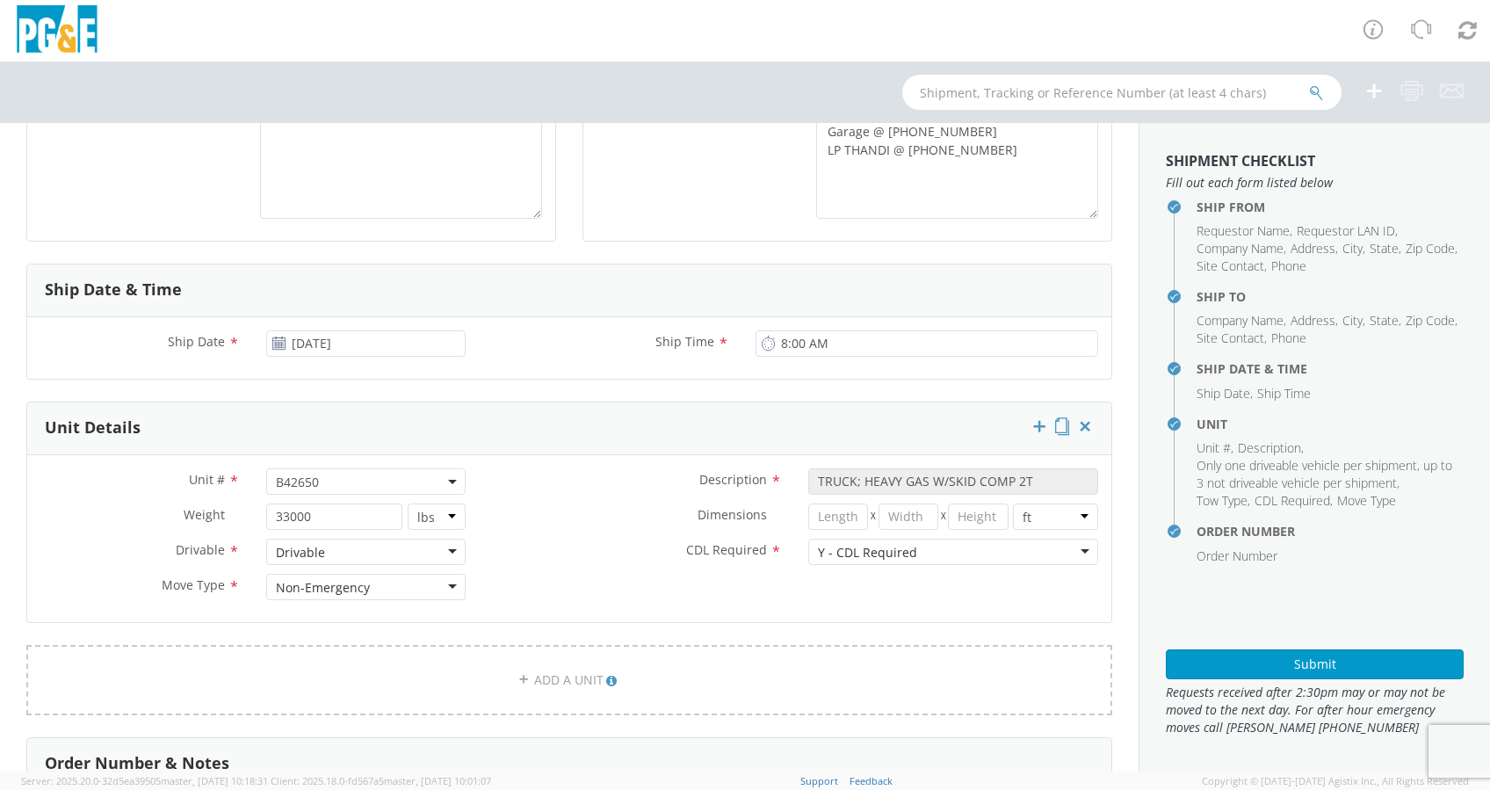
click at [345, 475] on span "B42650" at bounding box center [366, 482] width 180 height 17
click at [315, 513] on input "search" at bounding box center [364, 510] width 187 height 26
paste input "B42639"
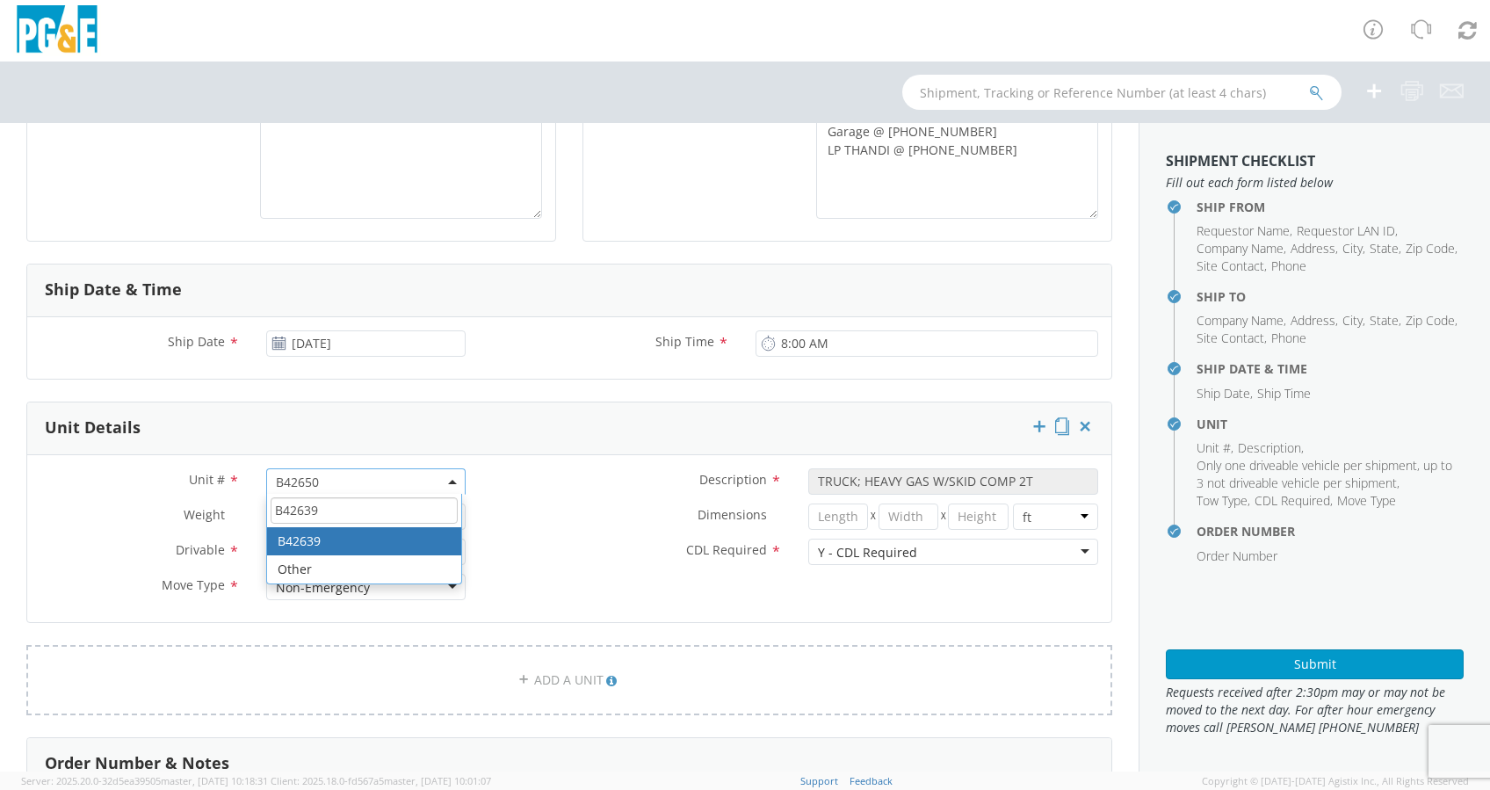
type input "B42639"
select select "B42639"
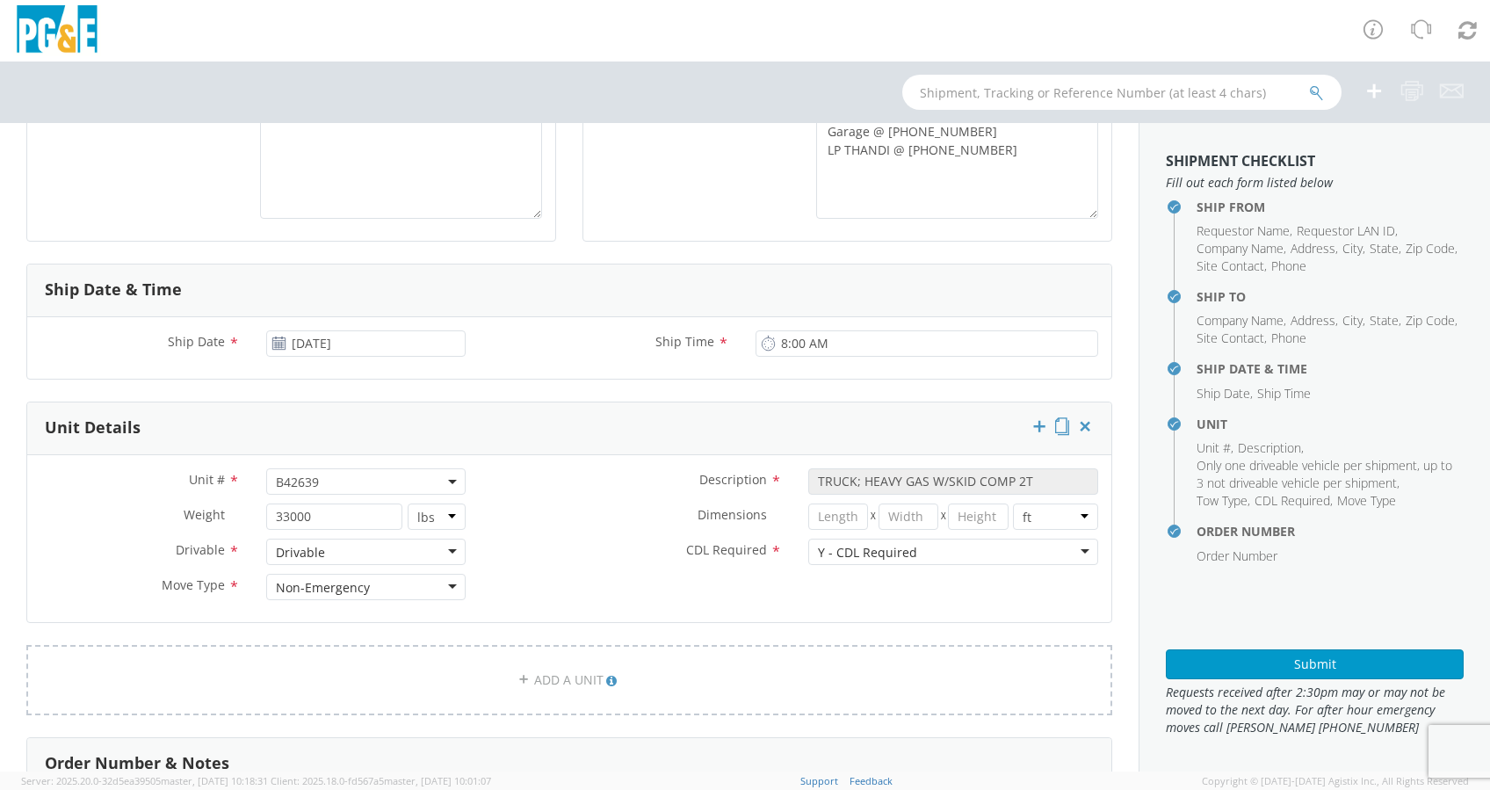
click at [601, 542] on label "CDL Required *" at bounding box center [637, 550] width 316 height 23
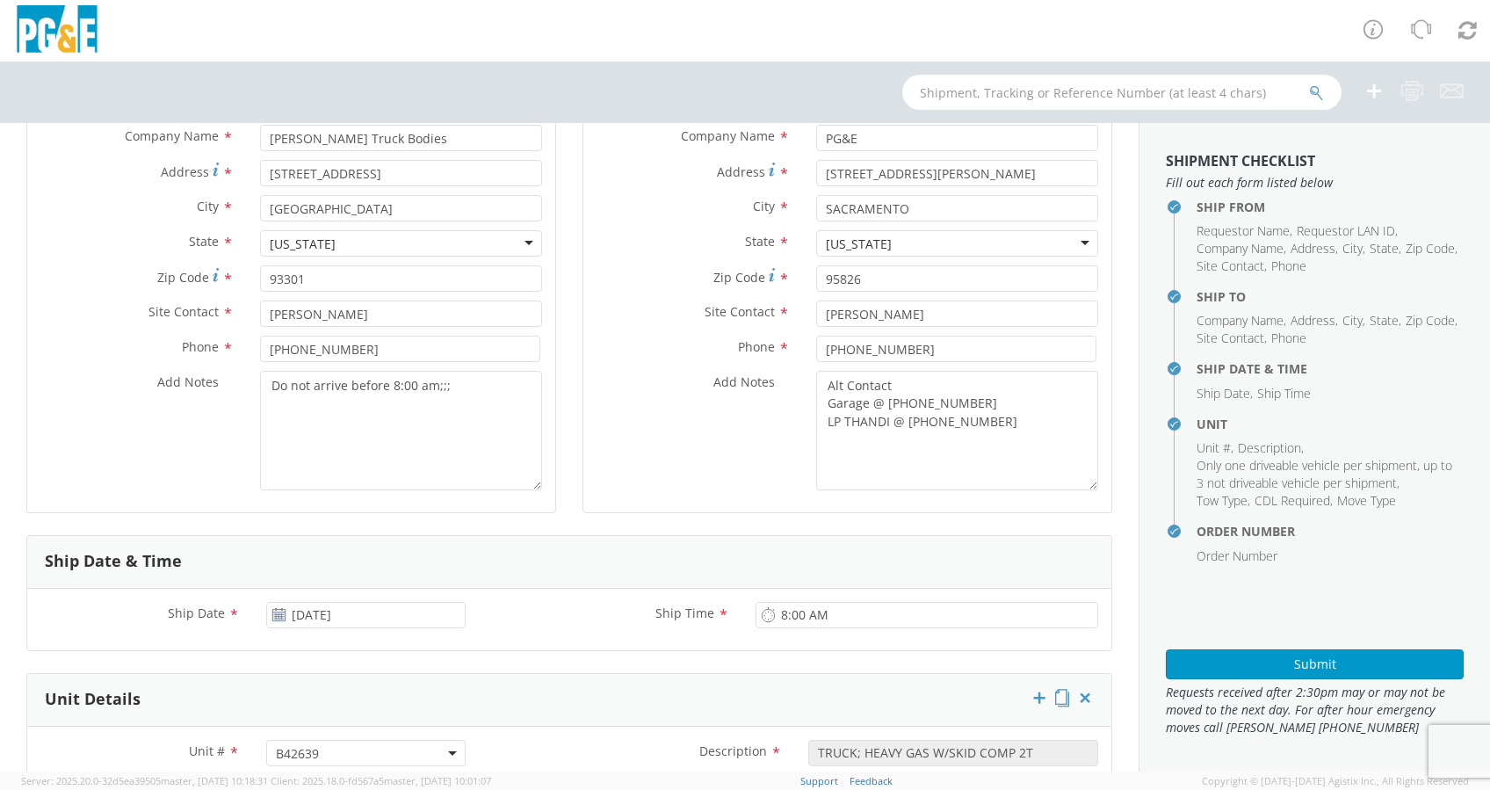
scroll to position [0, 0]
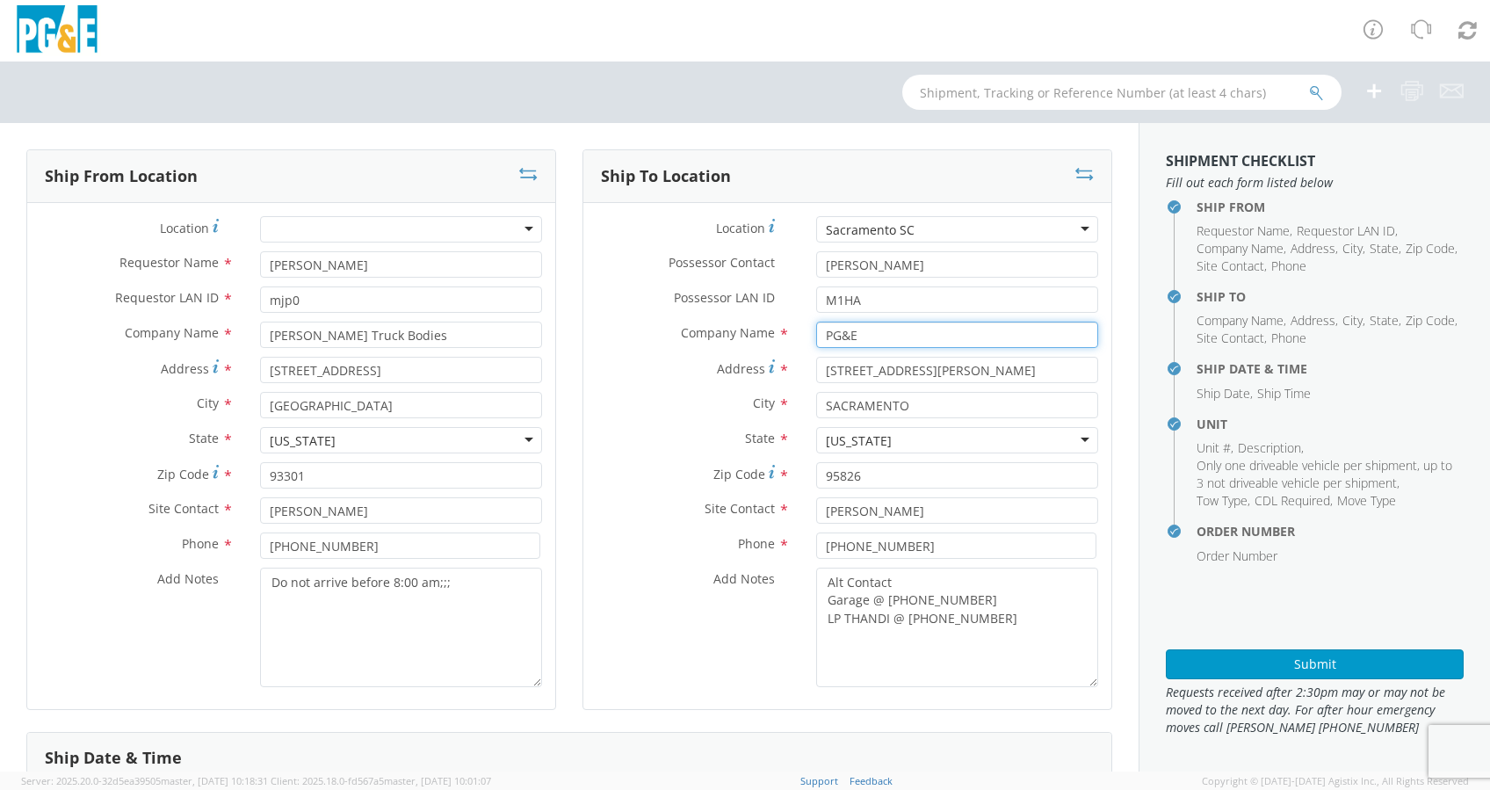
drag, startPoint x: 698, startPoint y: 341, endPoint x: 670, endPoint y: 343, distance: 28.2
click at [670, 343] on div "Company Name * PG&E" at bounding box center [847, 335] width 528 height 26
drag, startPoint x: 751, startPoint y: 321, endPoint x: 703, endPoint y: 320, distance: 48.3
click at [683, 321] on div "Location * Sacramento SC Sacramento SC (OBSOLETE) BURNEY SC - GC TRAILER (OBSOL…" at bounding box center [847, 456] width 528 height 480
paste input "SXRO"
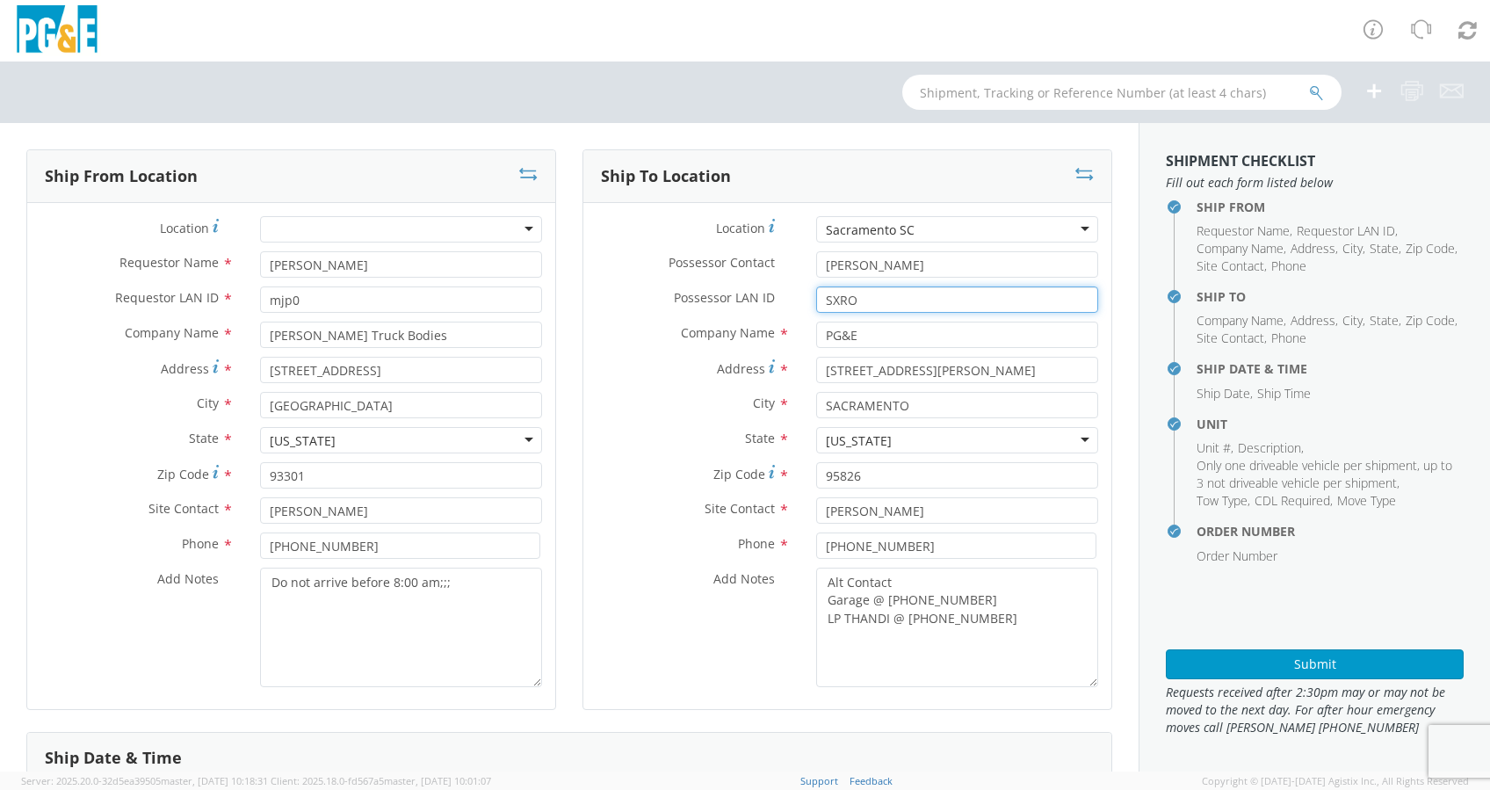
type input "SXRO"
drag, startPoint x: 889, startPoint y: 269, endPoint x: 598, endPoint y: 280, distance: 291.1
click at [610, 285] on div "Possessor Contact * Miles P Hansen" at bounding box center [847, 268] width 528 height 35
paste input "Stephen Russell"
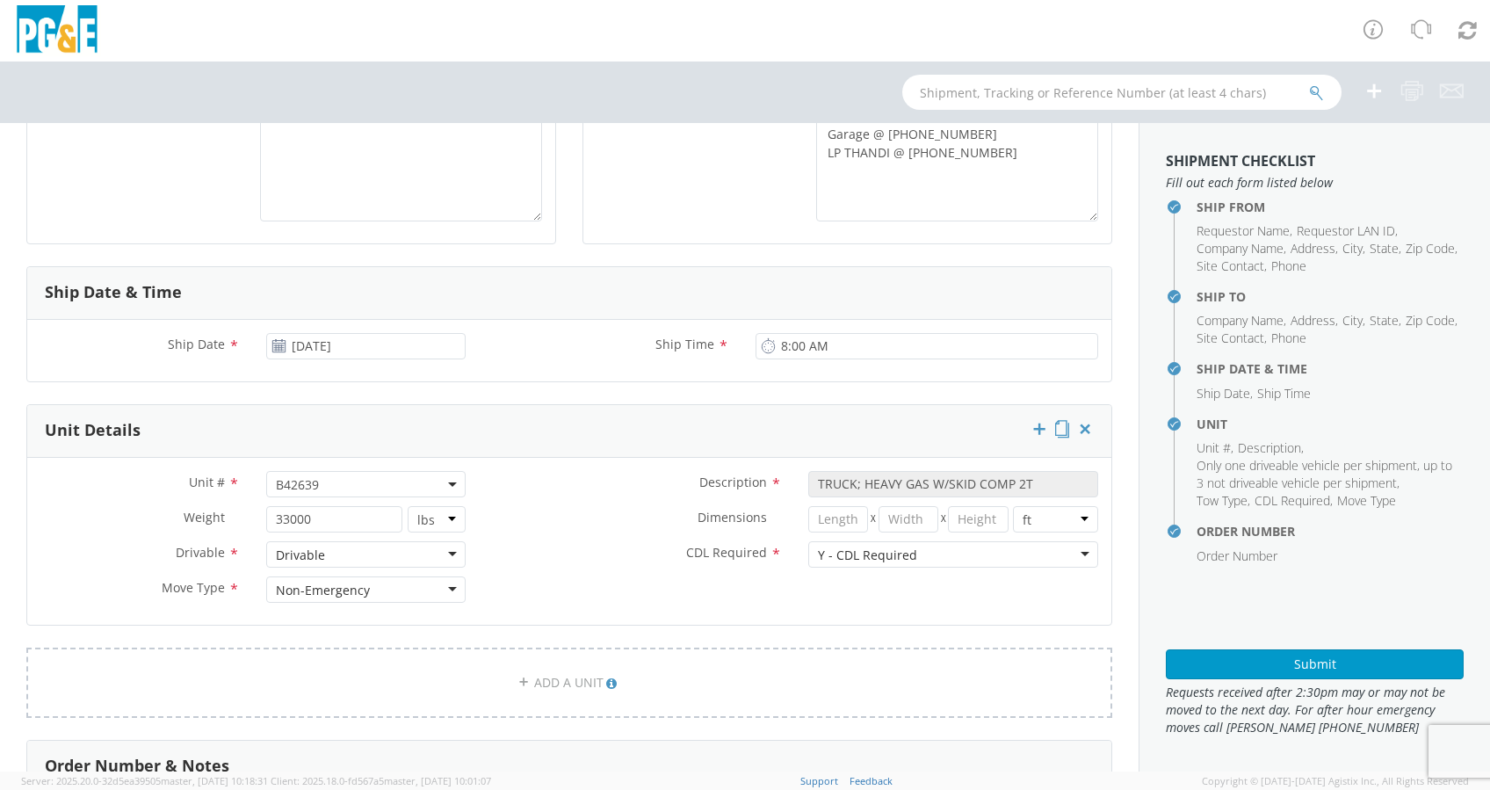
scroll to position [468, 0]
type input "Stephen Russell"
click at [373, 334] on input "[DATE]" at bounding box center [365, 343] width 199 height 26
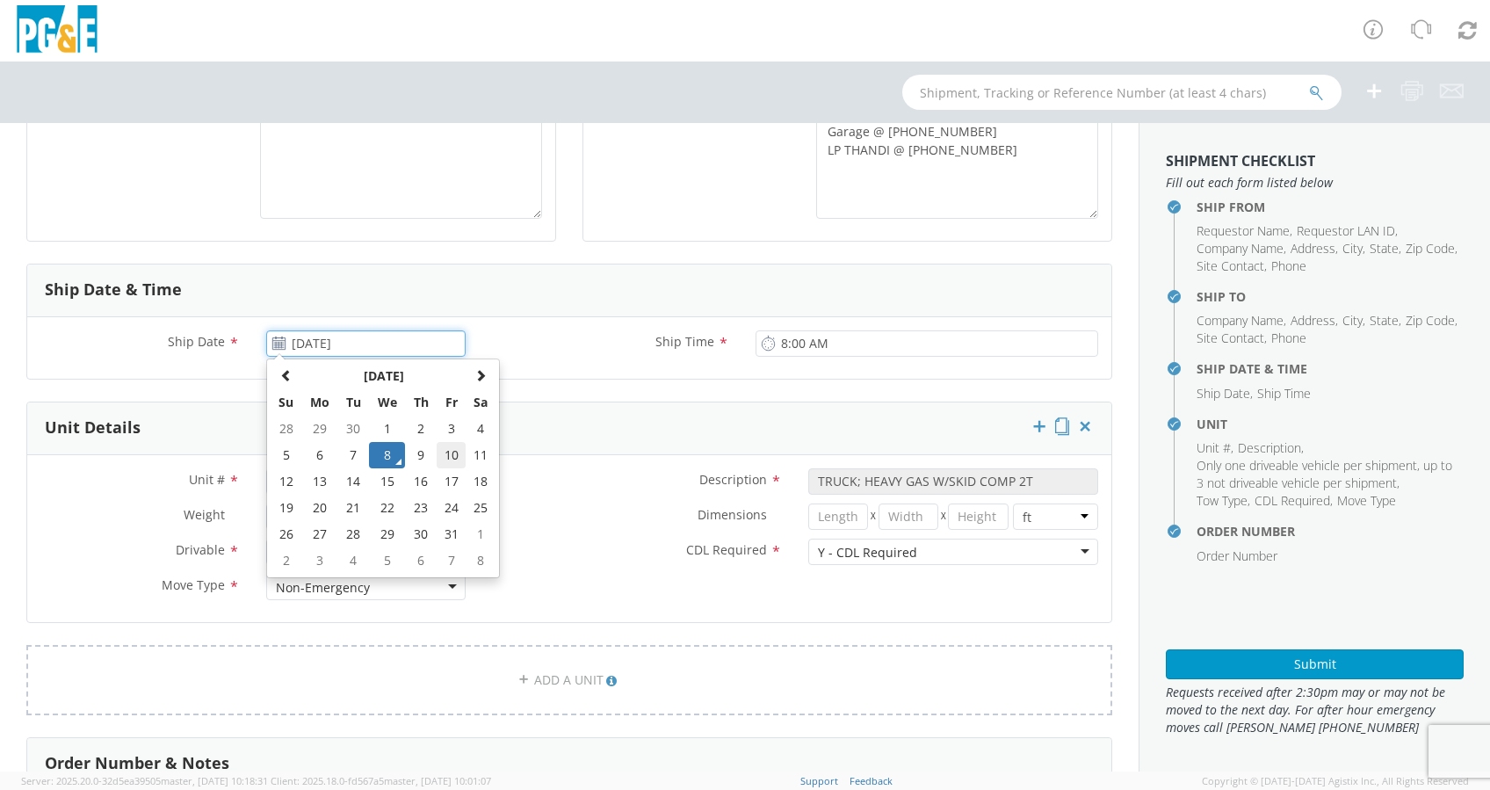
click at [453, 450] on td "10" at bounding box center [452, 455] width 30 height 26
type input "[DATE]"
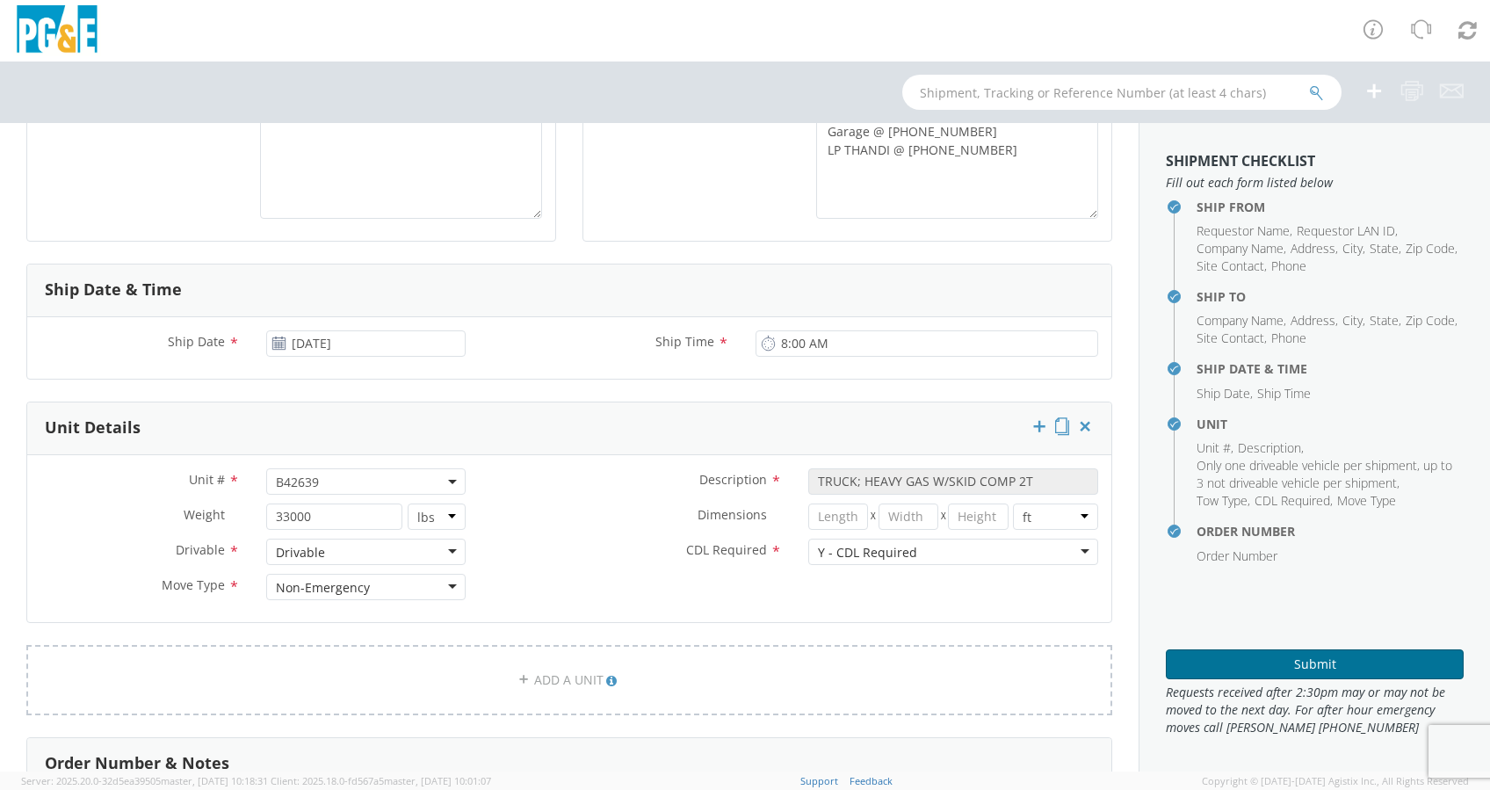
click at [1065, 550] on button "Submit" at bounding box center [1315, 664] width 298 height 30
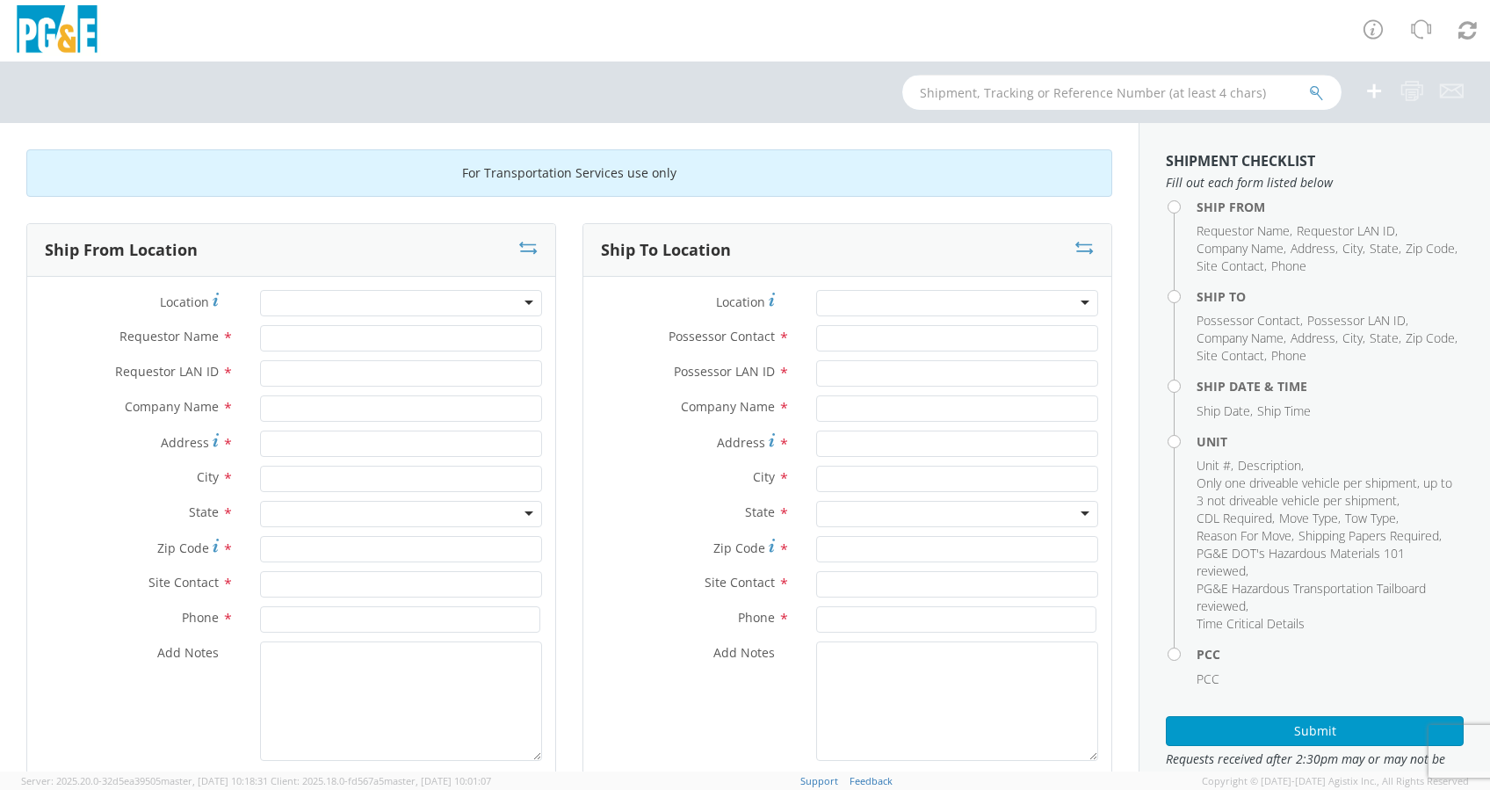
click at [946, 82] on input "text" at bounding box center [1121, 92] width 439 height 35
paste input "B37040"
type input "B37040"
click at [1314, 93] on icon "submit" at bounding box center [1316, 93] width 15 height 16
click at [318, 294] on div at bounding box center [401, 303] width 282 height 26
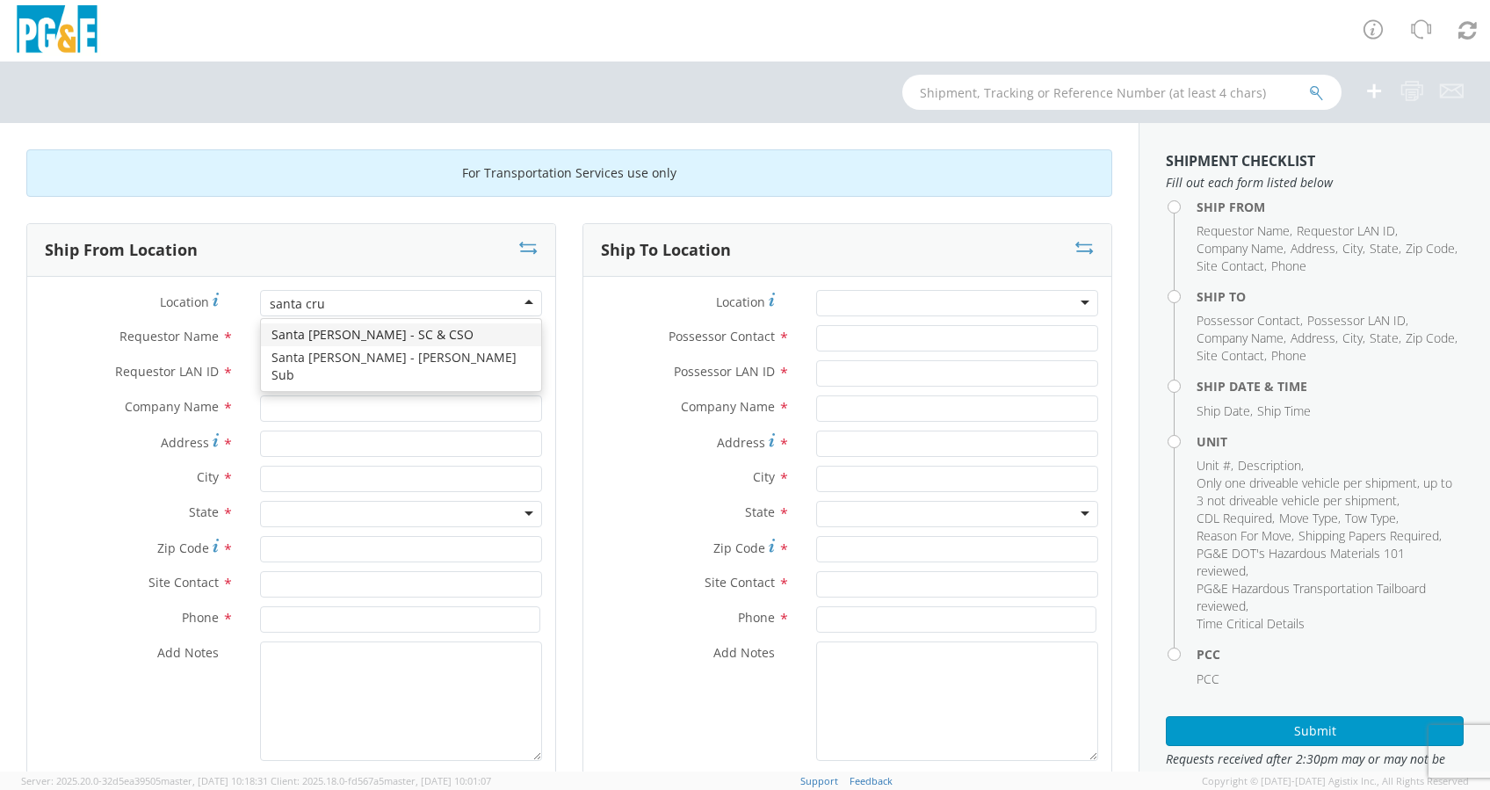
type input "santa [PERSON_NAME]"
type input "PG&E"
type input "[STREET_ADDRESS]"
type input "SANTA [PERSON_NAME]"
type input "95062"
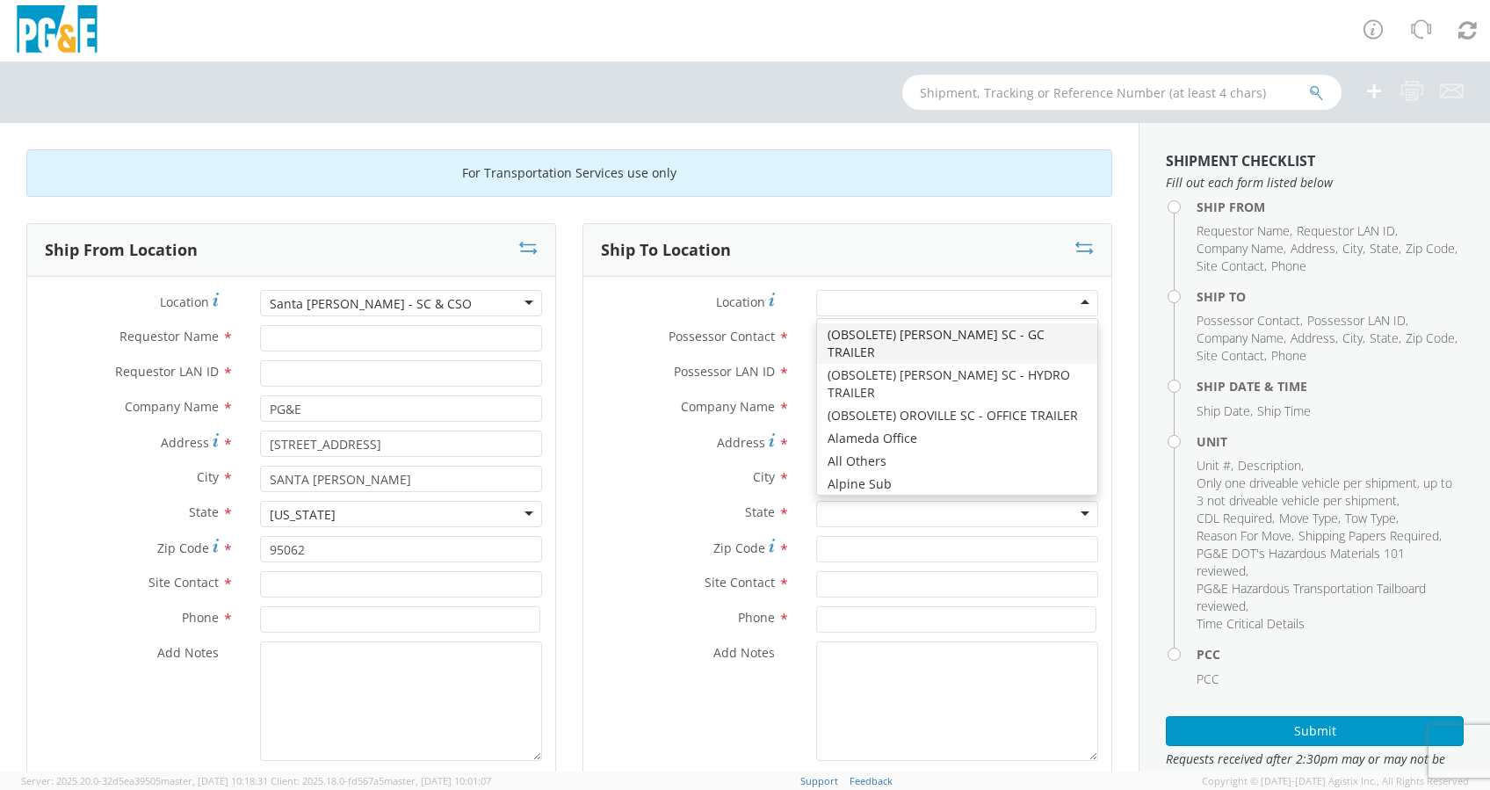
click at [851, 302] on div at bounding box center [957, 303] width 282 height 26
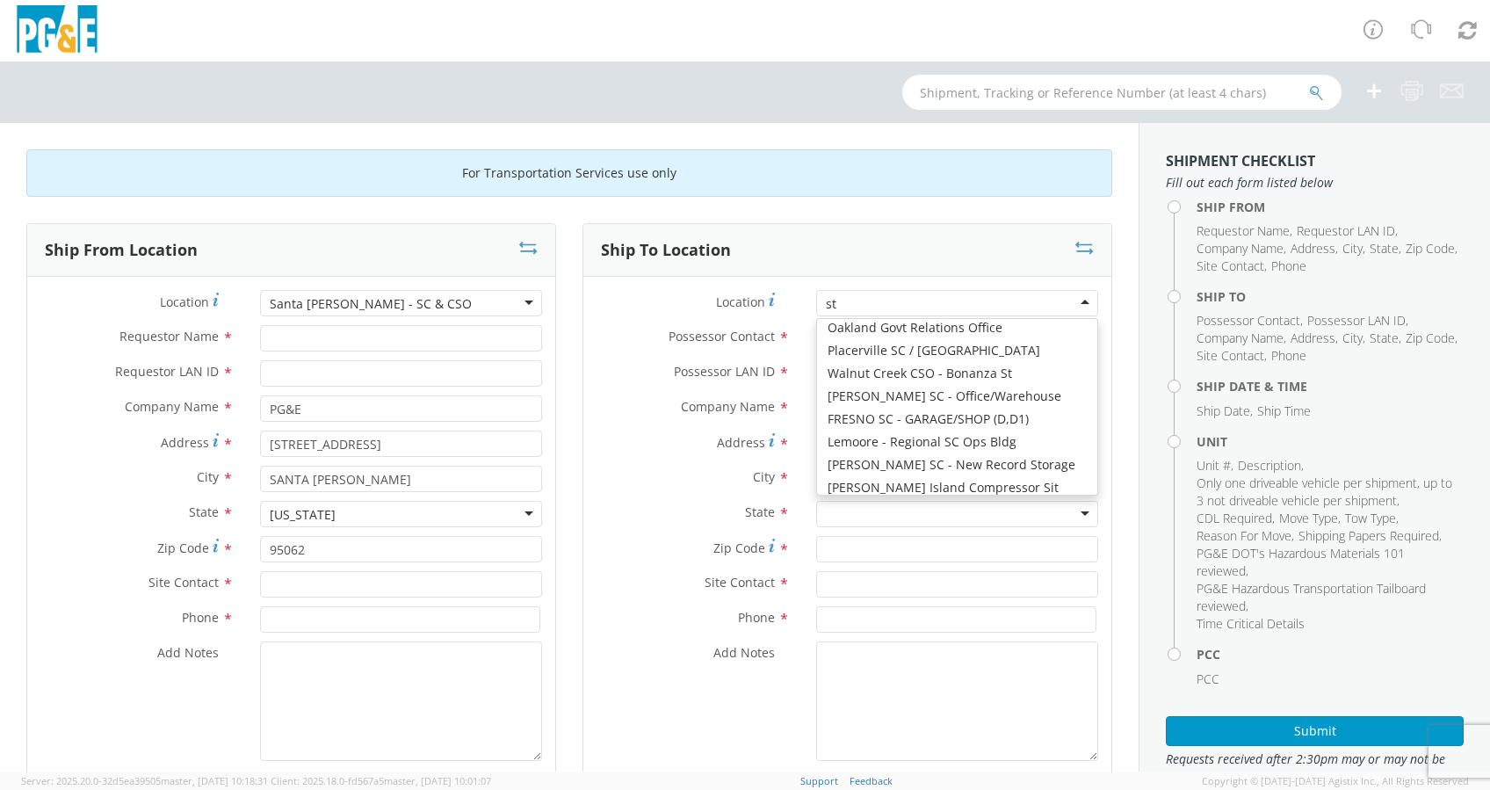
scroll to position [4, 0]
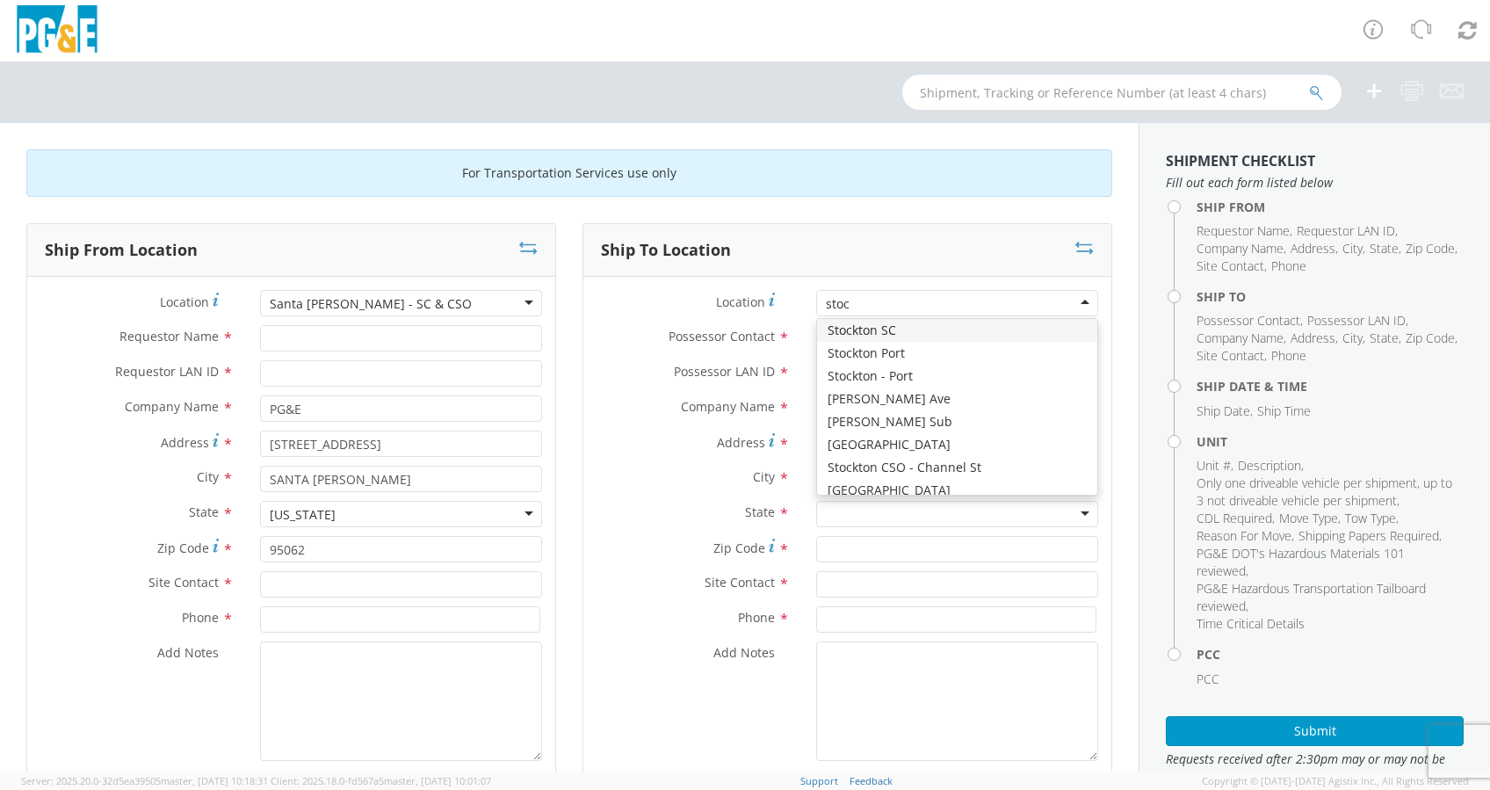
type input "stock"
type input "PG&E"
type input "[STREET_ADDRESS]"
type input "STOCKTON"
type input "95204"
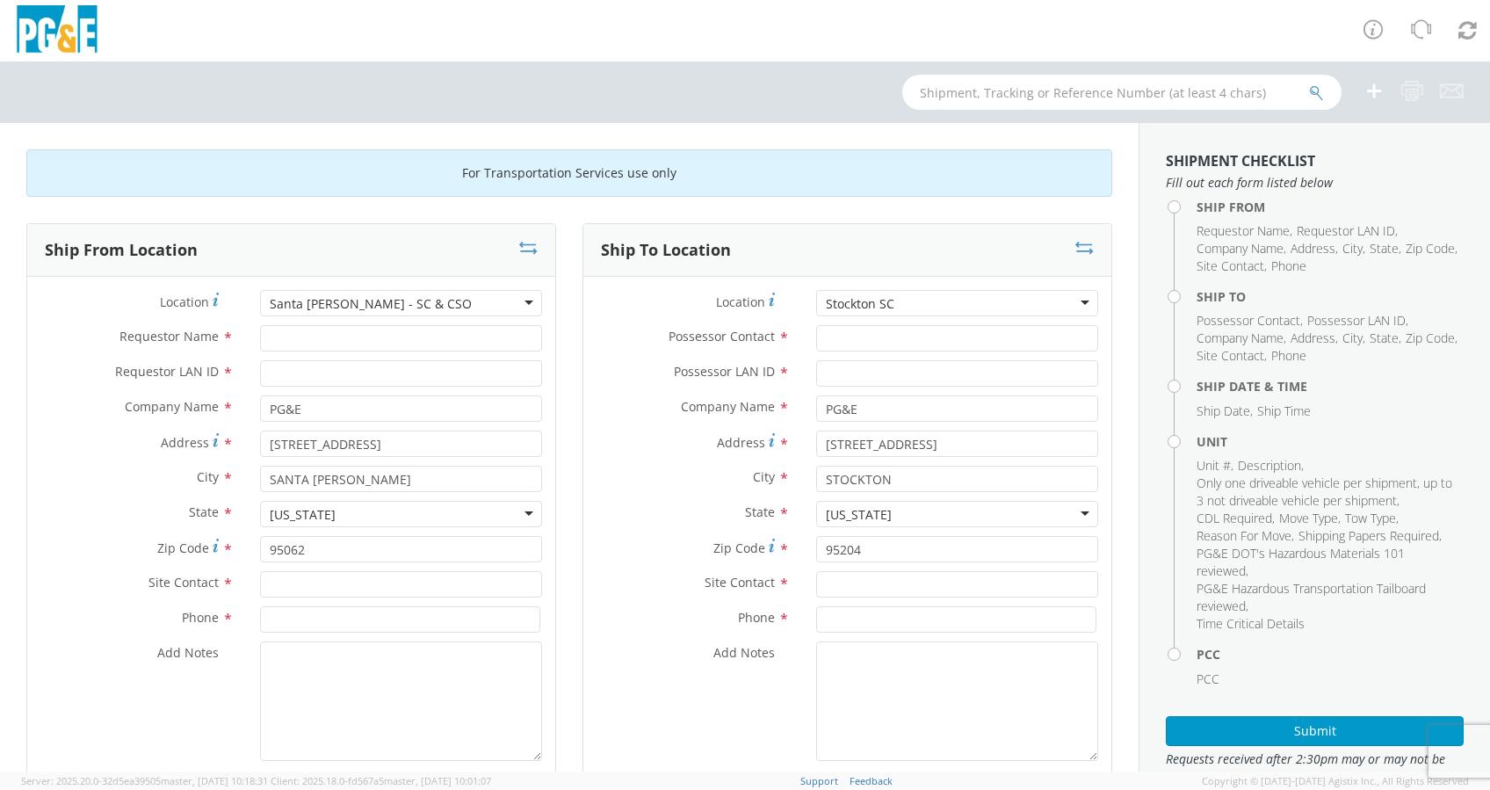
scroll to position [0, 0]
click at [303, 660] on textarea "Add Notes *" at bounding box center [401, 701] width 282 height 120
type textarea "Alt Contact Garage @"
drag, startPoint x: 841, startPoint y: 701, endPoint x: 851, endPoint y: 696, distance: 11.0
click at [843, 701] on textarea "Add Notes *" at bounding box center [957, 701] width 282 height 120
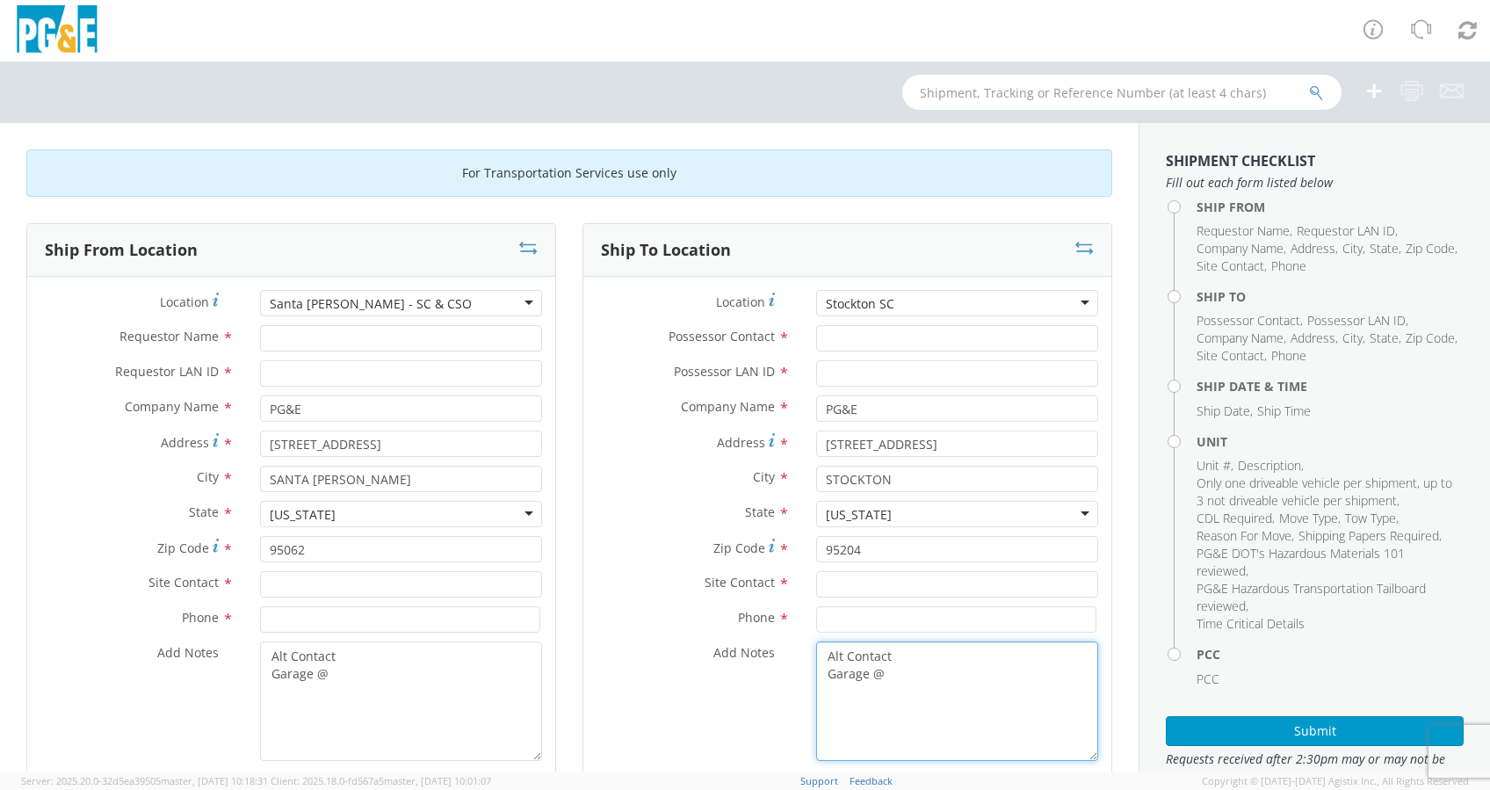
type textarea "Alt Contact Garage @"
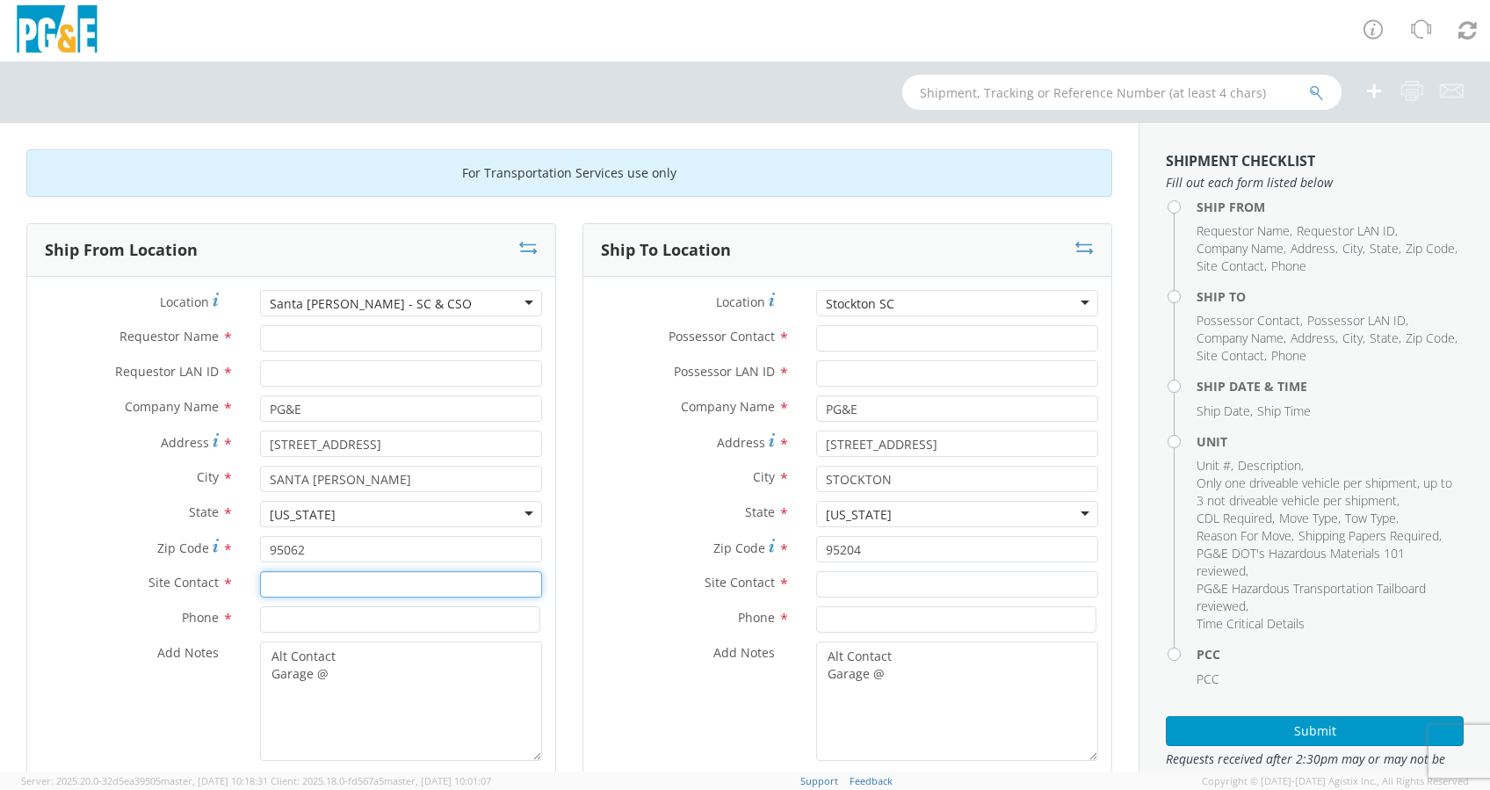
click at [368, 581] on input "text" at bounding box center [401, 584] width 282 height 26
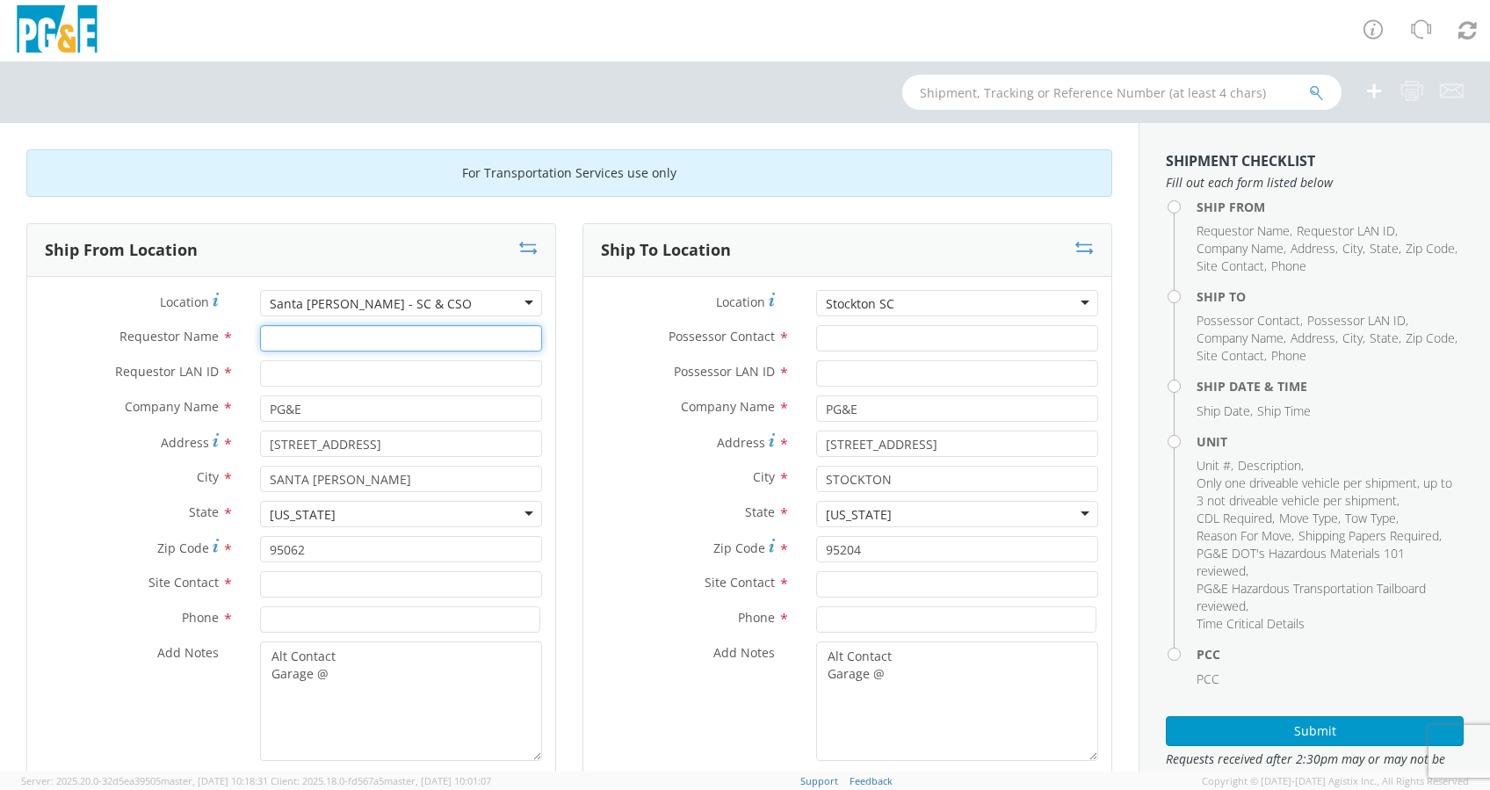
click at [290, 343] on input "Requestor Name *" at bounding box center [401, 338] width 282 height 26
type input "[PERSON_NAME]"
click at [306, 369] on input "Requestor LAN ID *" at bounding box center [401, 373] width 282 height 26
type input "mjp0"
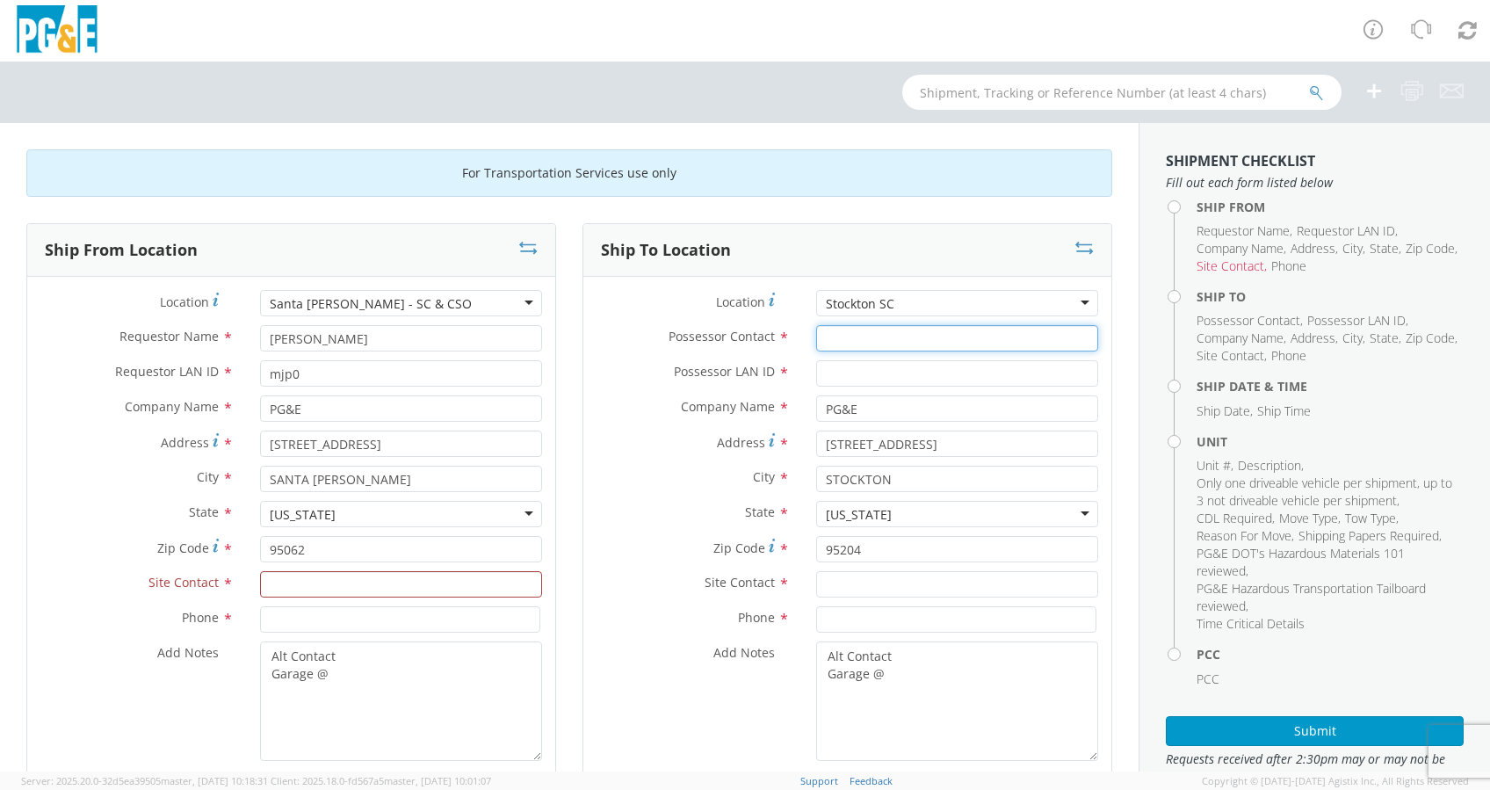
click at [876, 337] on input "Possessor Contact *" at bounding box center [957, 338] width 282 height 26
drag, startPoint x: 849, startPoint y: 343, endPoint x: 859, endPoint y: 335, distance: 13.2
click at [854, 338] on input "[PERSON_NAME]" at bounding box center [957, 338] width 282 height 26
type input "[PERSON_NAME]"
click at [855, 380] on input "Possessor LAN ID *" at bounding box center [957, 373] width 282 height 26
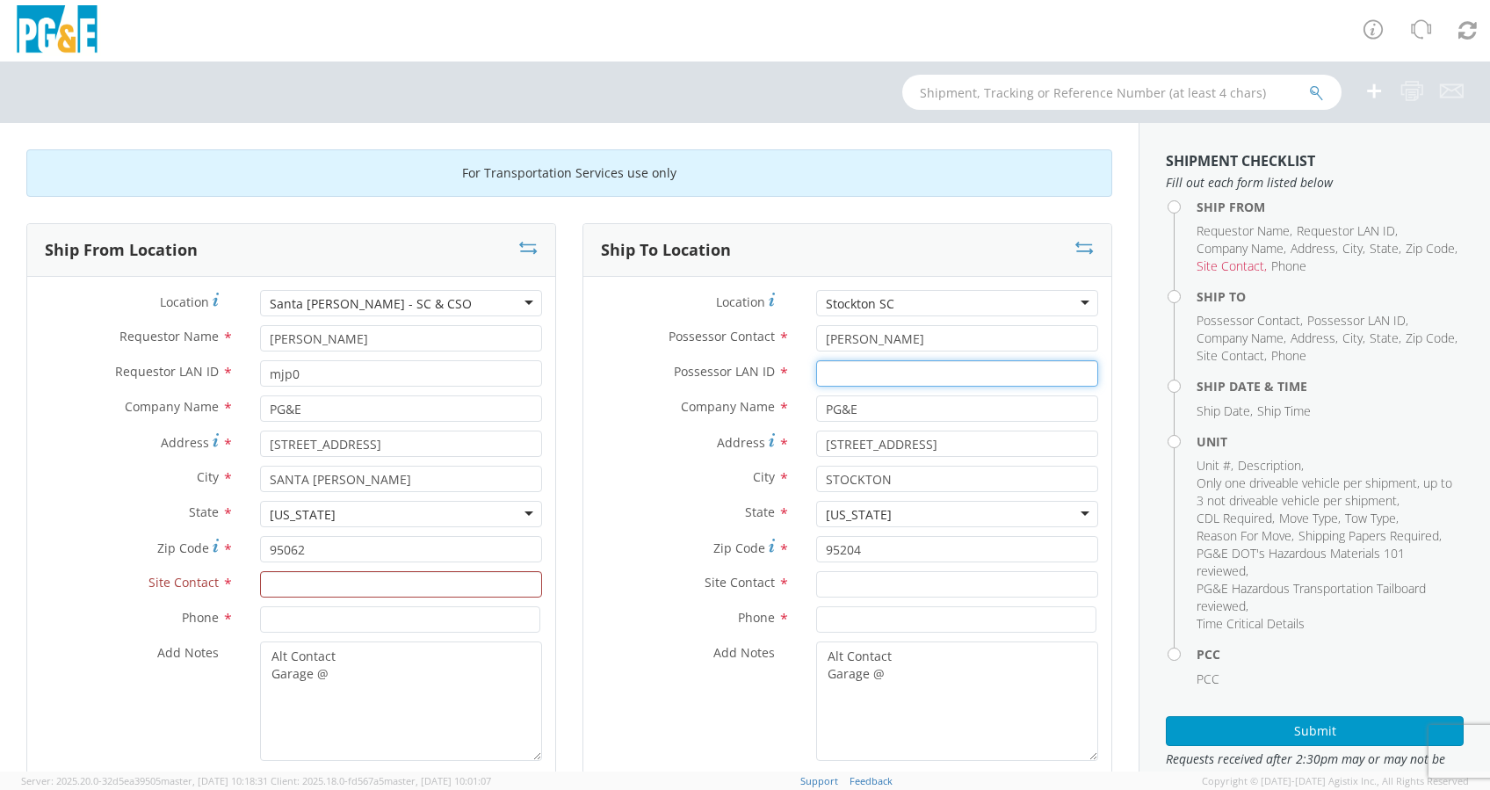
paste input "R5WU"
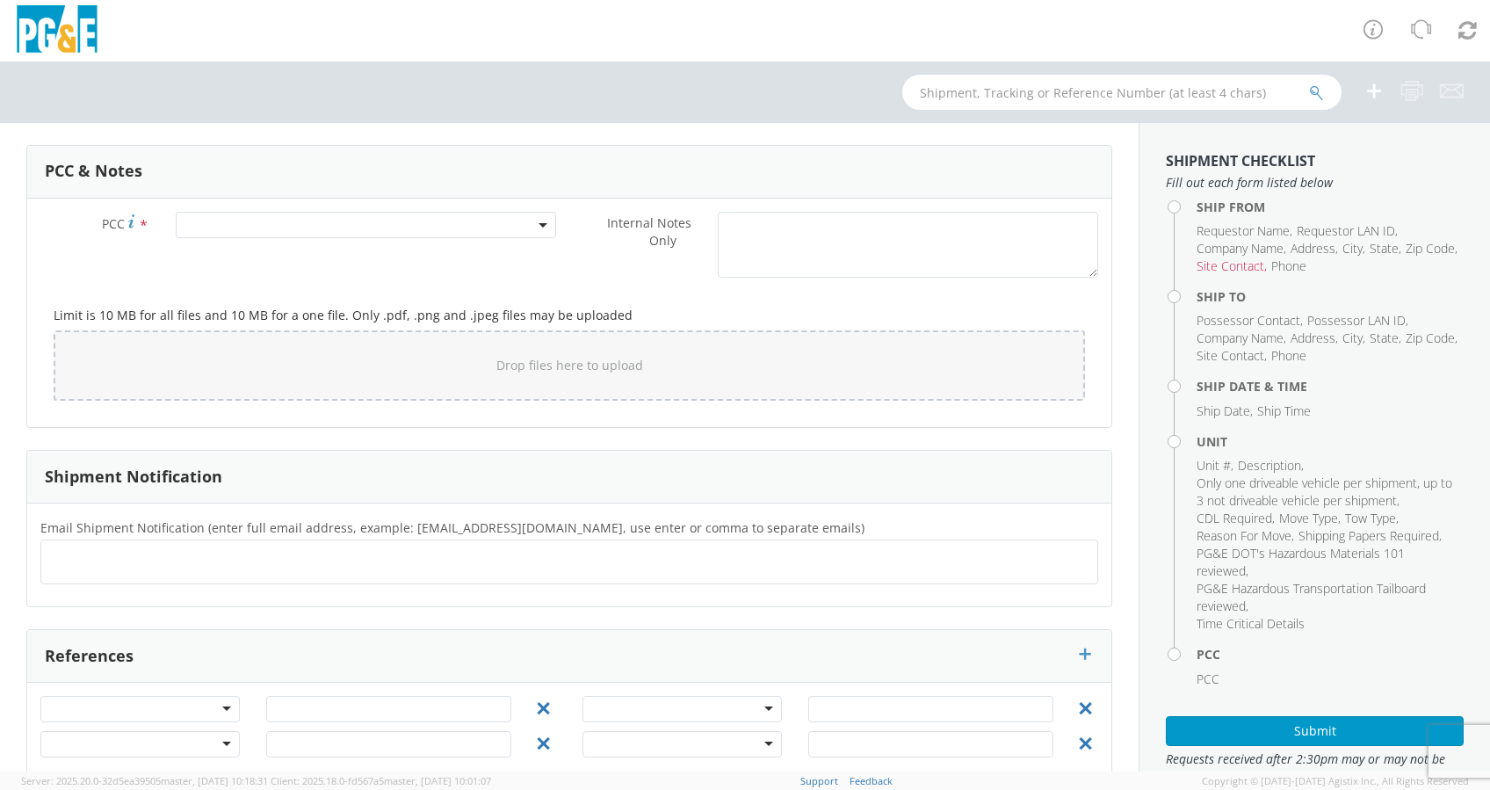
scroll to position [1369, 0]
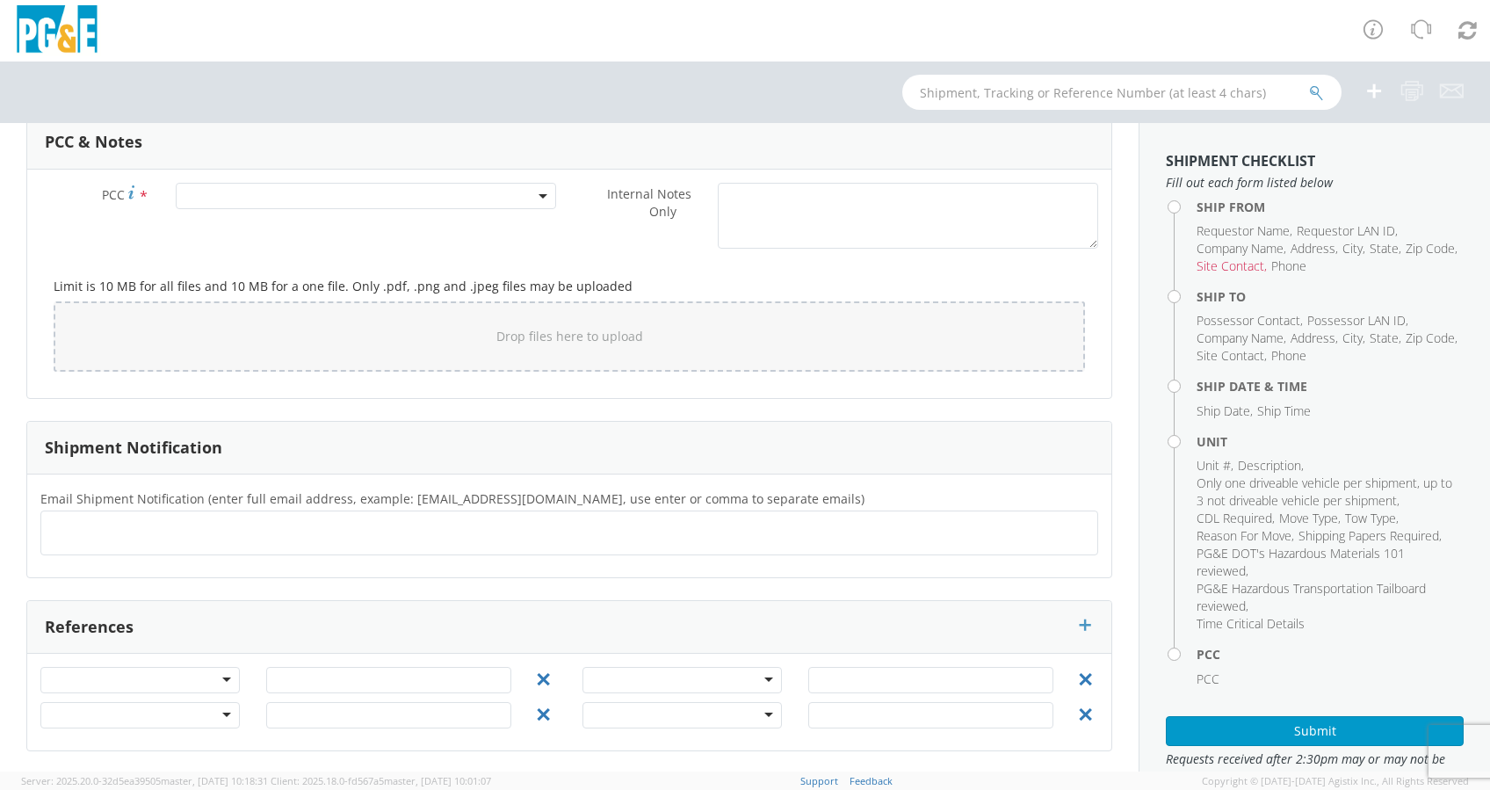
type input "R5WU"
click at [93, 527] on ul at bounding box center [569, 532] width 1042 height 29
paste input "R5WU"
type input "[EMAIL_ADDRESS][DOMAIN_NAME]"
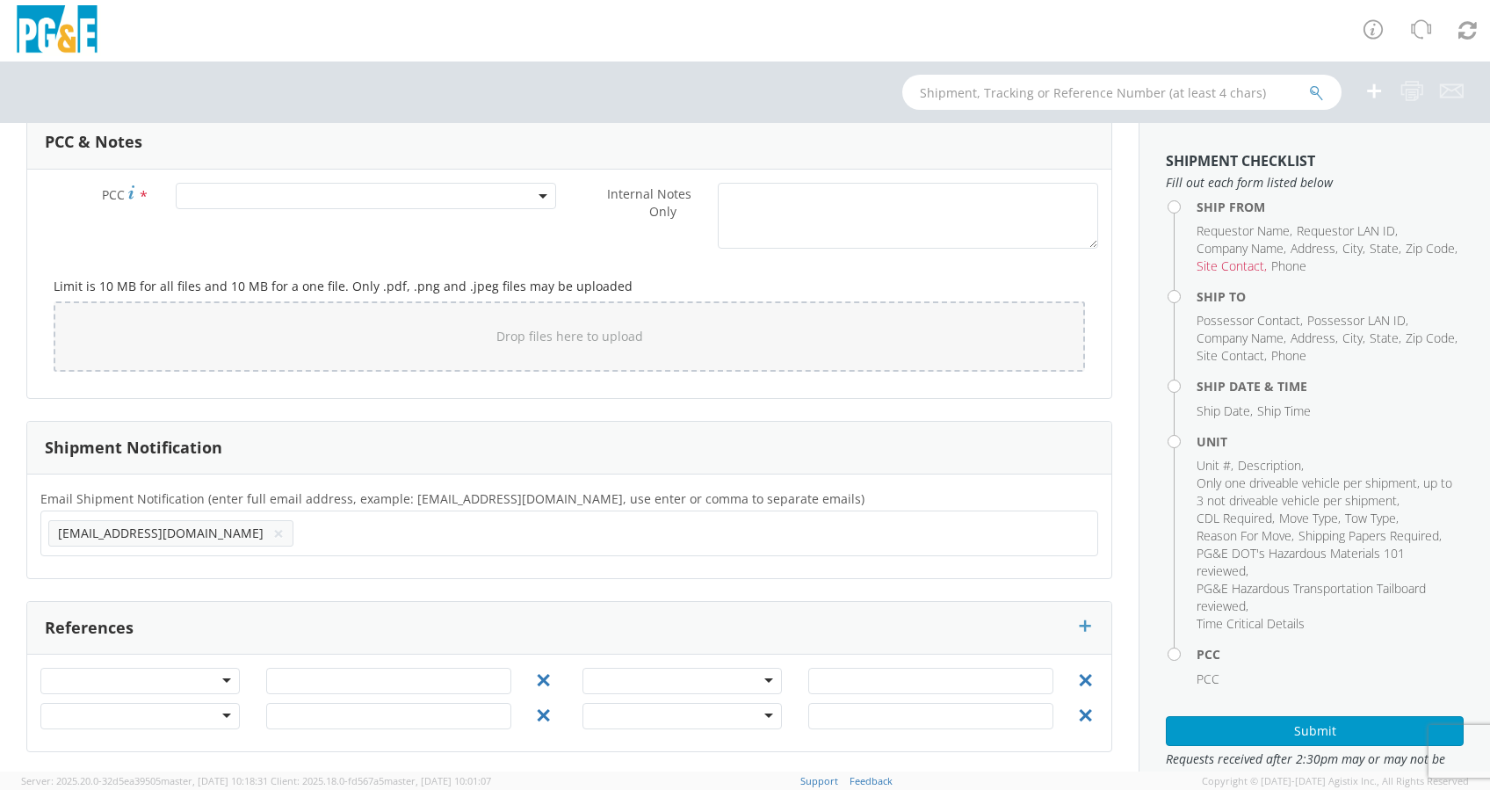
click at [273, 528] on ul "[EMAIL_ADDRESS][DOMAIN_NAME] ×" at bounding box center [569, 533] width 1042 height 30
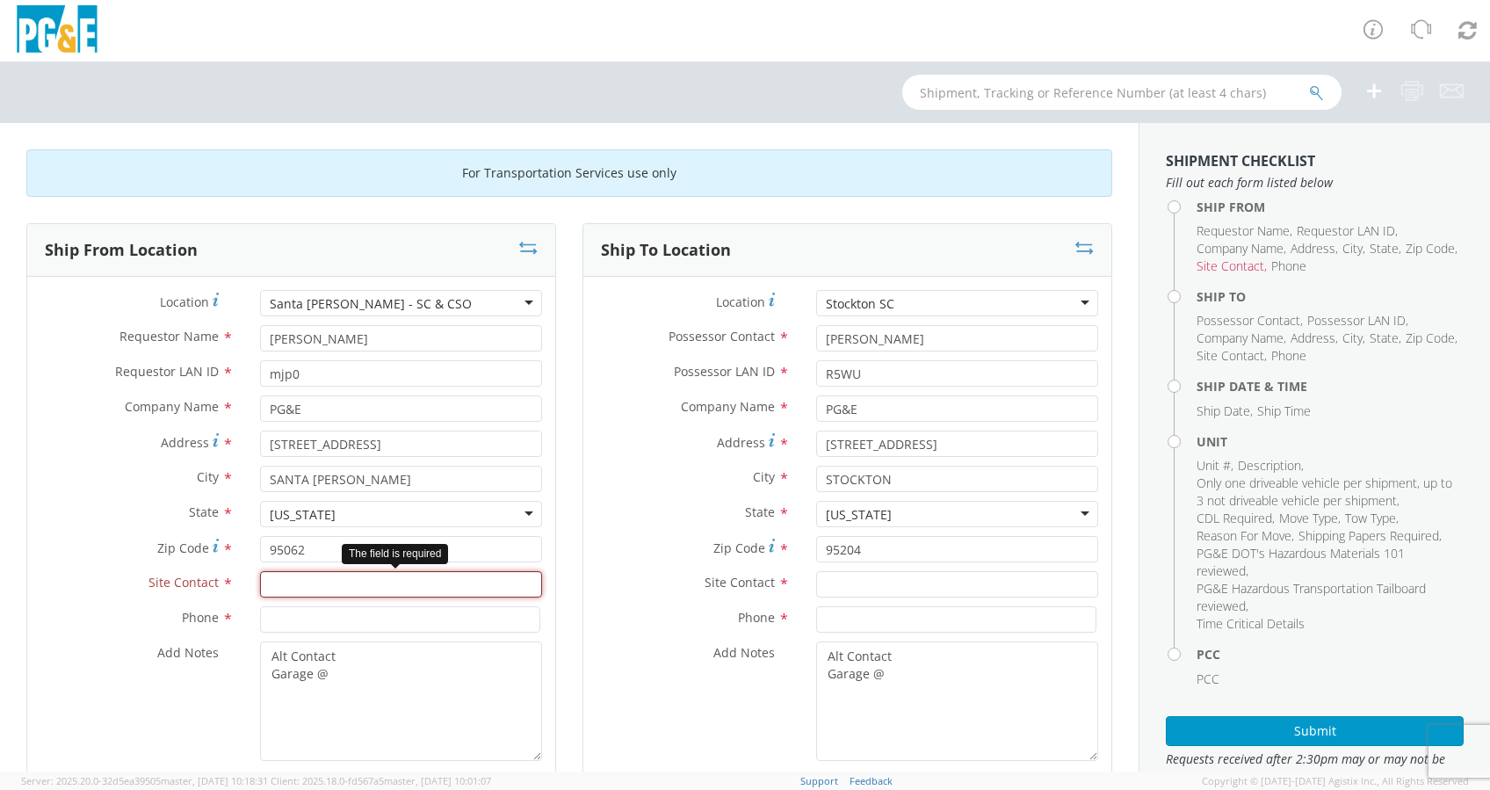
click at [323, 581] on input "text" at bounding box center [401, 584] width 282 height 26
paste input "[PERSON_NAME]"
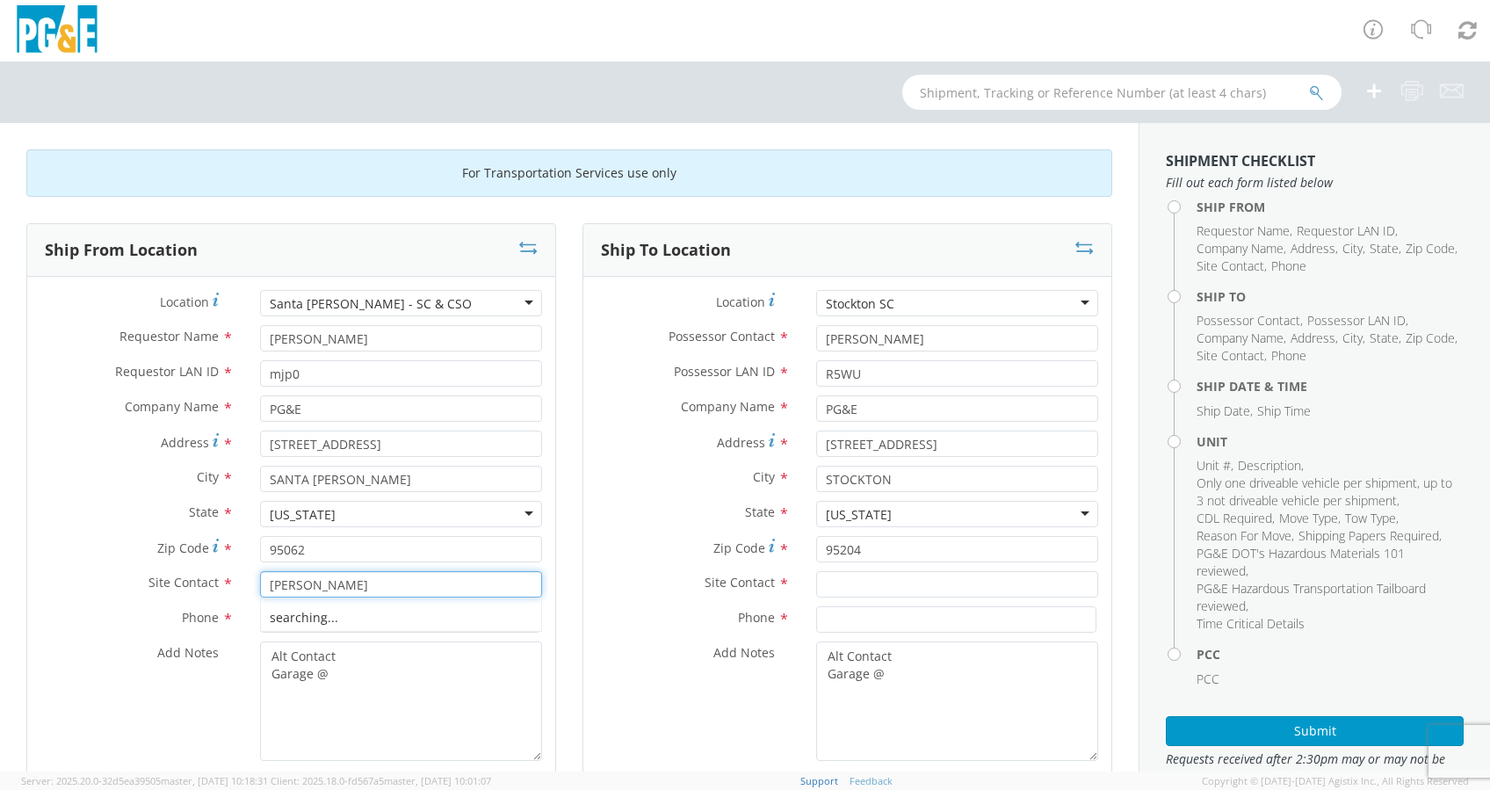
type input "[PERSON_NAME]"
click at [332, 615] on input at bounding box center [400, 619] width 280 height 26
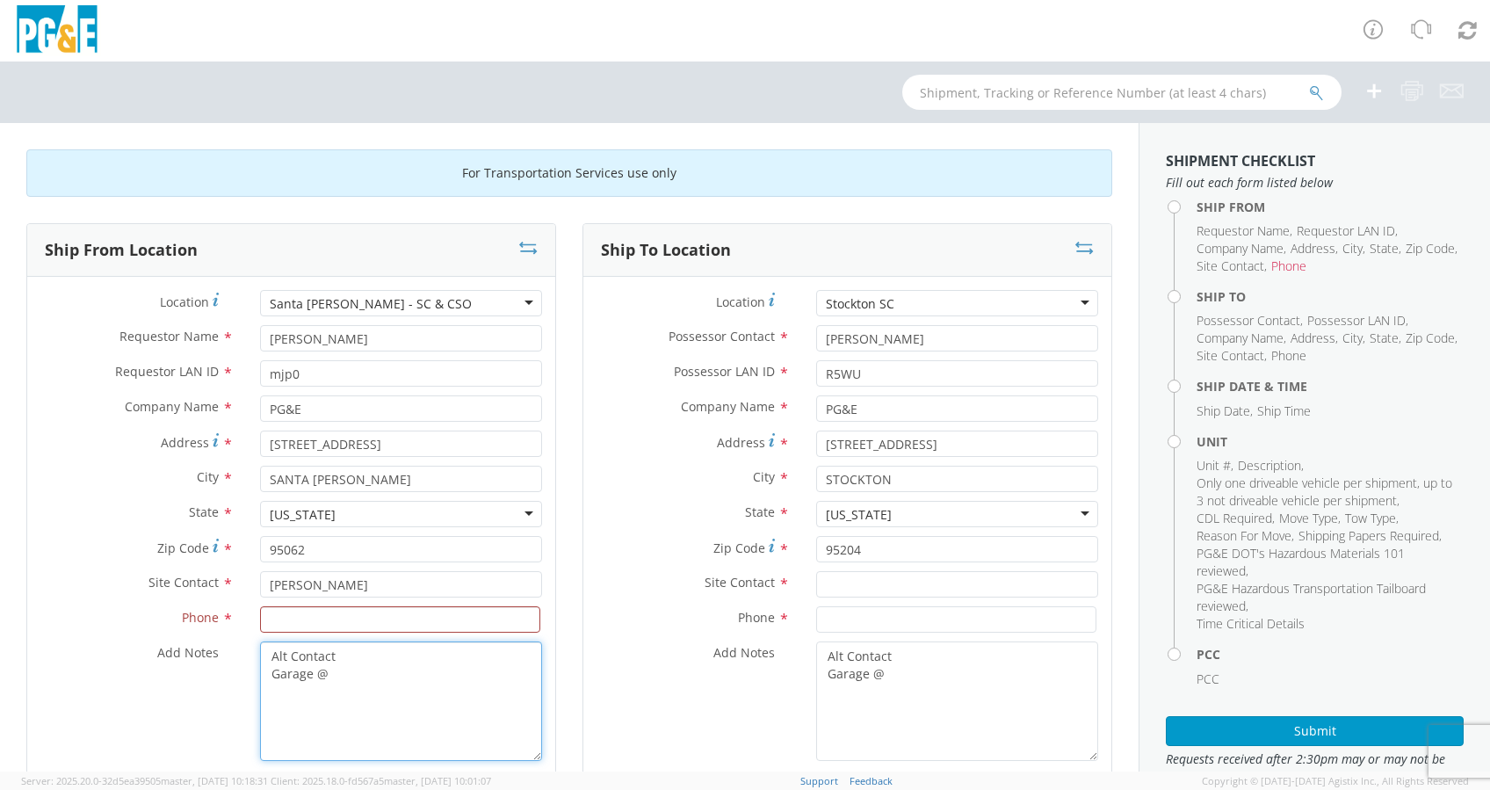
click at [380, 681] on textarea "Alt Contact Garage @" at bounding box center [401, 701] width 282 height 120
paste textarea "[PHONE_NUMBER]"
type textarea "Alt Contact Garage @ [PHONE_NUMBER]"
click at [450, 621] on input at bounding box center [400, 619] width 280 height 26
paste input "[PHONE_NUMBER]"
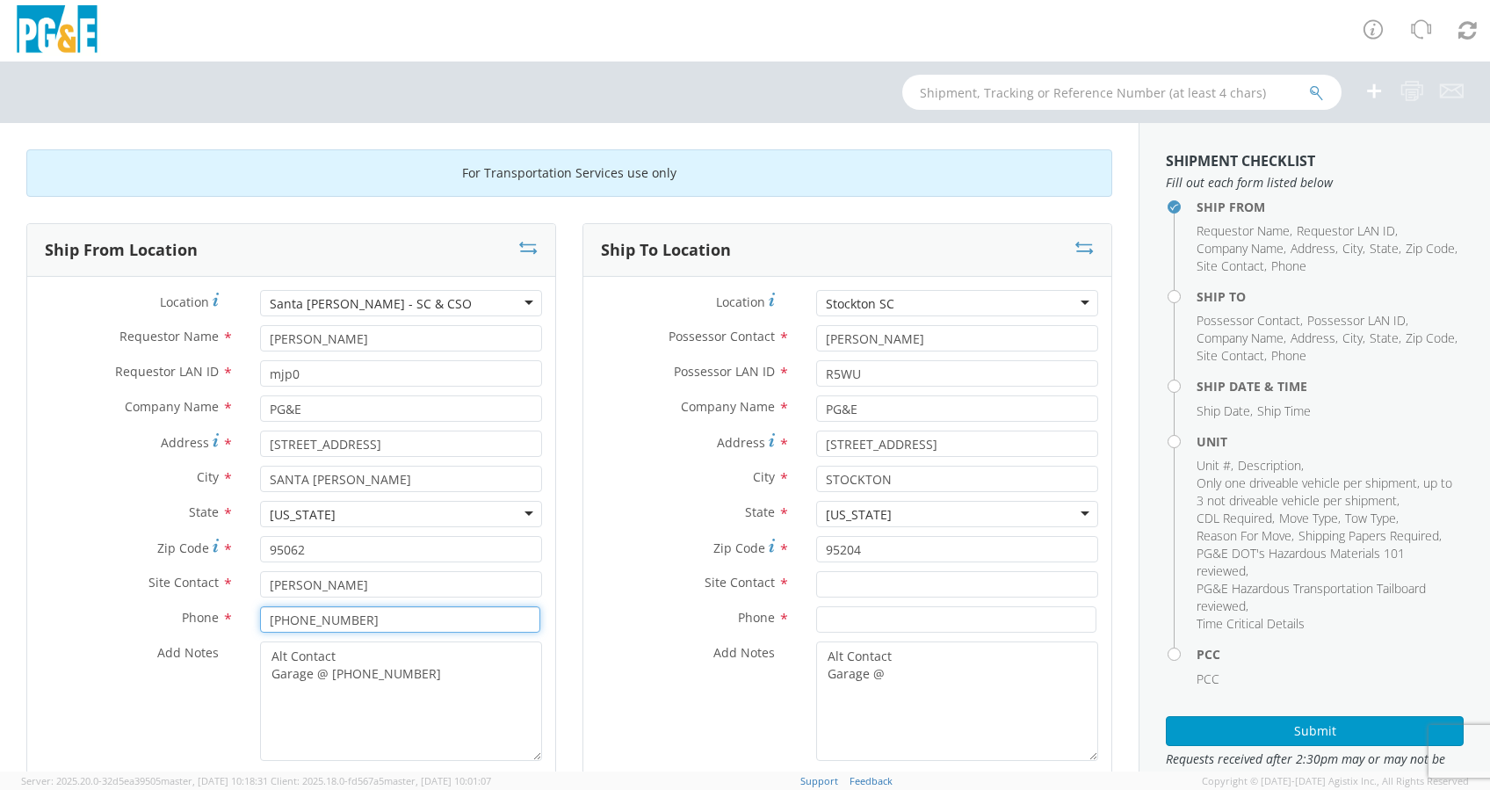
type input "[PHONE_NUMBER]"
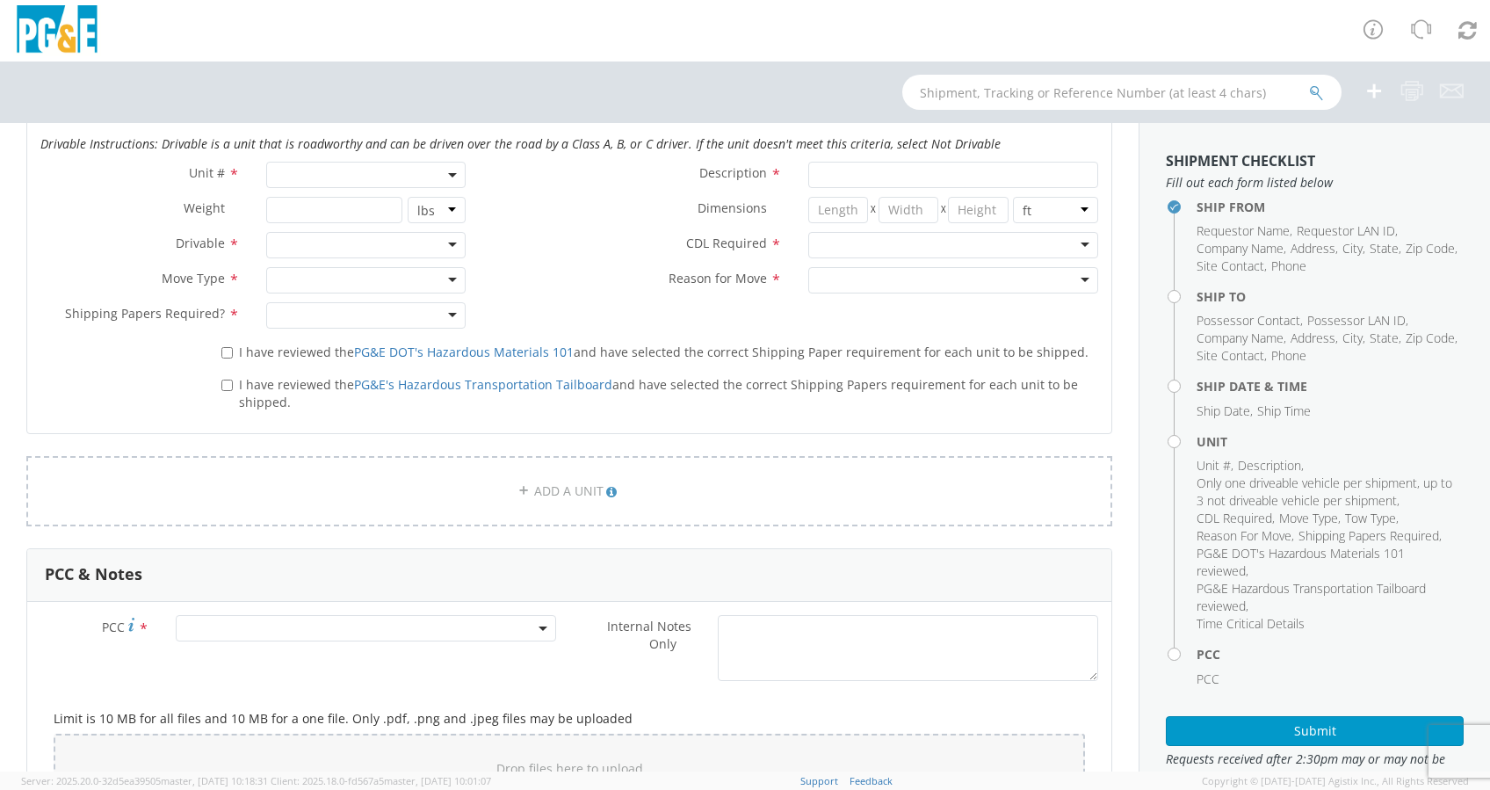
scroll to position [1369, 0]
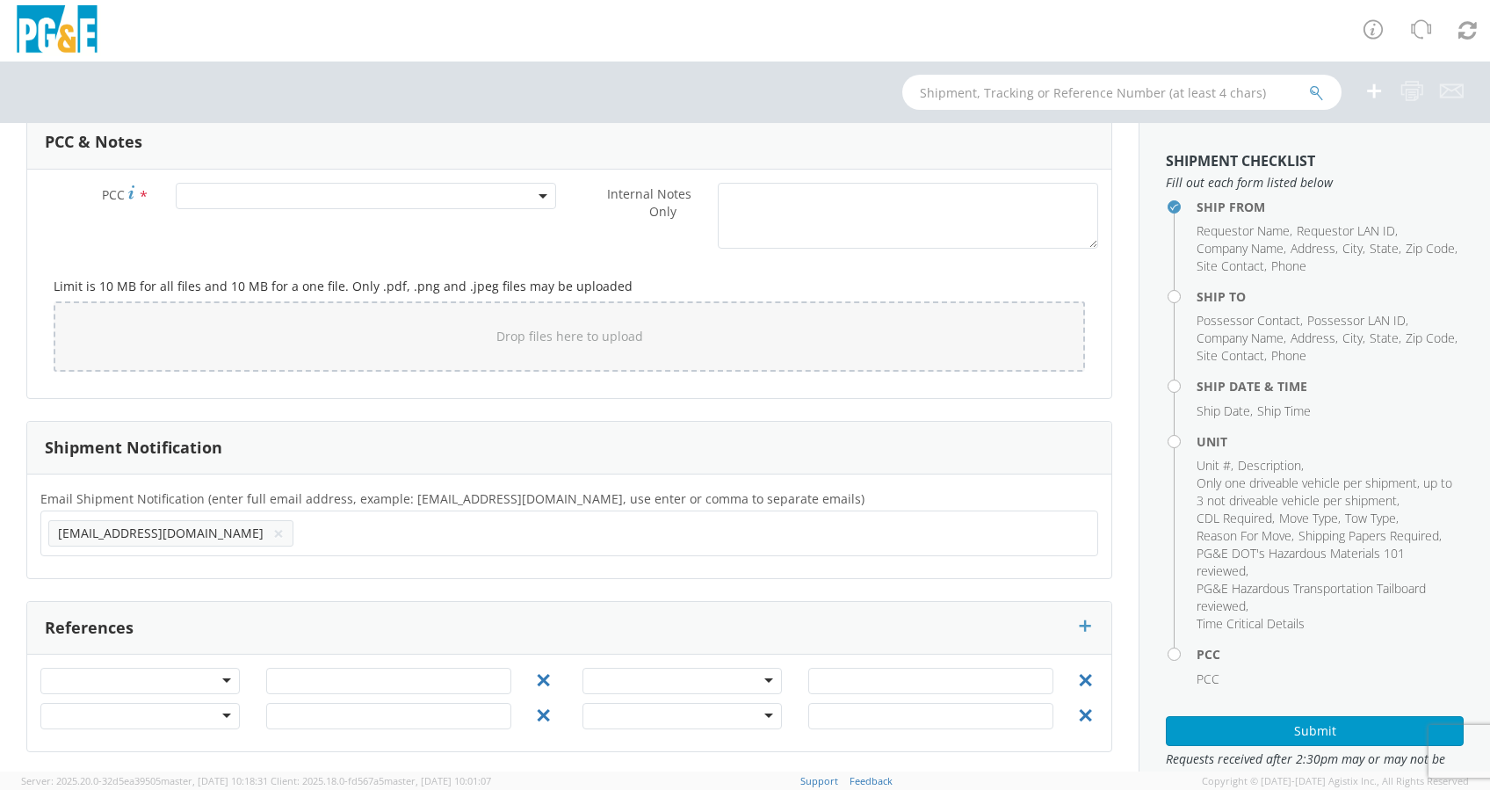
click at [250, 533] on ul "[EMAIL_ADDRESS][DOMAIN_NAME] ×" at bounding box center [569, 533] width 1042 height 30
paste input "[EMAIL_ADDRESS][DOMAIN_NAME]"
type input "[EMAIL_ADDRESS][DOMAIN_NAME]"
click at [373, 542] on ul "[EMAIL_ADDRESS][DOMAIN_NAME] ×" at bounding box center [569, 533] width 1042 height 30
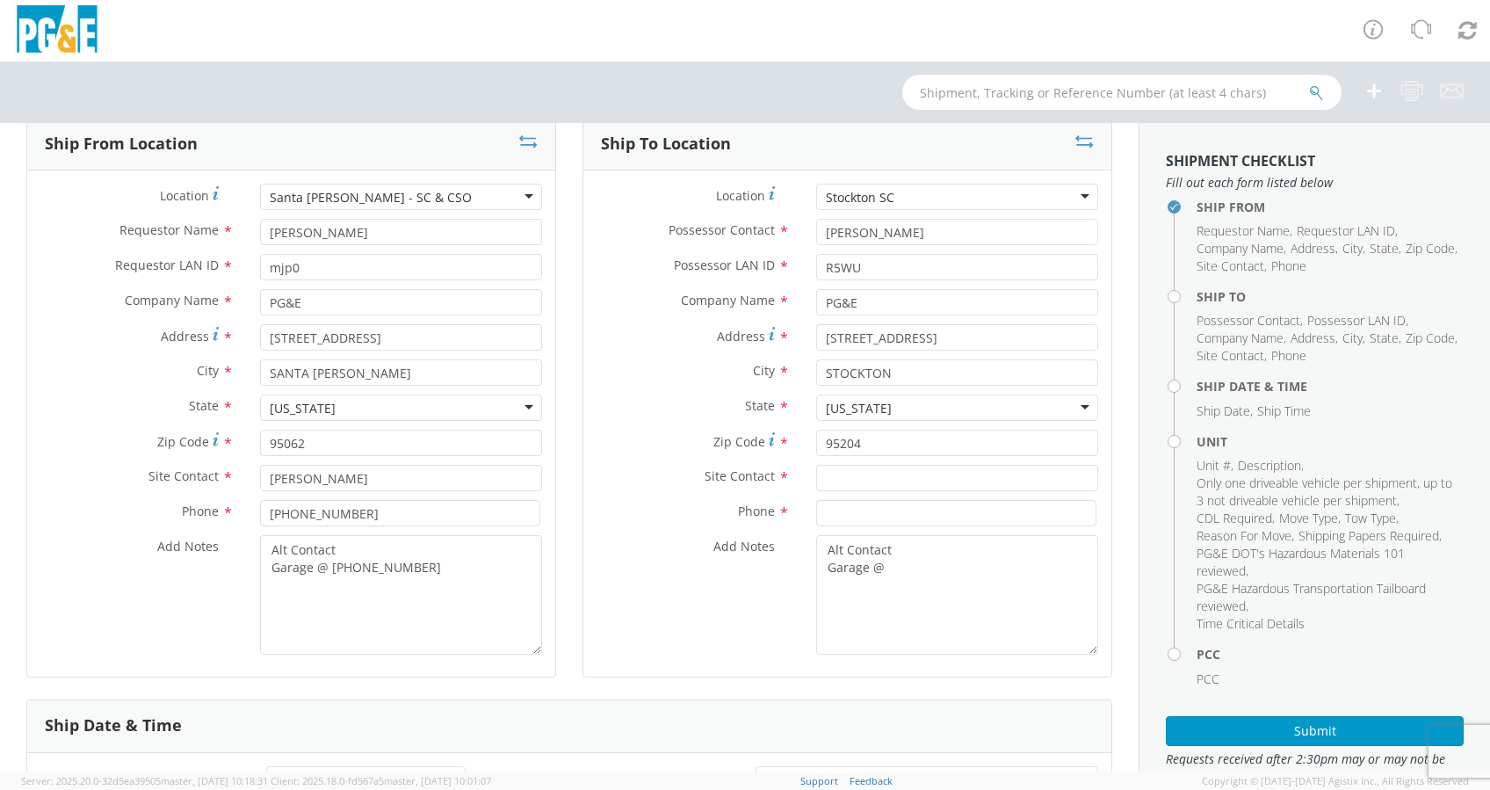
scroll to position [234, 0]
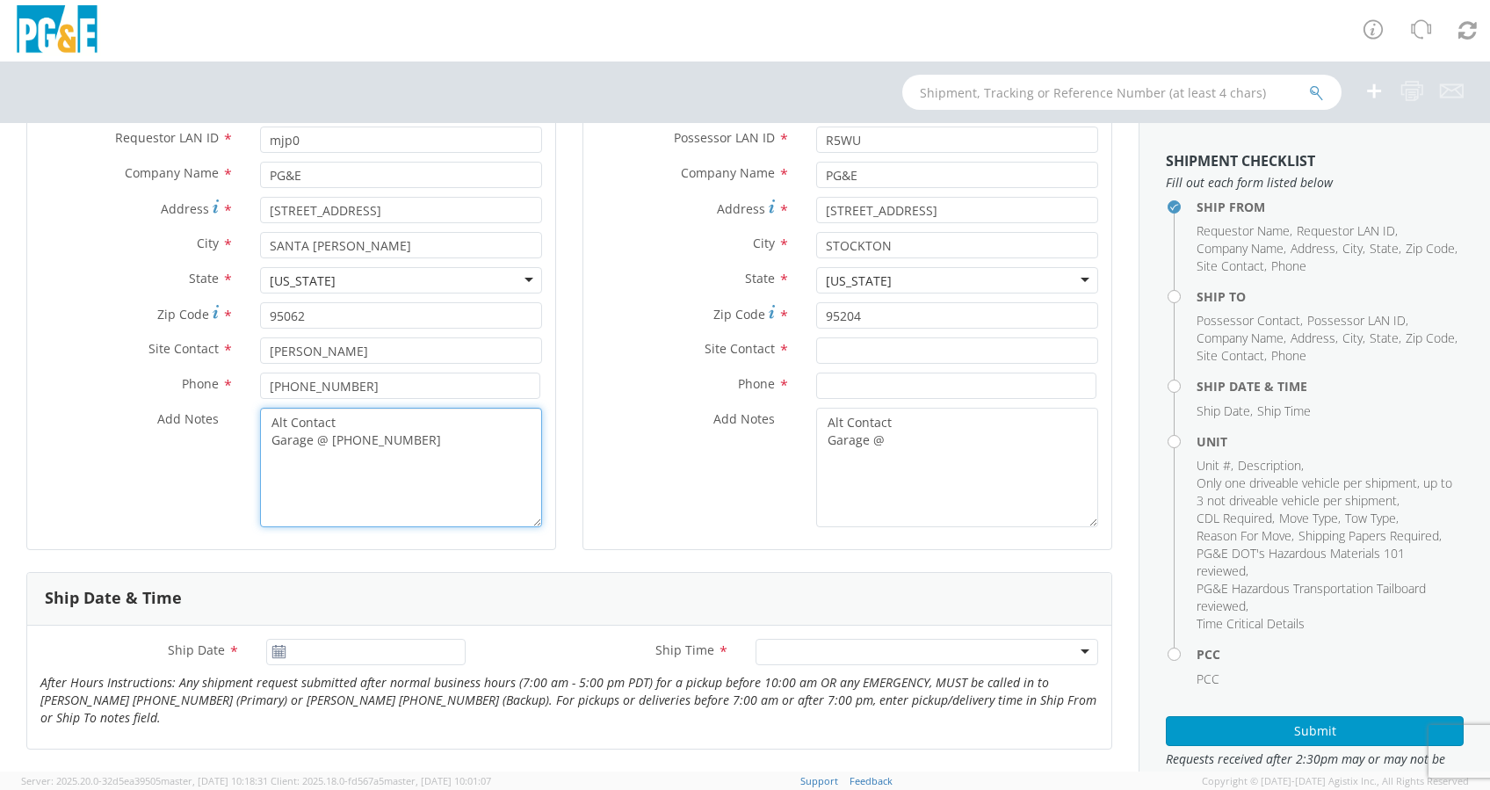
click at [419, 436] on textarea "Alt Contact Garage @ [PHONE_NUMBER]" at bounding box center [401, 468] width 282 height 120
paste textarea "[PERSON_NAME] @ [PHONE_NUMBER]"
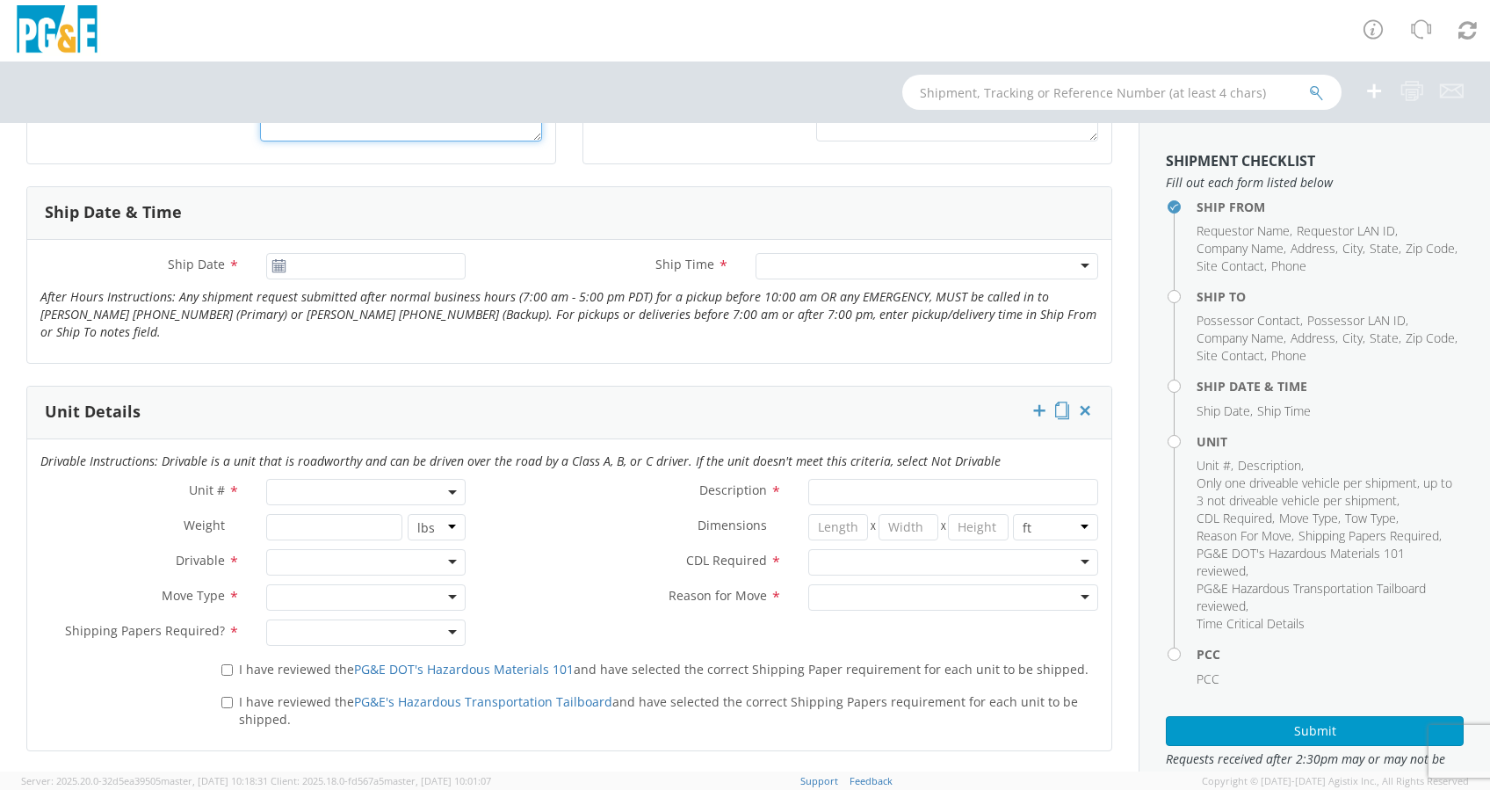
scroll to position [585, 0]
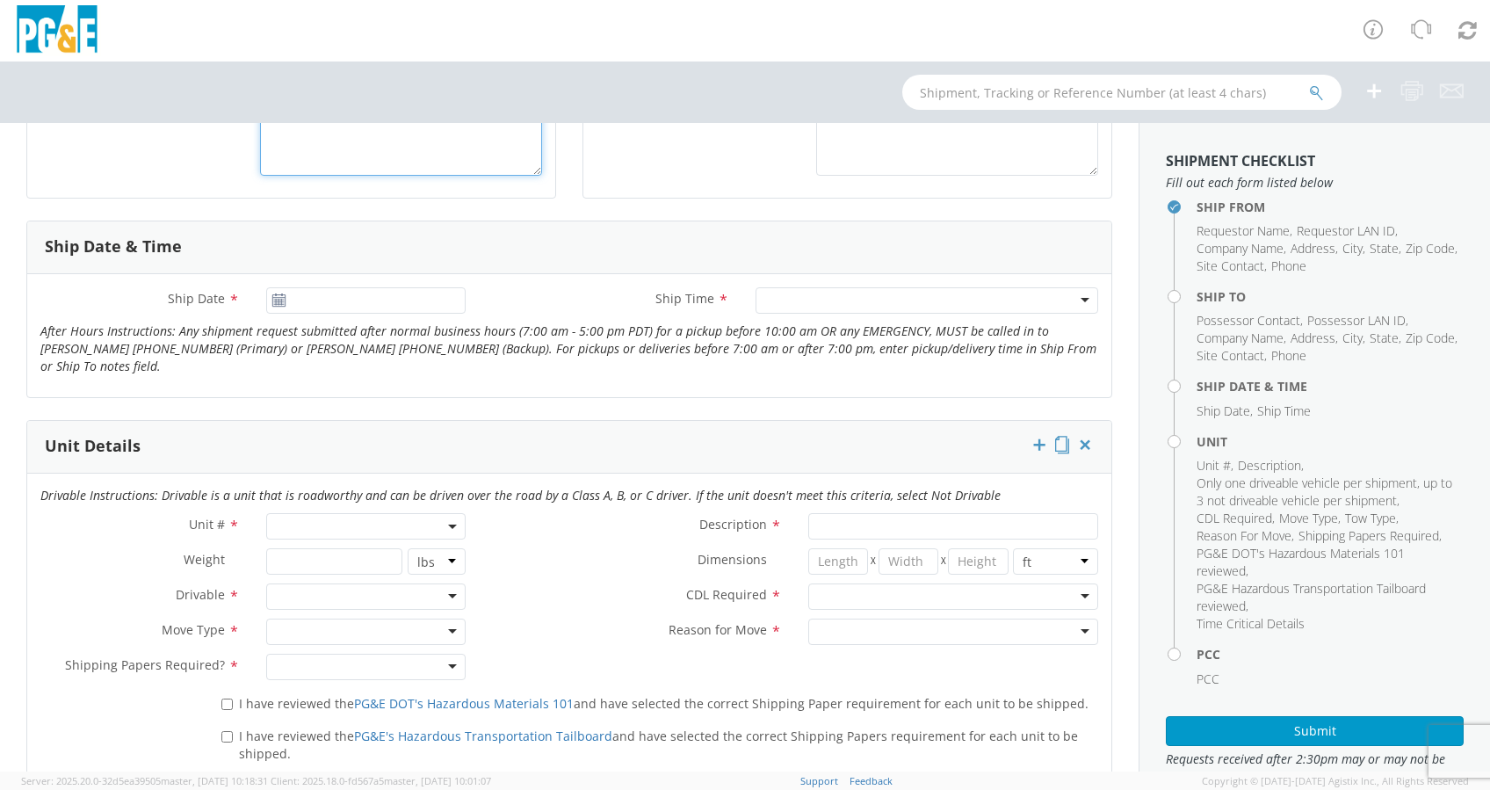
type textarea "Alt Contact Garage @ [PHONE_NUMBER] [PERSON_NAME] @ [PHONE_NUMBER]"
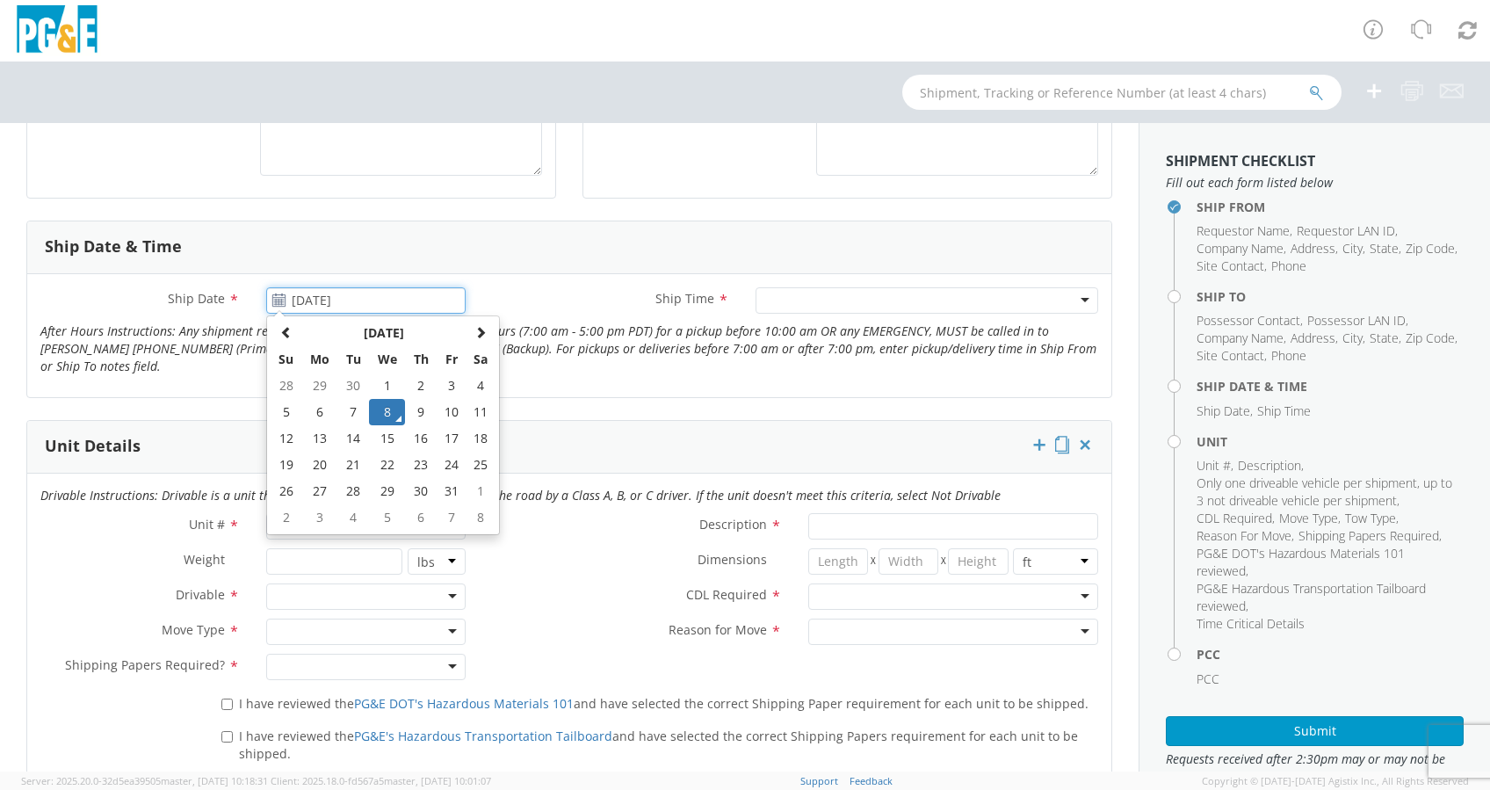
click at [301, 301] on input "[DATE]" at bounding box center [365, 300] width 199 height 26
click at [453, 408] on td "10" at bounding box center [452, 412] width 30 height 26
type input "[DATE]"
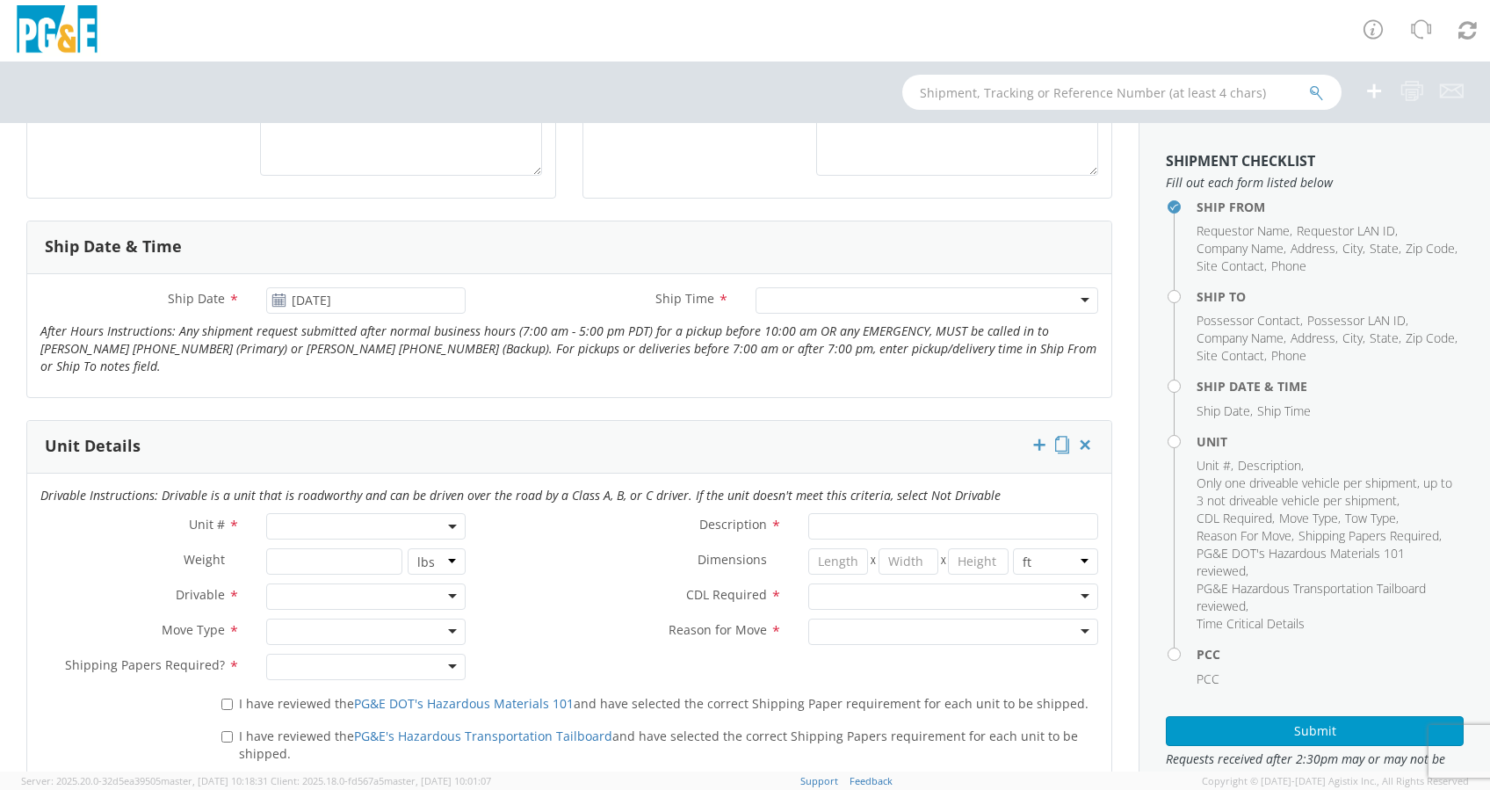
click at [783, 304] on div at bounding box center [927, 300] width 343 height 26
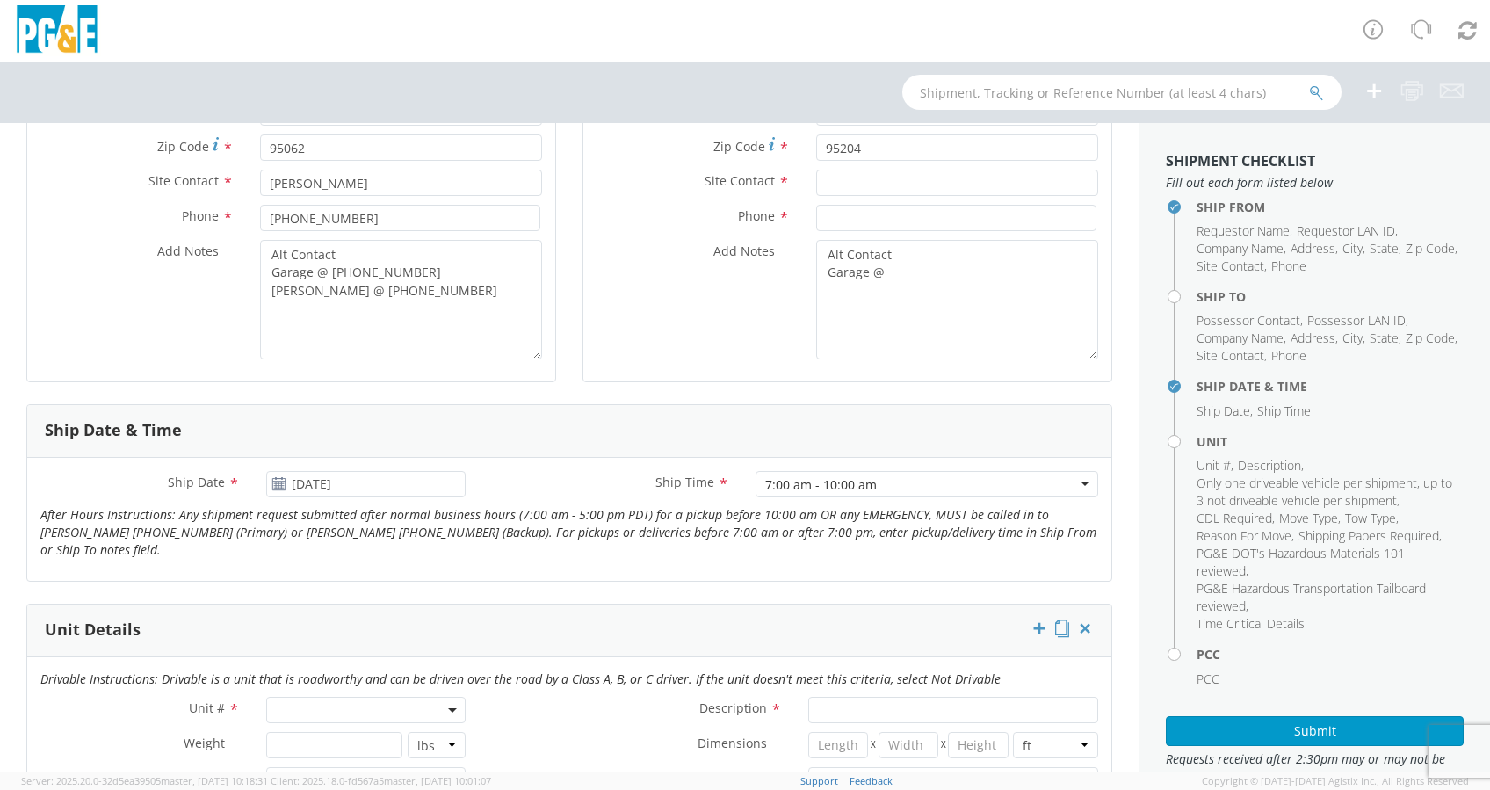
scroll to position [234, 0]
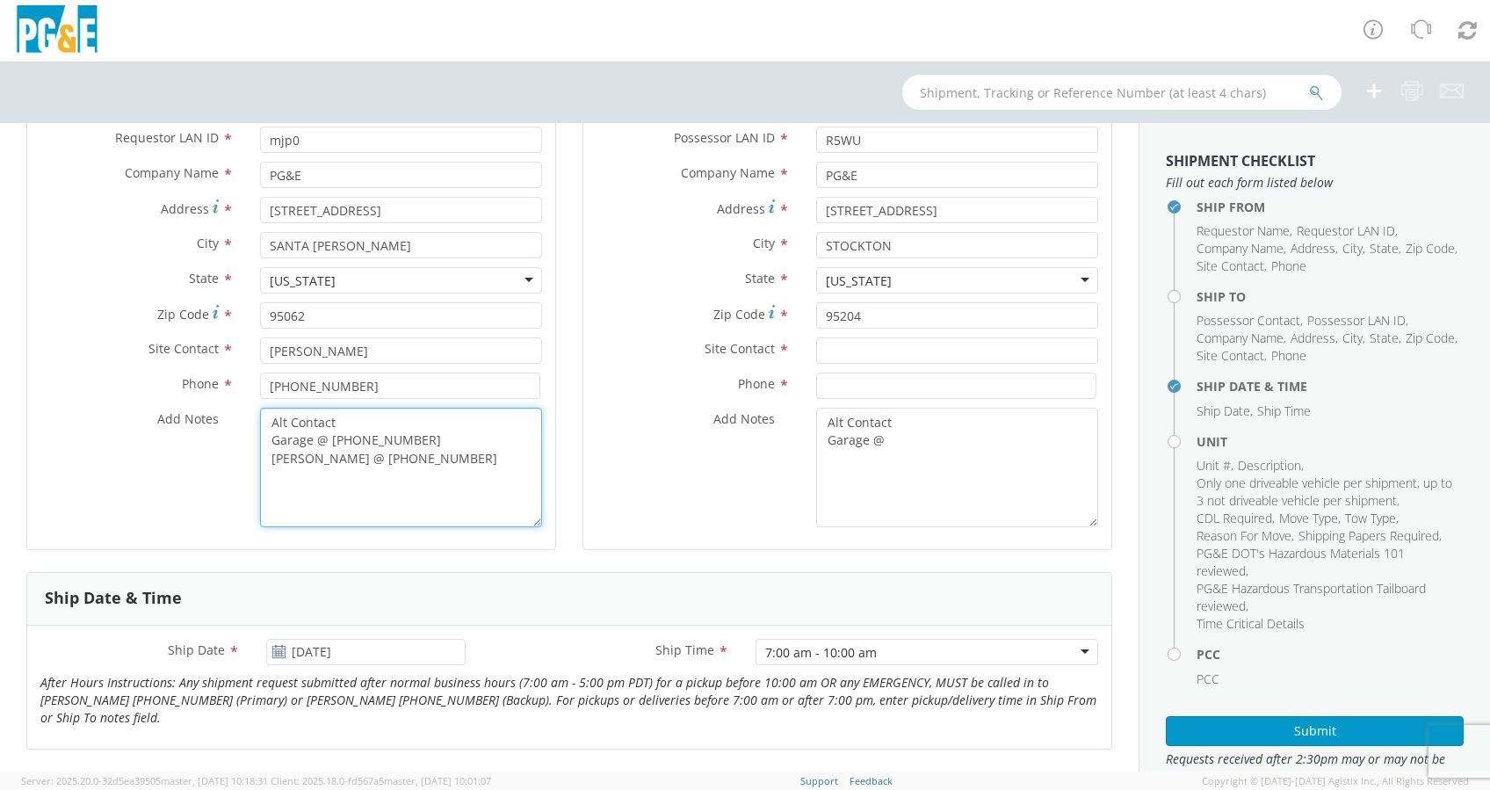
drag, startPoint x: 290, startPoint y: 493, endPoint x: 326, endPoint y: 473, distance: 41.3
click at [293, 489] on textarea "Alt Contact Garage @ [PHONE_NUMBER] [PERSON_NAME] @ [PHONE_NUMBER]" at bounding box center [401, 468] width 282 height 120
click at [479, 457] on textarea "Alt Contact Garage @ [PHONE_NUMBER] [PERSON_NAME] @ [PHONE_NUMBER]" at bounding box center [401, 468] width 282 height 120
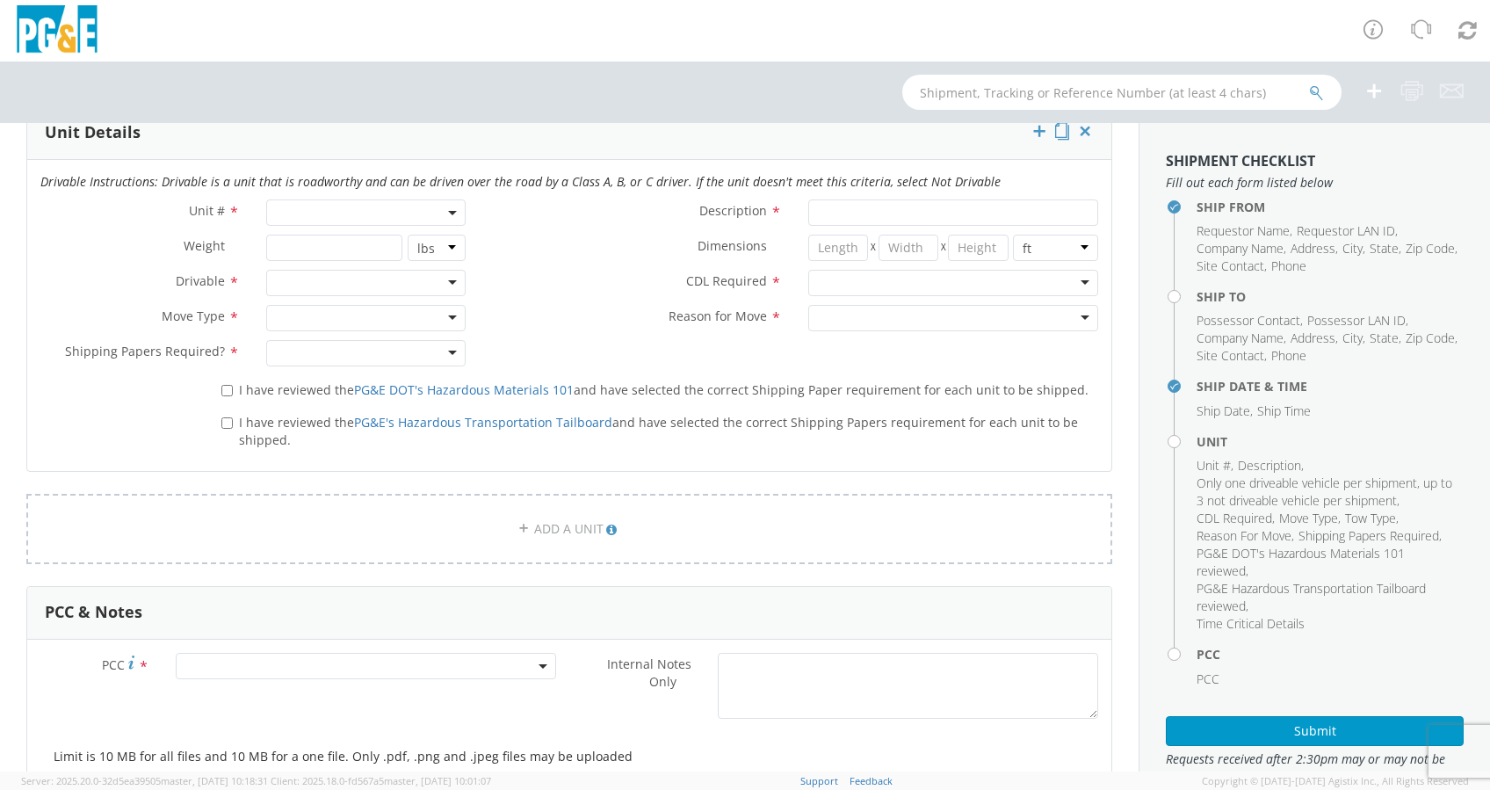
scroll to position [937, 0]
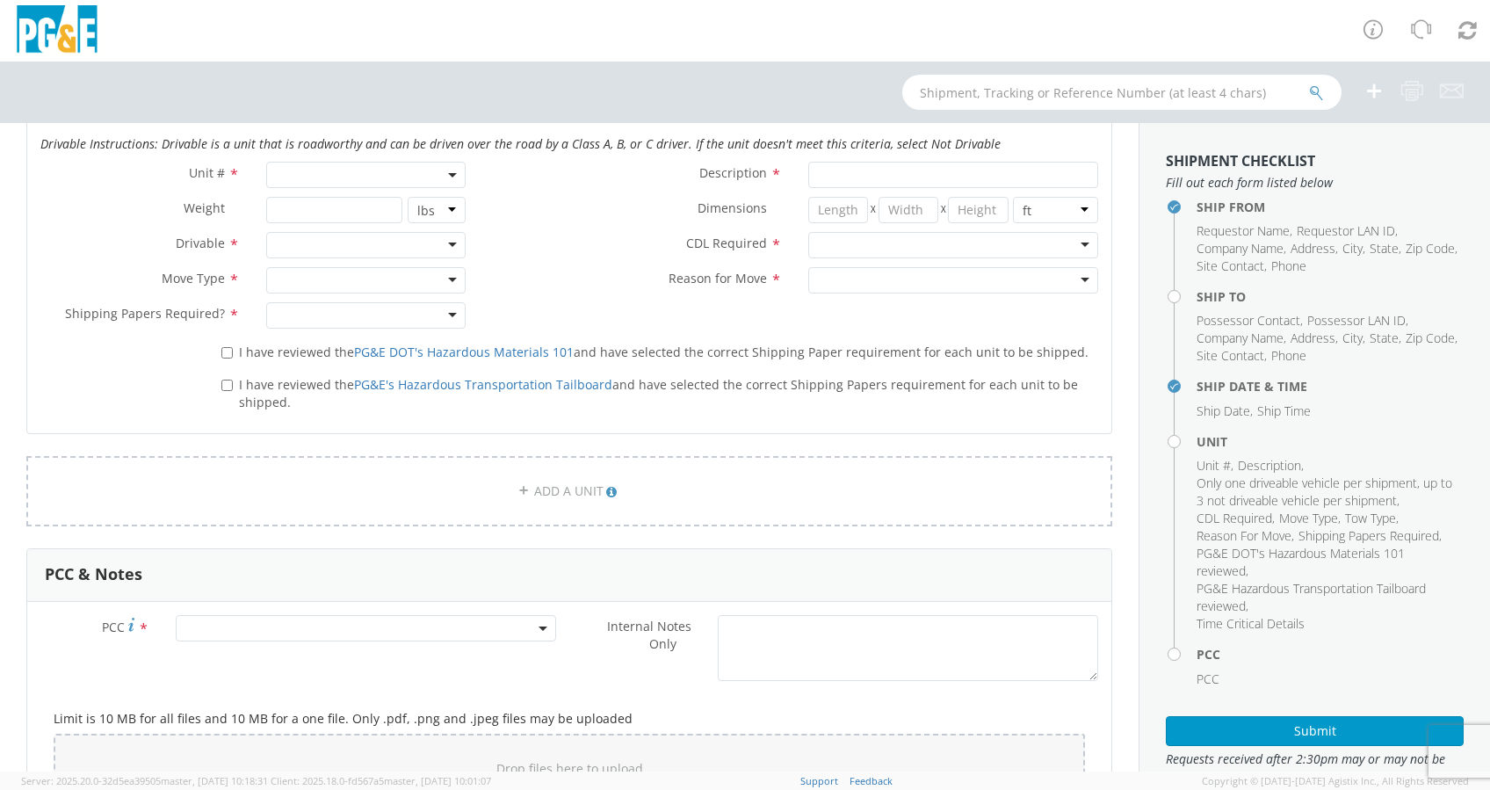
type textarea "Alt Contact Garage @ [PHONE_NUMBER] [PERSON_NAME] @ [PHONE_NUMBER] Arrive after…"
click at [221, 348] on input "I have reviewed the PG&E DOT's Hazardous Materials 101 and have selected the co…" at bounding box center [226, 352] width 11 height 11
checkbox input "true"
drag, startPoint x: 226, startPoint y: 384, endPoint x: 228, endPoint y: 371, distance: 13.3
click at [226, 383] on input "I have reviewed the PG&E's Hazardous Transportation Tailboard and have selected…" at bounding box center [226, 385] width 11 height 11
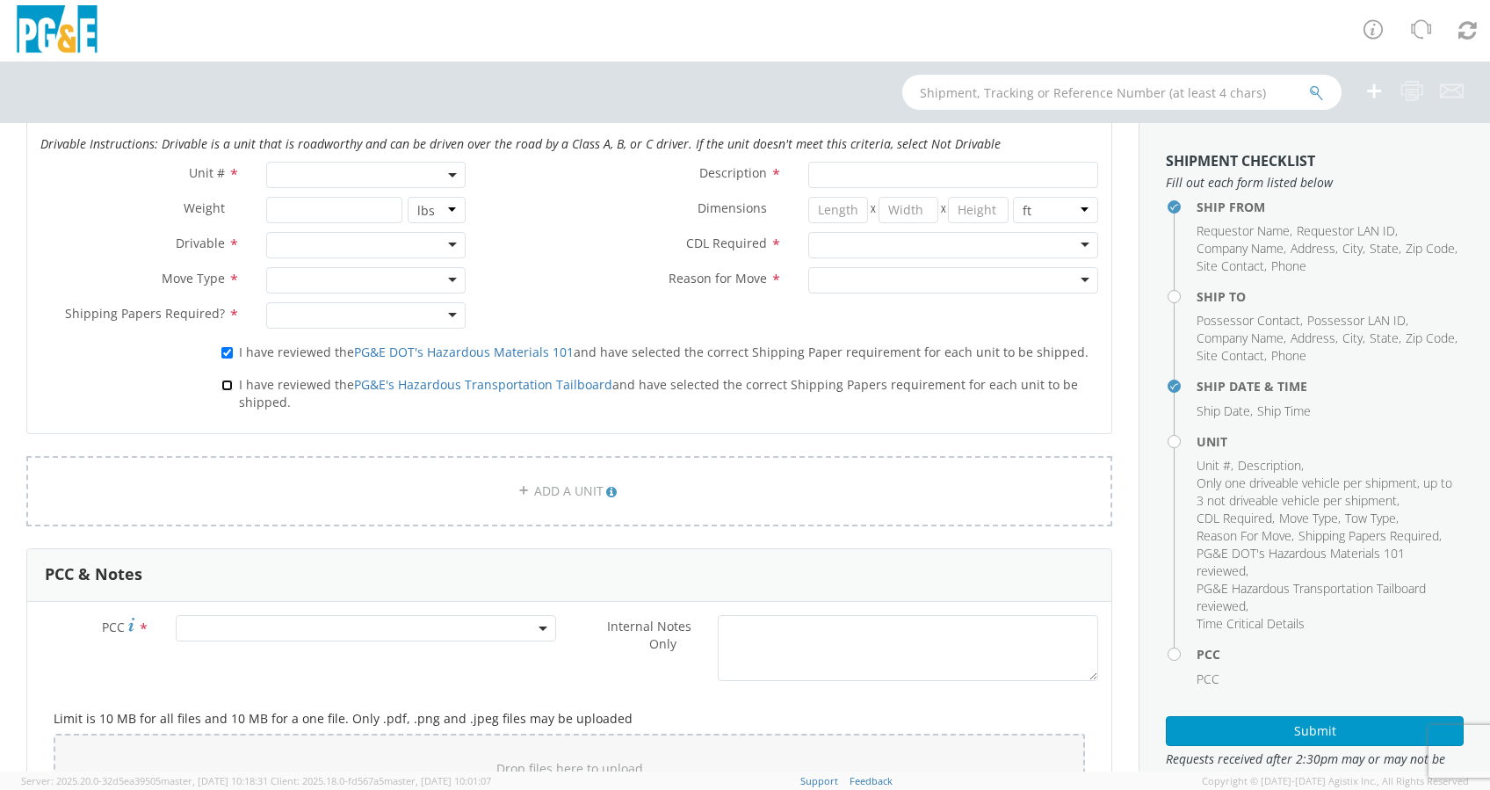
checkbox input "true"
click at [444, 307] on div at bounding box center [365, 315] width 199 height 26
click at [440, 272] on div at bounding box center [365, 280] width 199 height 26
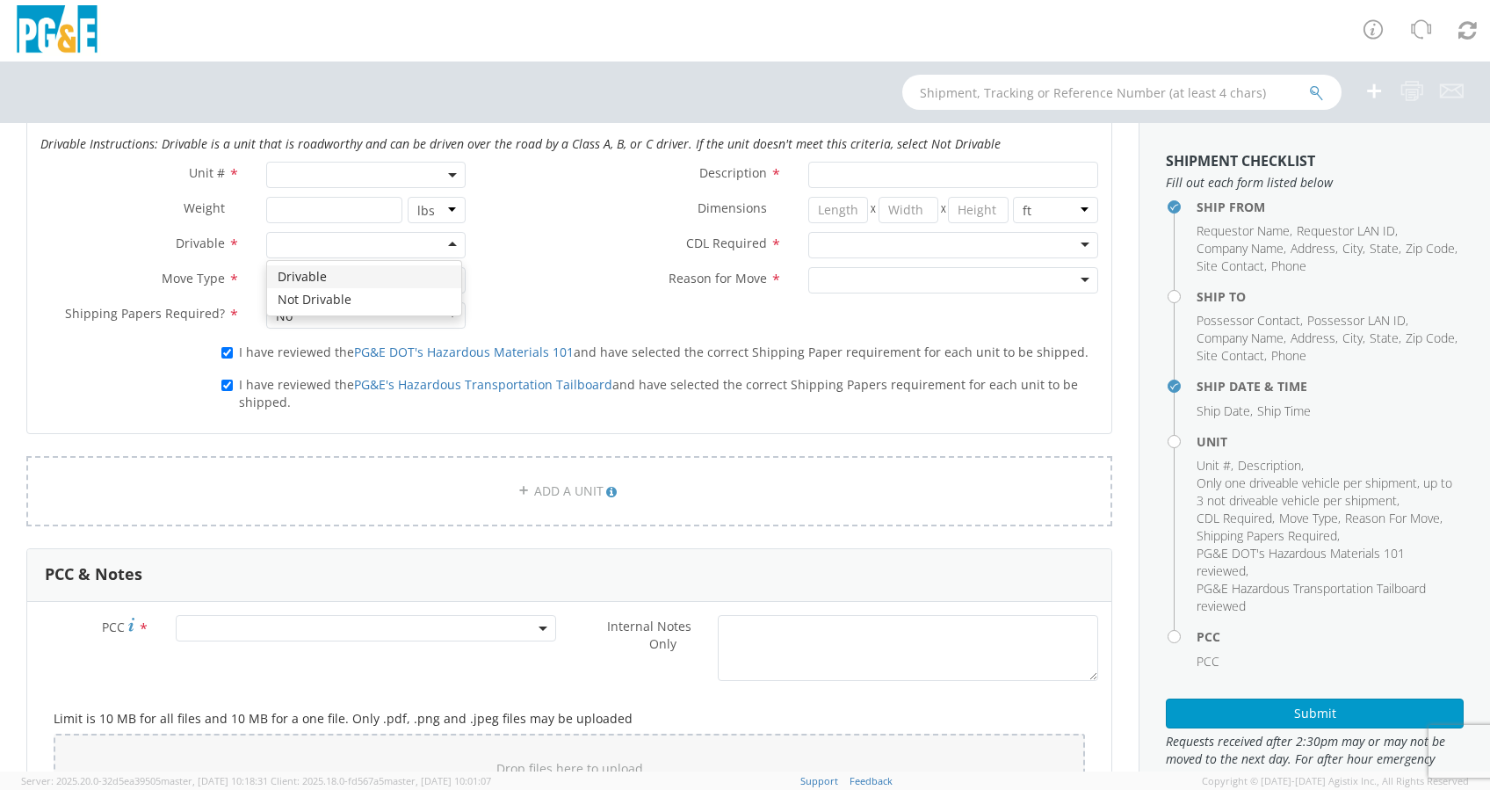
click at [448, 241] on div at bounding box center [365, 245] width 199 height 26
click at [1069, 235] on div at bounding box center [953, 245] width 290 height 26
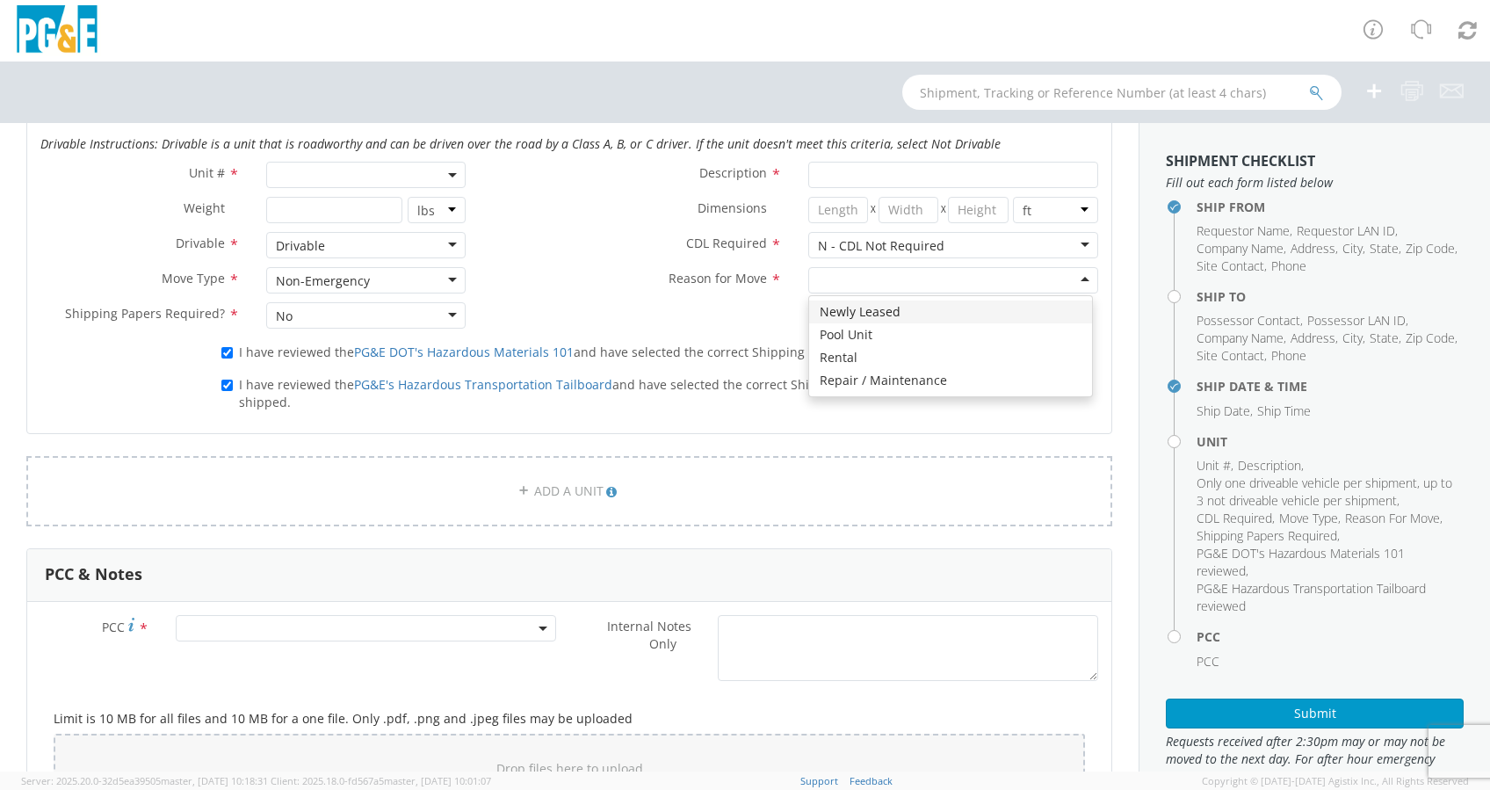
click at [1069, 272] on div at bounding box center [953, 280] width 290 height 26
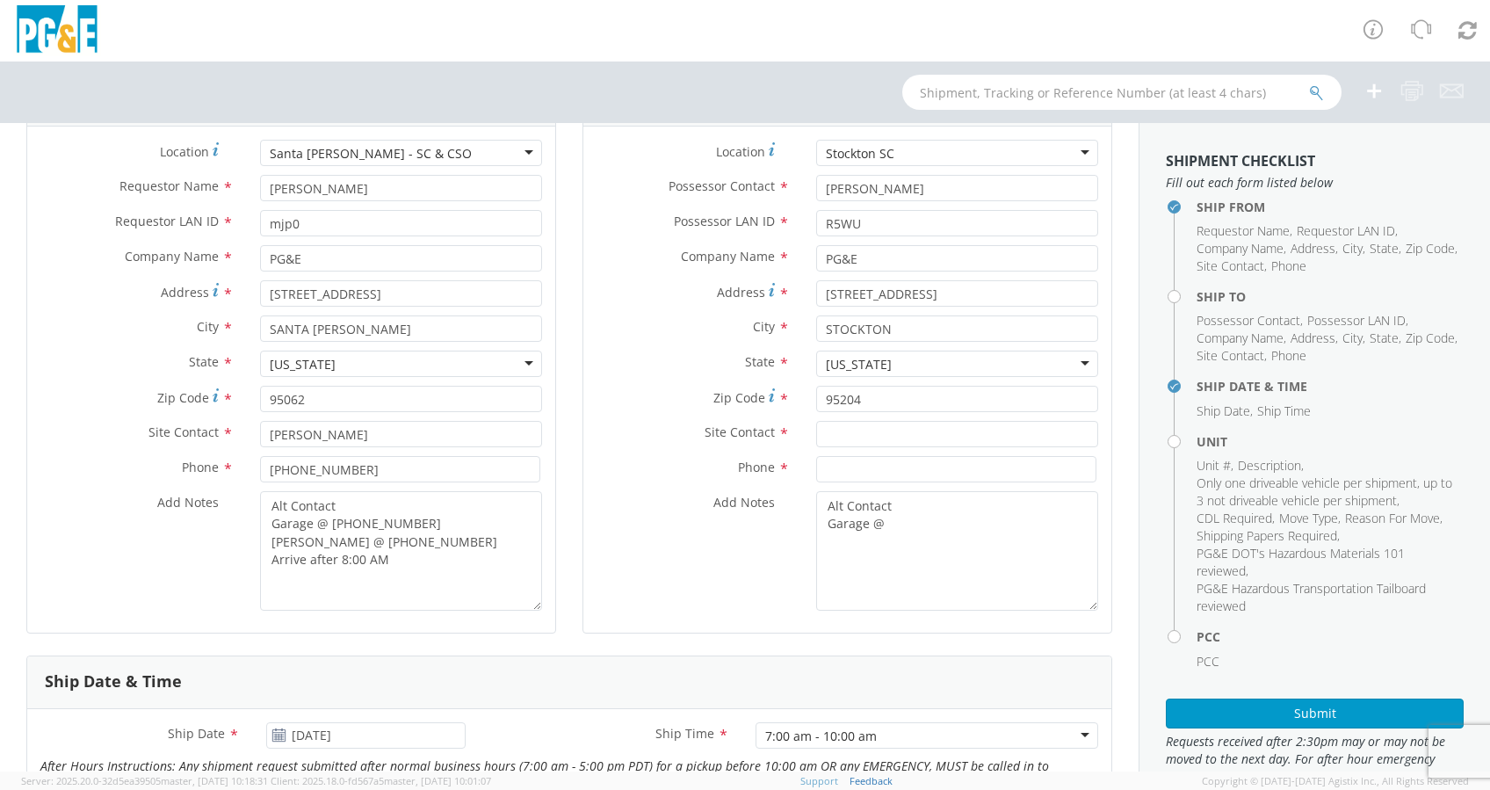
scroll to position [0, 0]
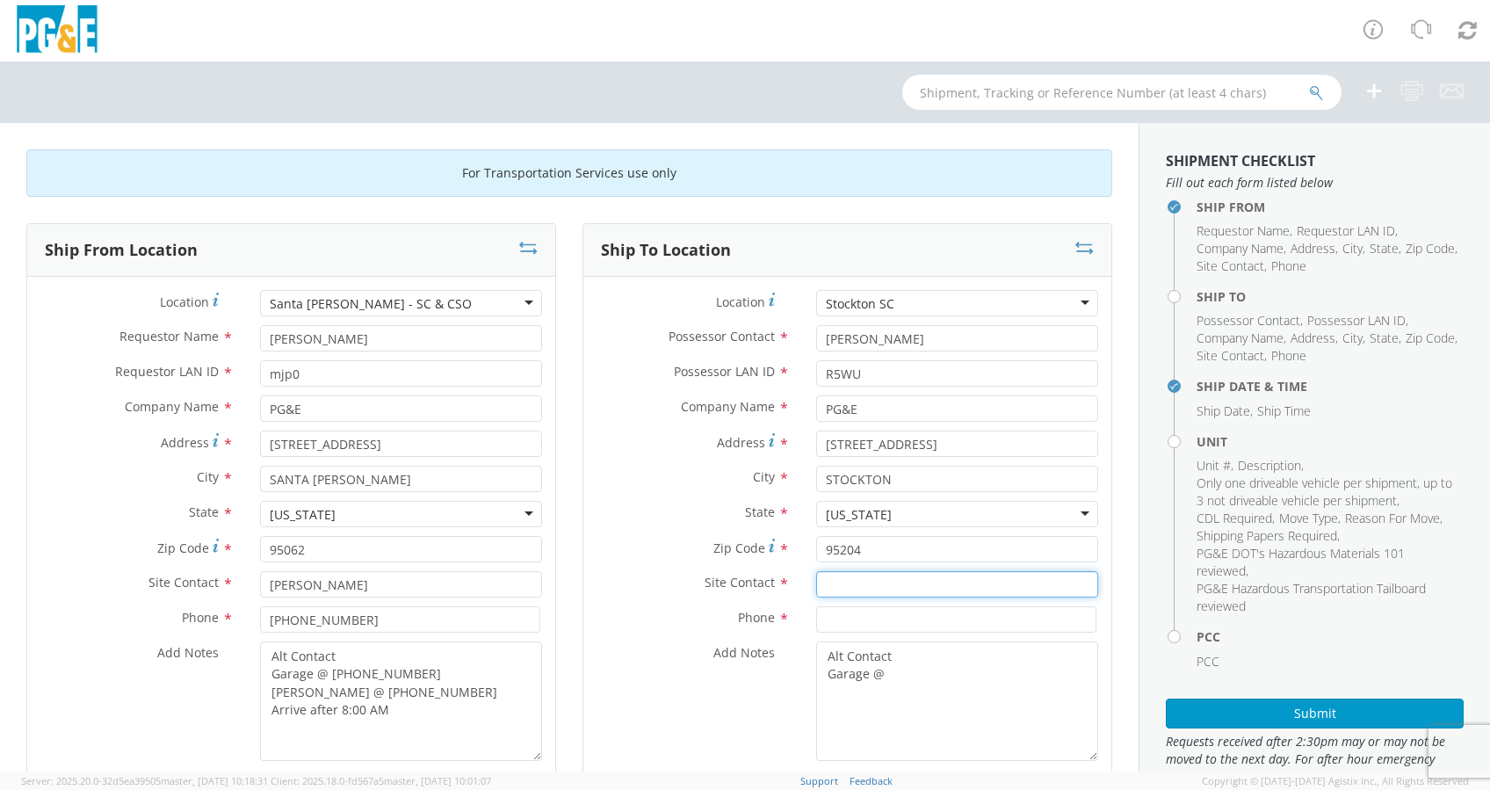
click at [816, 583] on input "text" at bounding box center [957, 584] width 282 height 26
paste input "[PERSON_NAME]"
type input "[PERSON_NAME]"
click at [837, 620] on input at bounding box center [956, 619] width 280 height 26
paste input "[PHONE_NUMBER]"
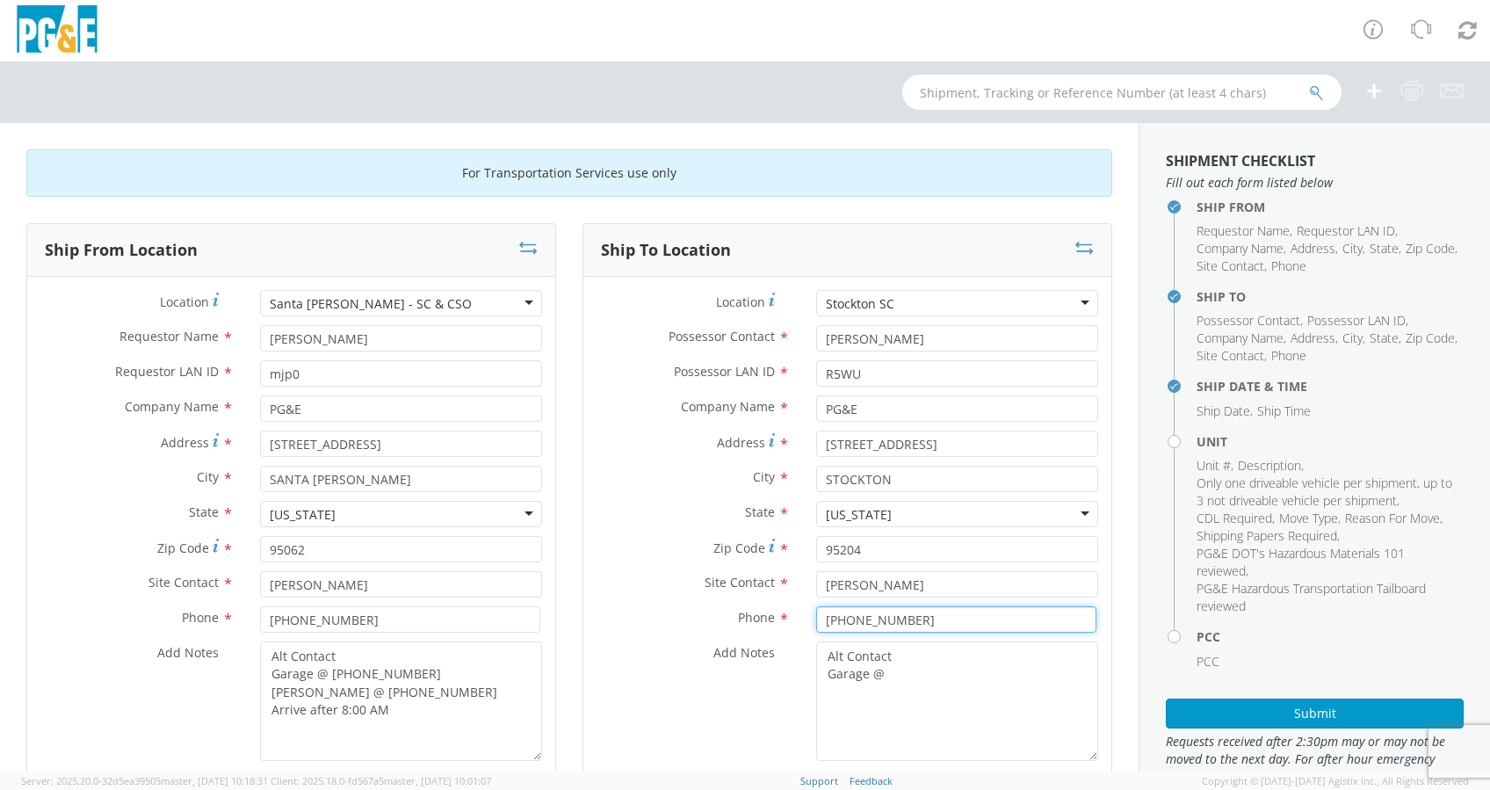
type input "[PHONE_NUMBER]"
click at [907, 672] on textarea "Alt Contact Garage @" at bounding box center [957, 701] width 282 height 120
paste textarea "[PHONE_NUMBER]"
type textarea "Alt Contact Garage @ [PHONE_NUMBER]"
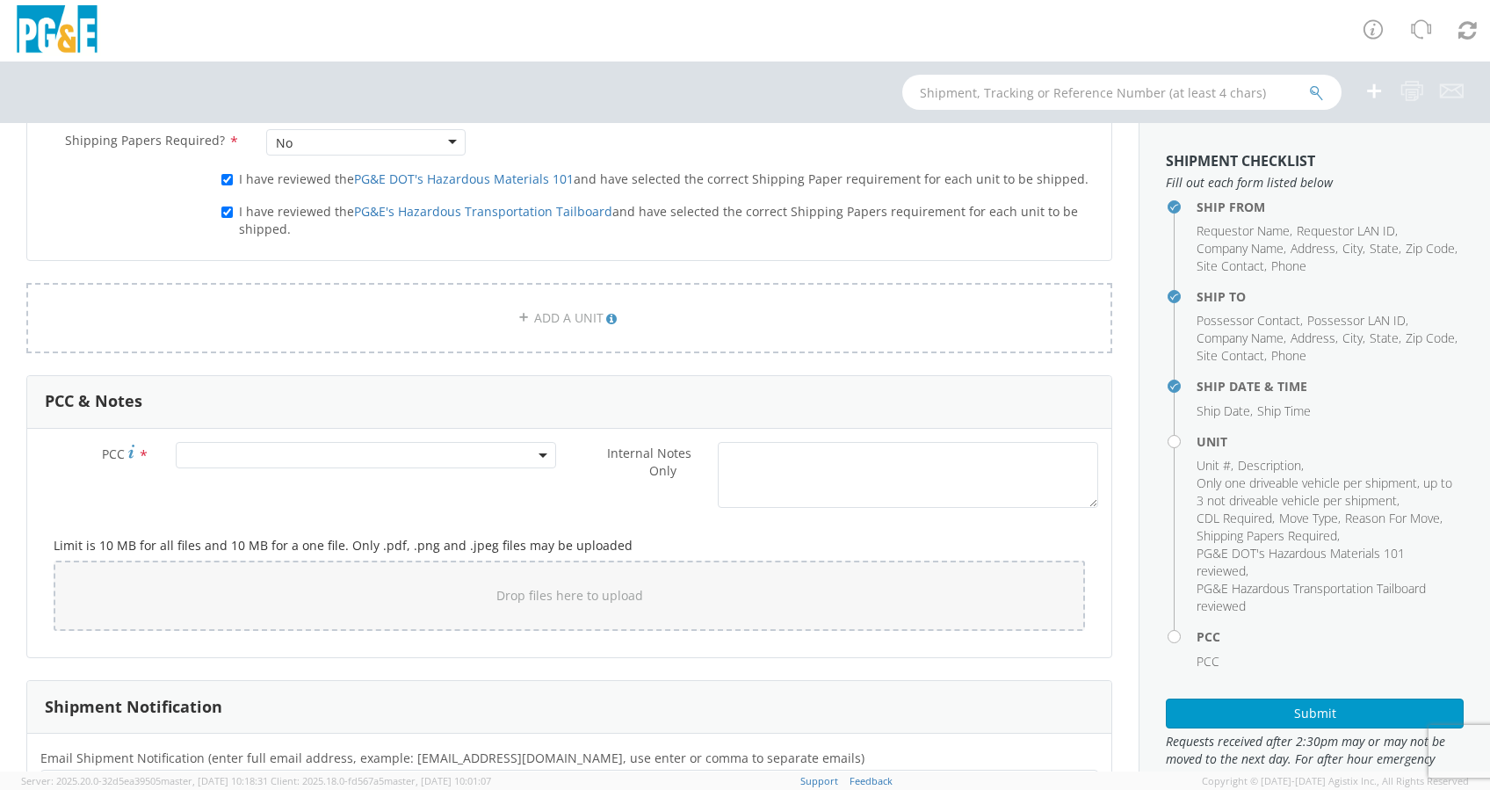
scroll to position [1369, 0]
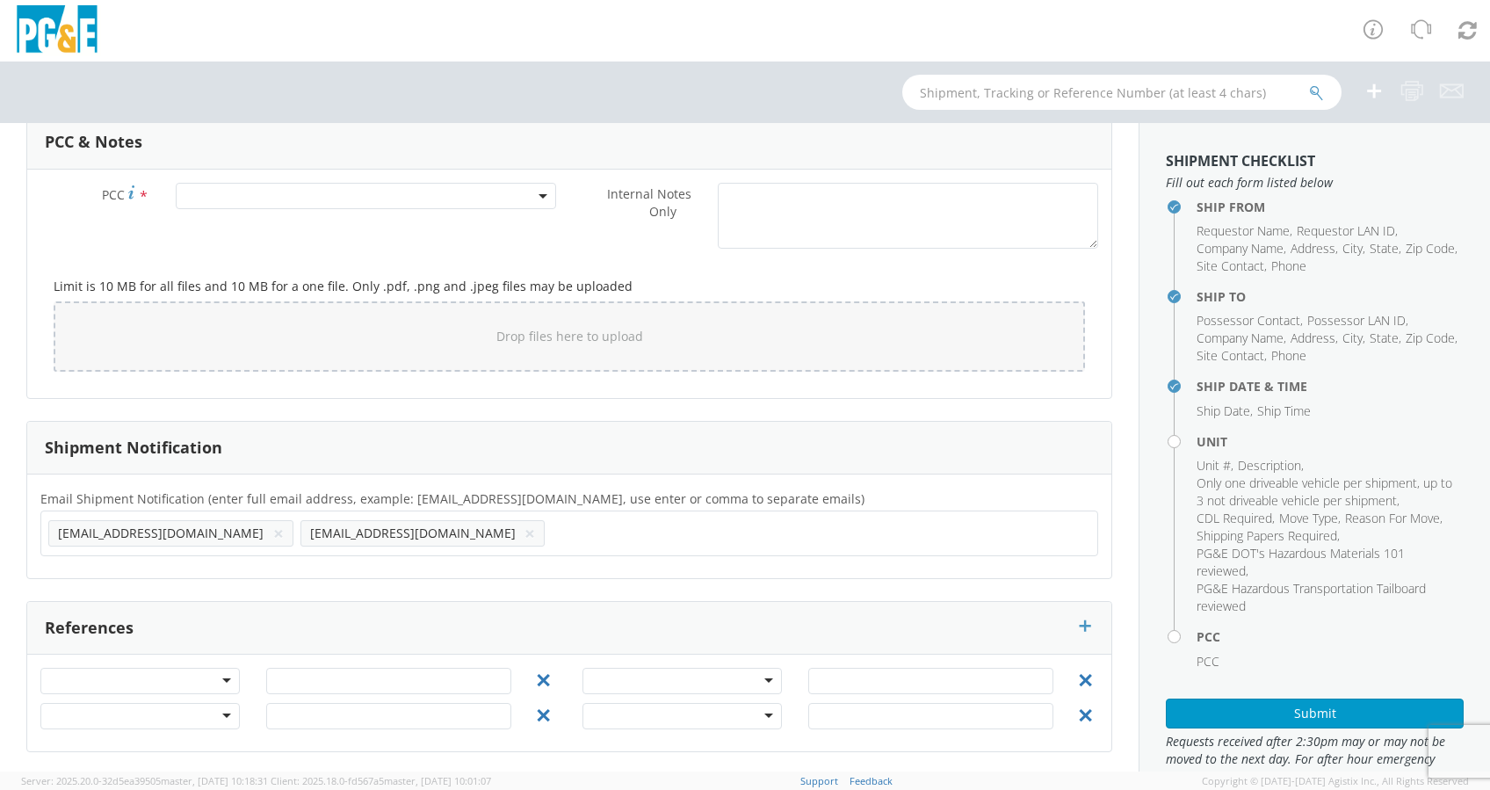
click at [552, 541] on input "text" at bounding box center [607, 532] width 111 height 25
paste input "[EMAIL_ADDRESS][DOMAIN_NAME]"
type input "[EMAIL_ADDRESS][DOMAIN_NAME]"
click at [547, 529] on ul "[EMAIL_ADDRESS][DOMAIN_NAME] × [EMAIL_ADDRESS][DOMAIN_NAME] × [EMAIL_ADDRESS][D…" at bounding box center [569, 533] width 1042 height 30
click at [804, 529] on input "text" at bounding box center [861, 532] width 114 height 25
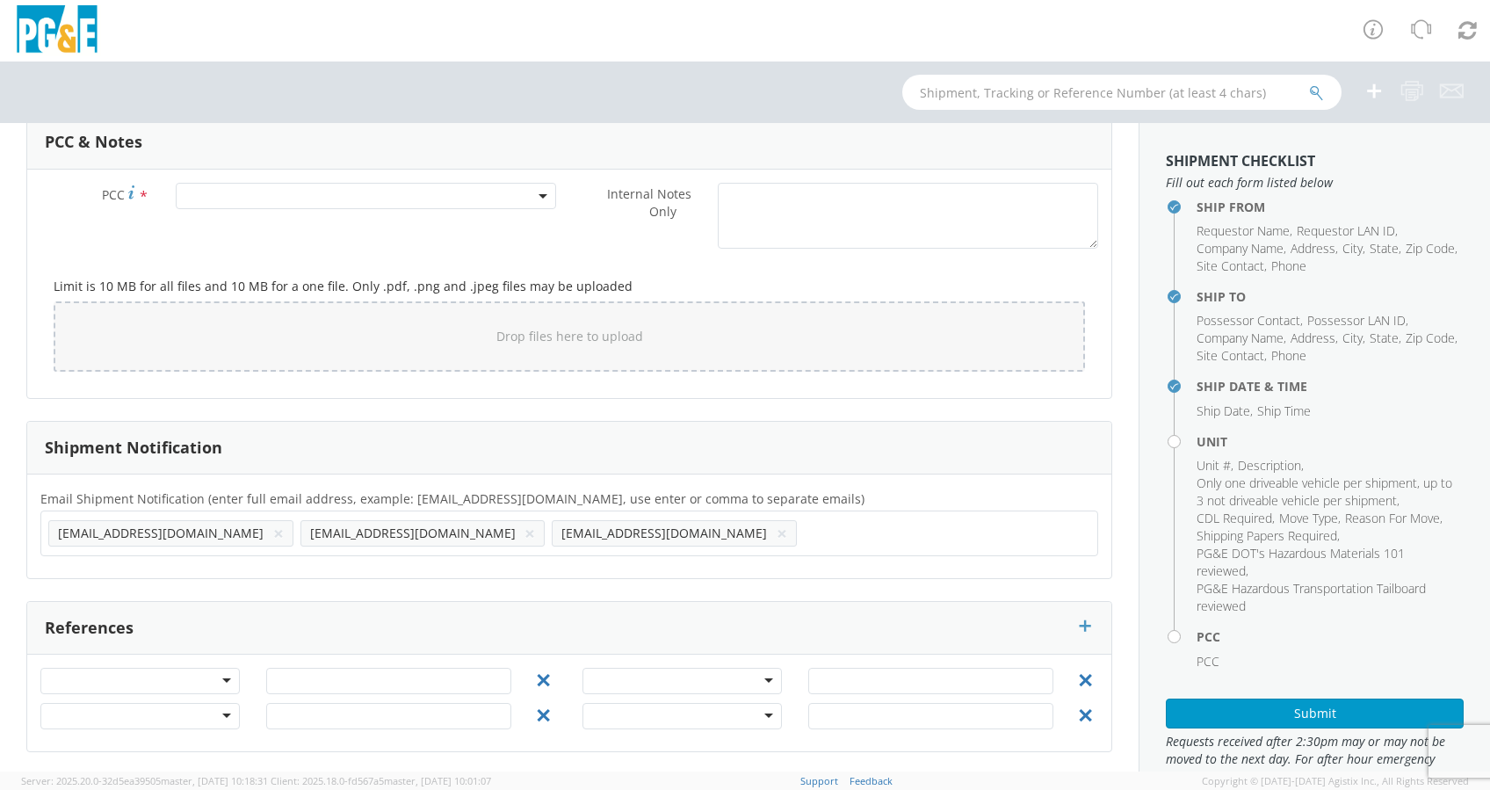
paste input "[EMAIL_ADDRESS][DOMAIN_NAME]"
type input "[EMAIL_ADDRESS][DOMAIN_NAME]"
click at [685, 530] on ul "[EMAIL_ADDRESS][DOMAIN_NAME] × [EMAIL_ADDRESS][DOMAIN_NAME] × [EMAIL_ADDRESS][D…" at bounding box center [569, 533] width 1042 height 30
paste input "[EMAIL_ADDRESS][DOMAIN_NAME]"
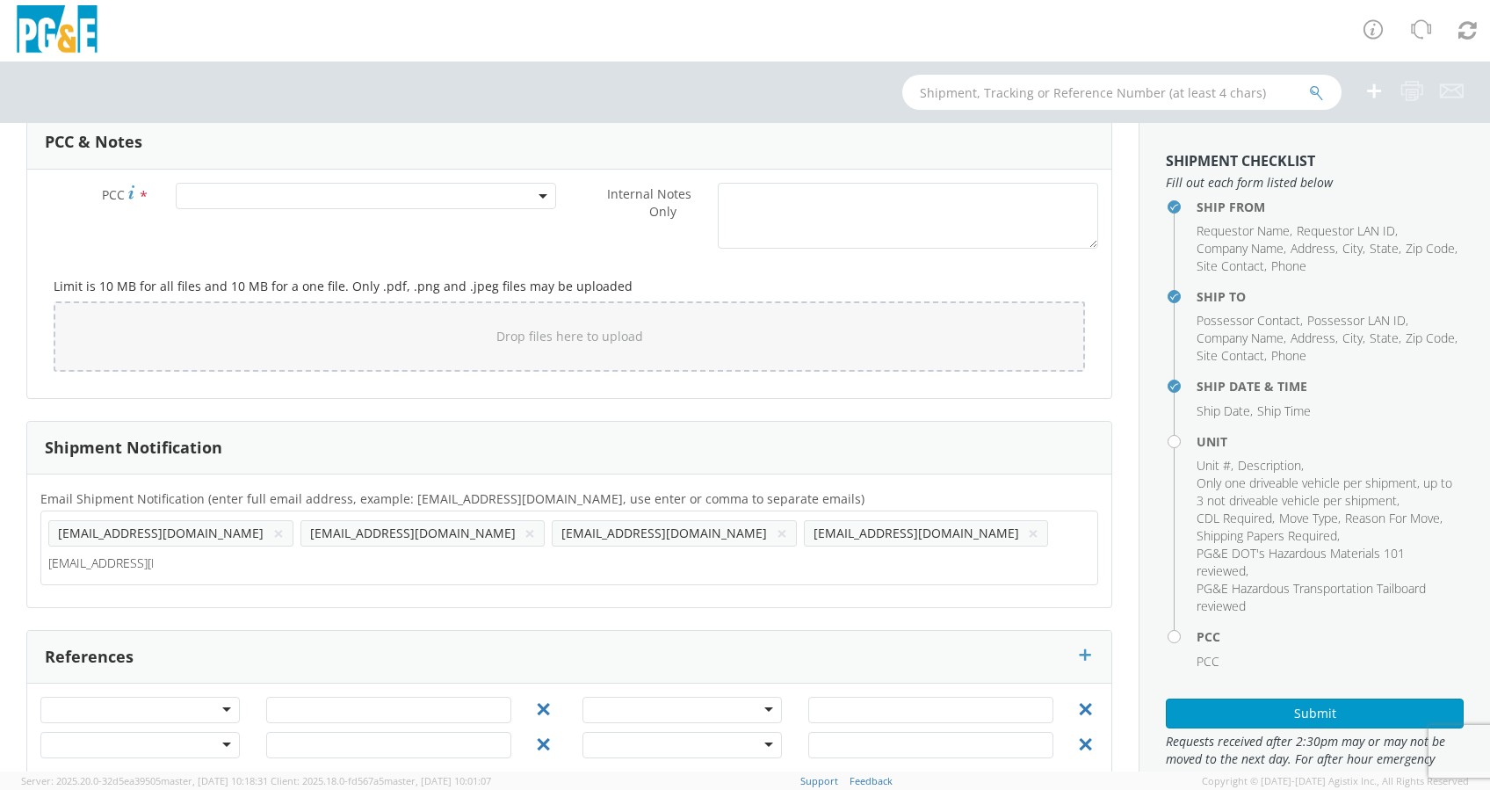
type input "[EMAIL_ADDRESS][DOMAIN_NAME]"
click at [824, 538] on ul "[EMAIL_ADDRESS][DOMAIN_NAME] × [EMAIL_ADDRESS][DOMAIN_NAME] × [EMAIL_ADDRESS][D…" at bounding box center [569, 548] width 1042 height 60
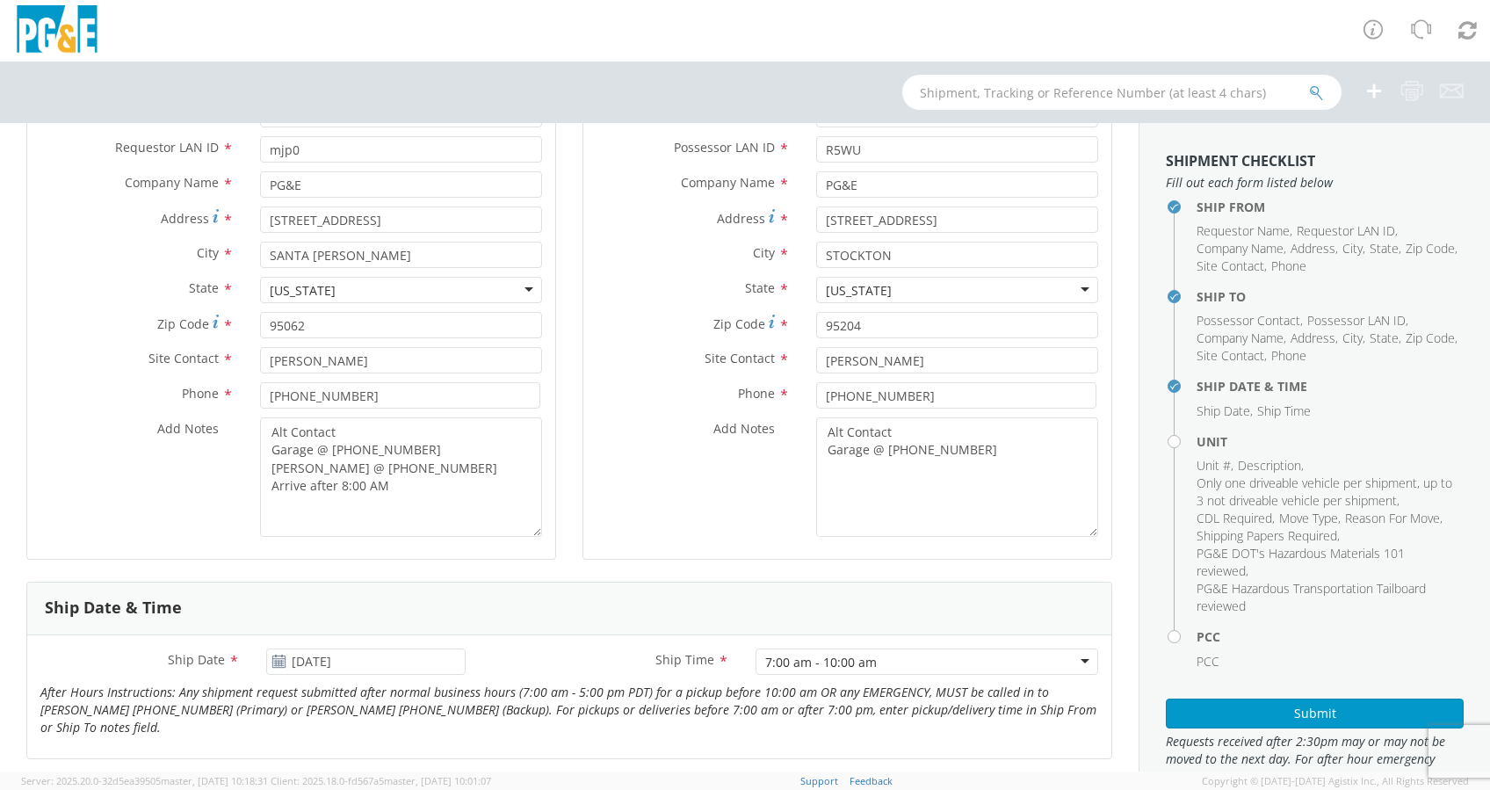
scroll to position [197, 0]
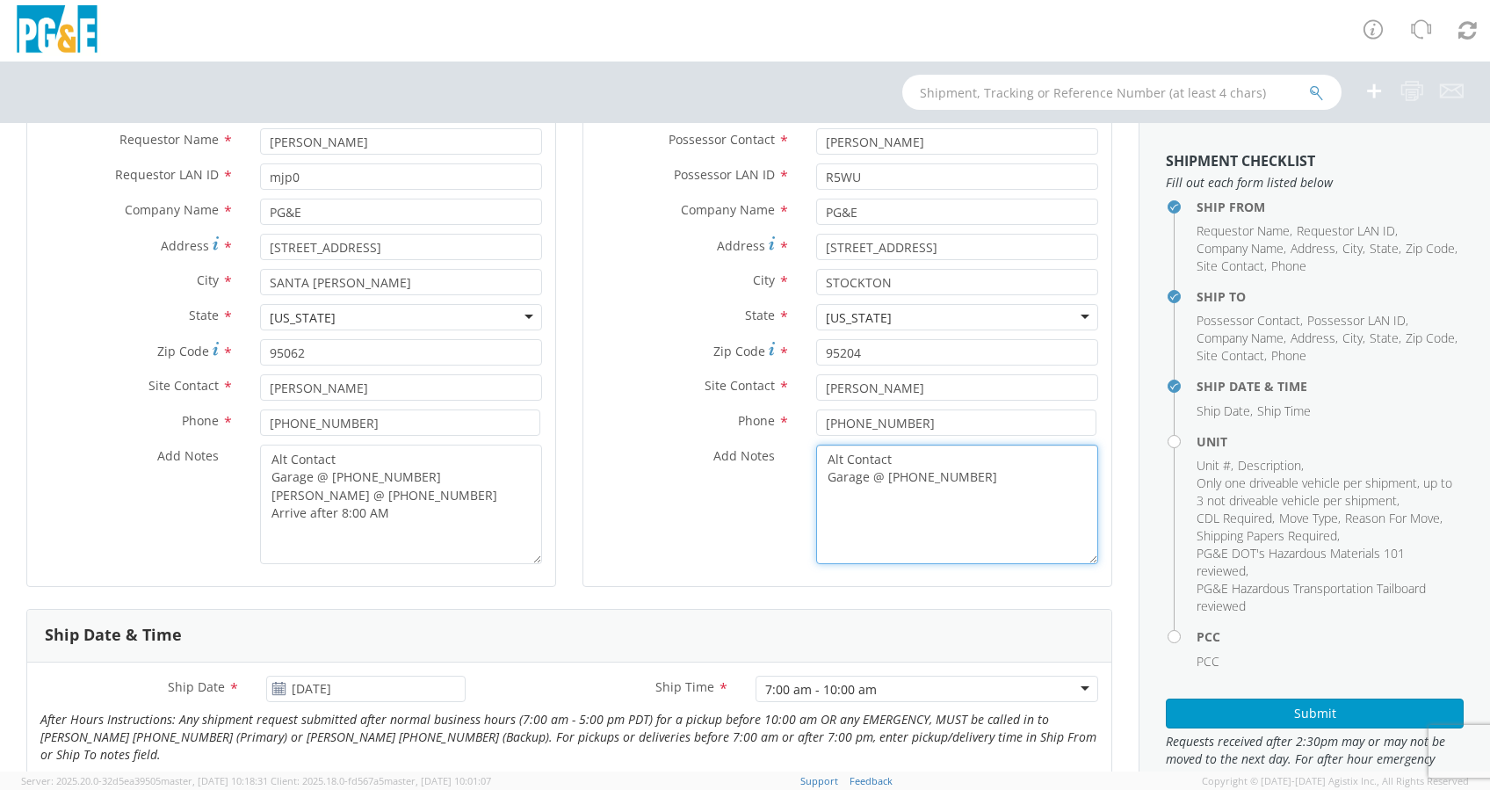
drag, startPoint x: 960, startPoint y: 485, endPoint x: 967, endPoint y: 478, distance: 9.3
click at [963, 482] on textarea "Alt Contact Garage @ [PHONE_NUMBER]" at bounding box center [957, 505] width 282 height 120
paste textarea "[PERSON_NAME] @ [PHONE_NUMBER]"
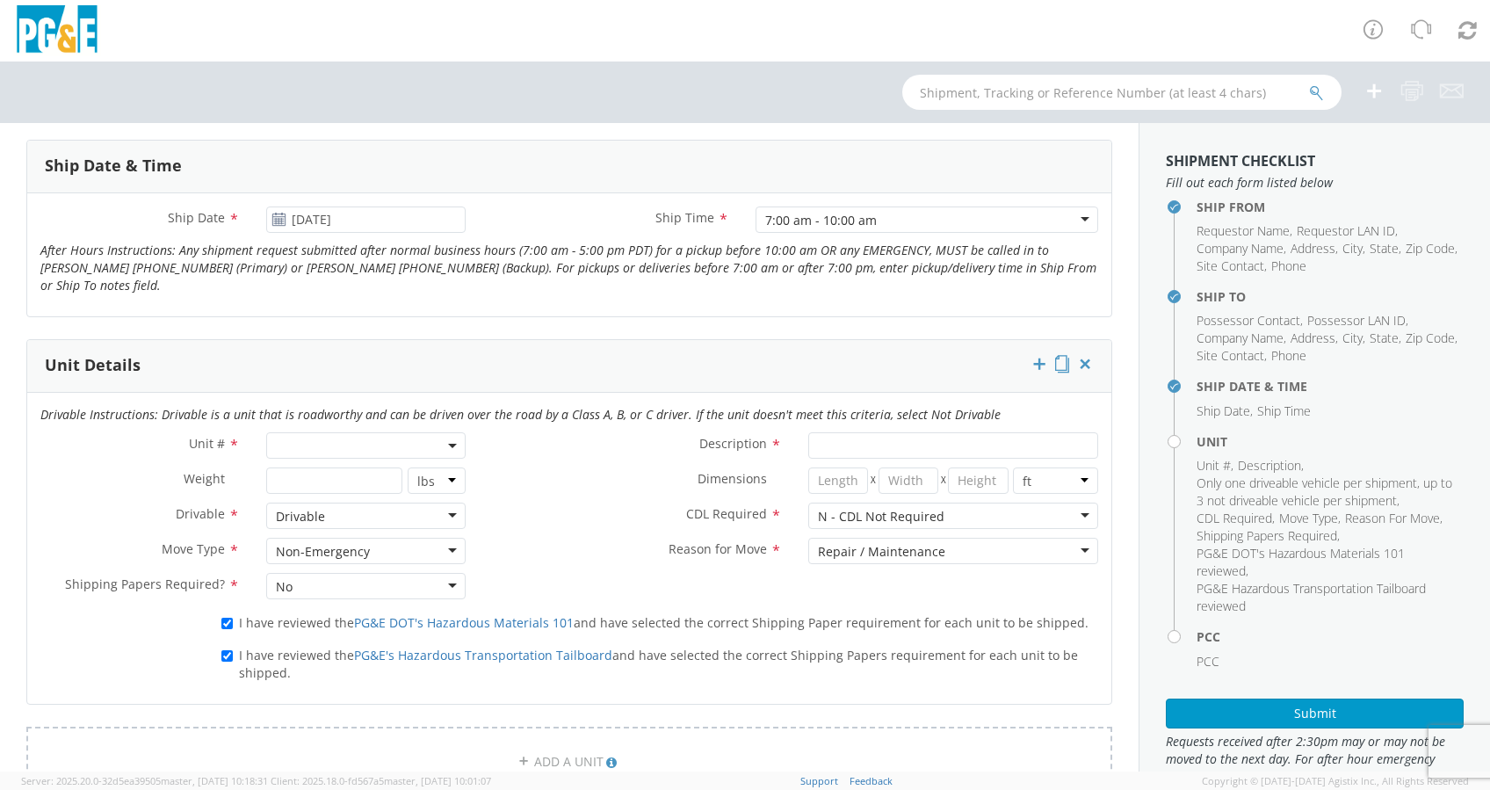
scroll to position [783, 0]
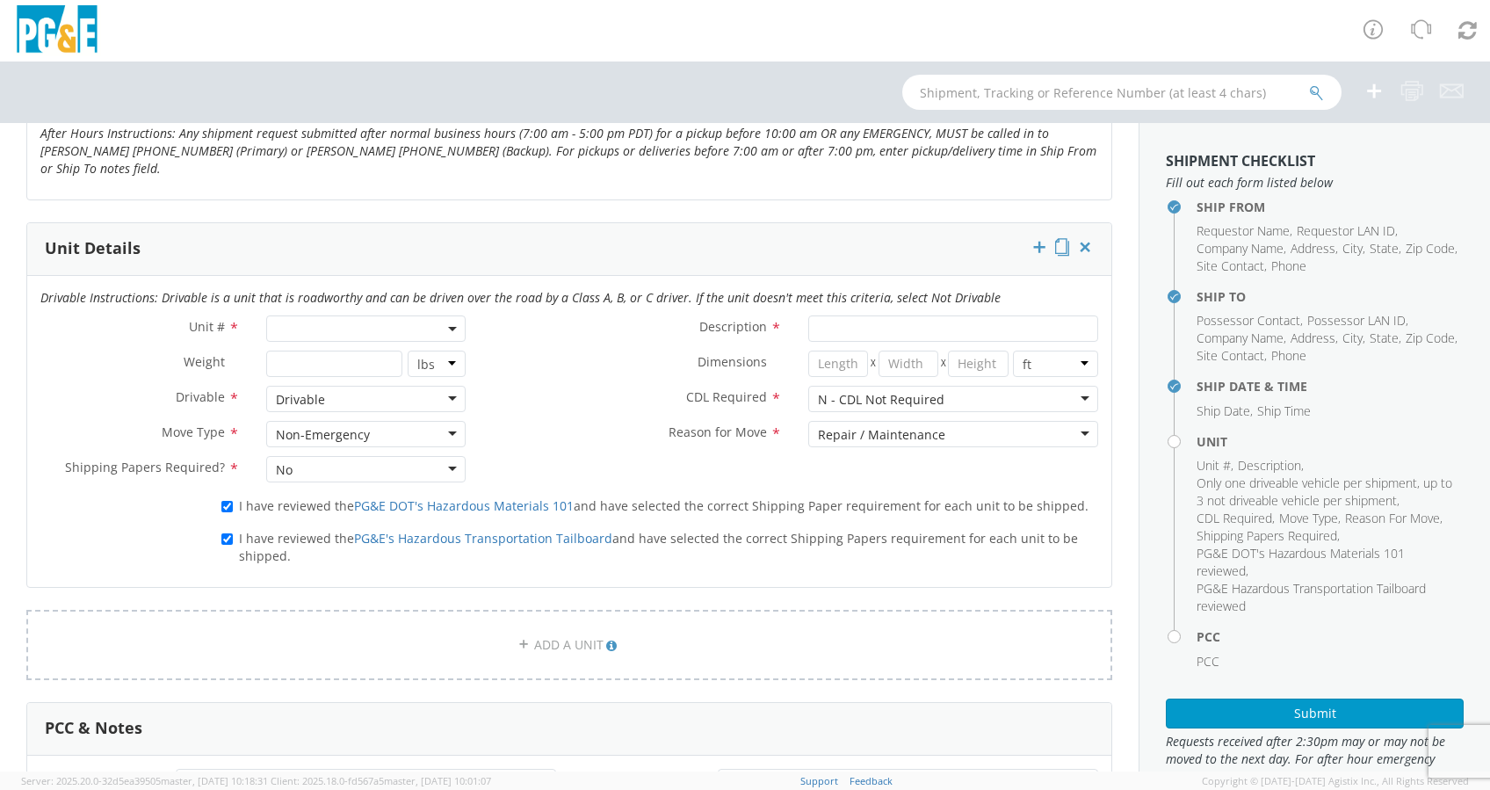
type textarea "Alt Contact Garage @ [PHONE_NUMBER] [PERSON_NAME] @ [PHONE_NUMBER]"
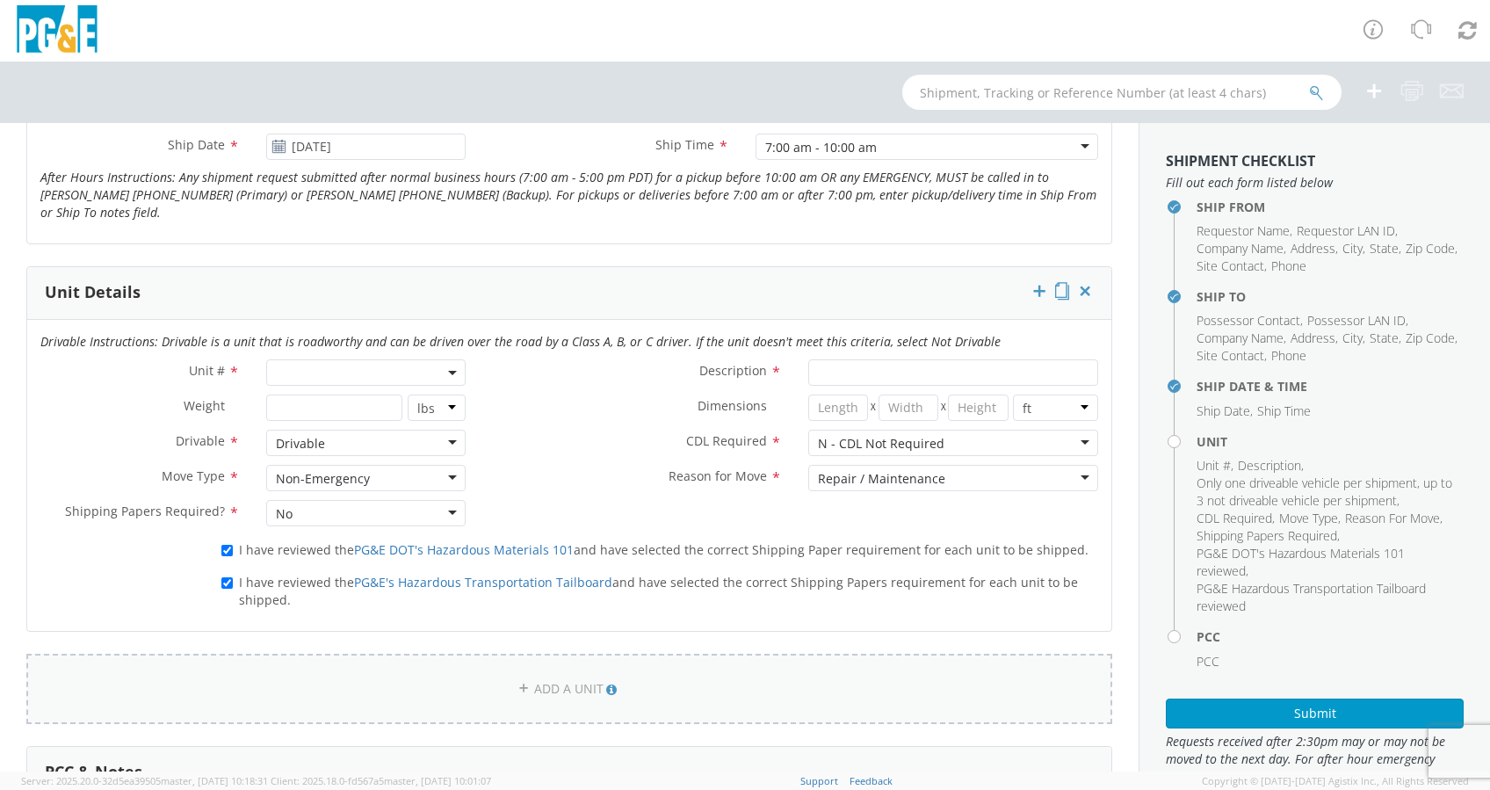
scroll to position [666, 0]
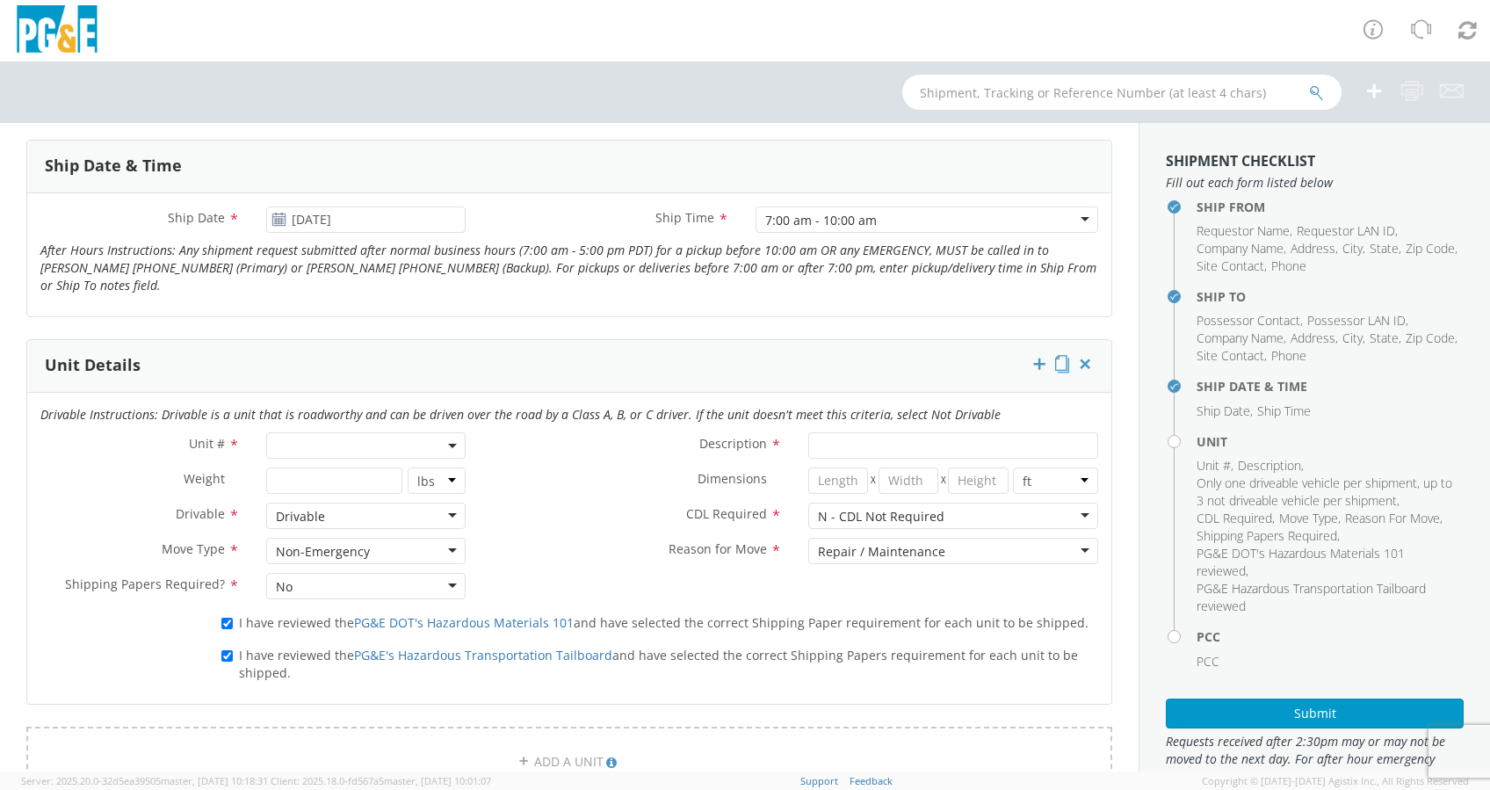
click at [337, 442] on span at bounding box center [365, 445] width 199 height 26
